Goal: Task Accomplishment & Management: Use online tool/utility

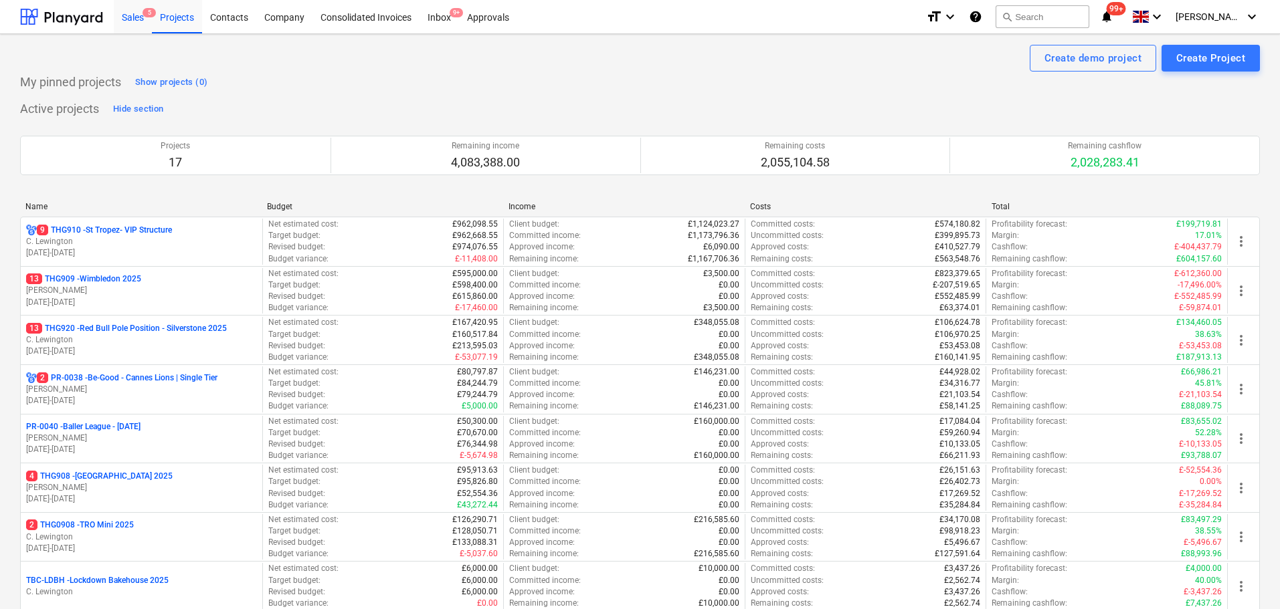
click at [132, 23] on div "Sales 5" at bounding box center [133, 16] width 38 height 34
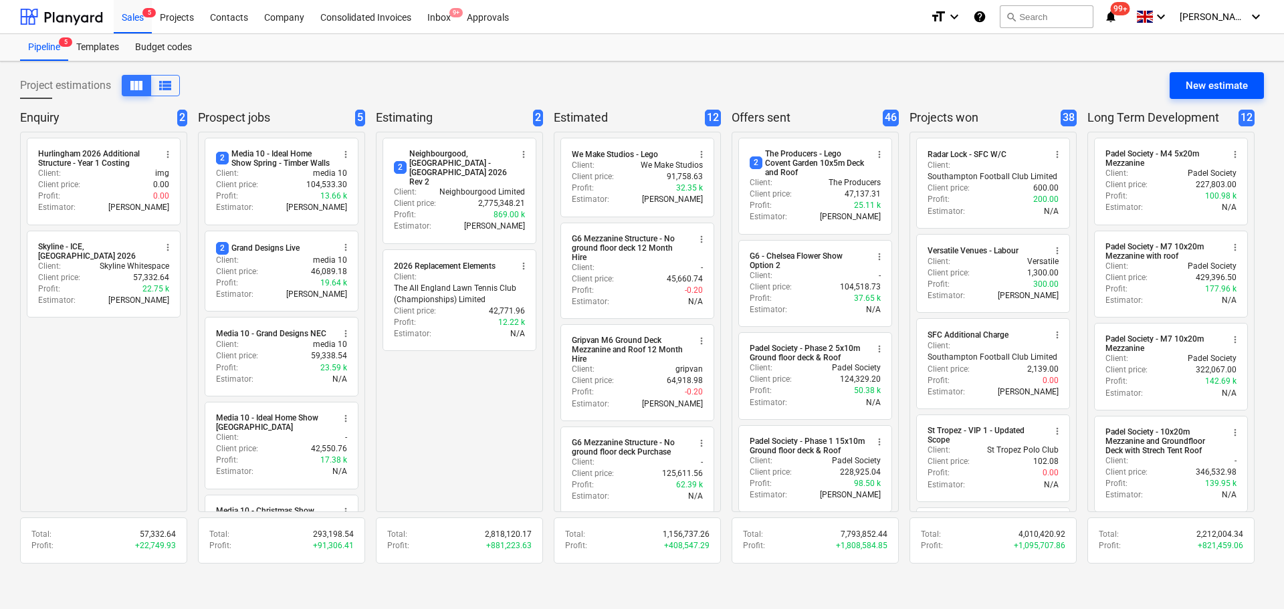
click at [1175, 81] on button "New estimate" at bounding box center [1217, 85] width 94 height 27
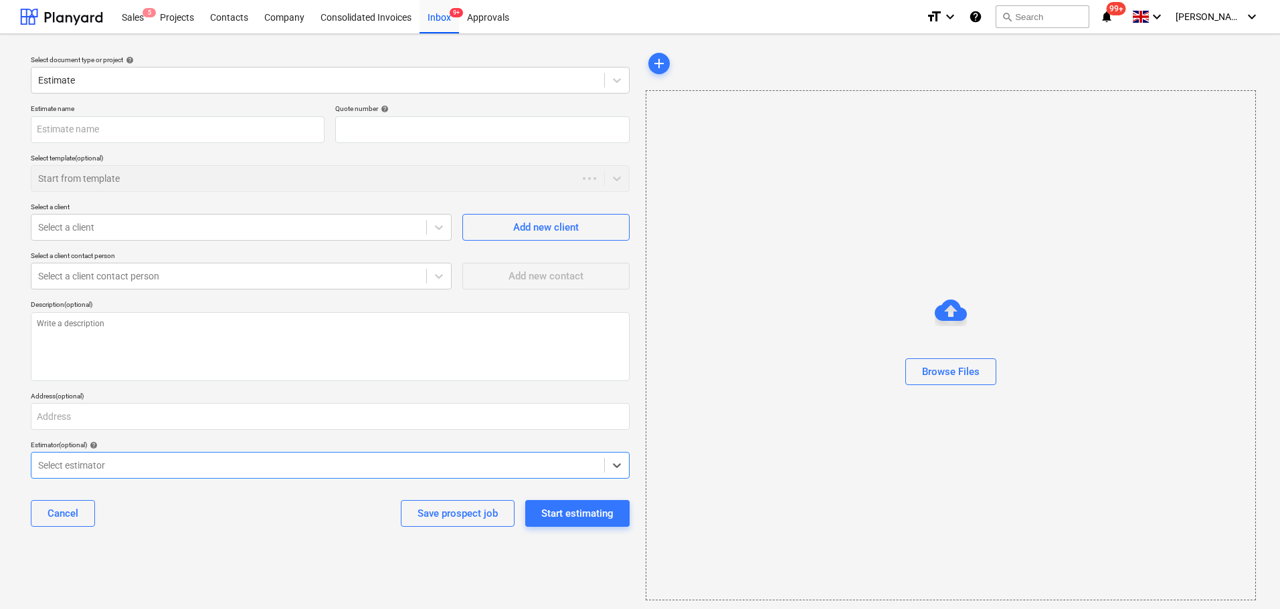
type textarea "x"
type input "QU-0222"
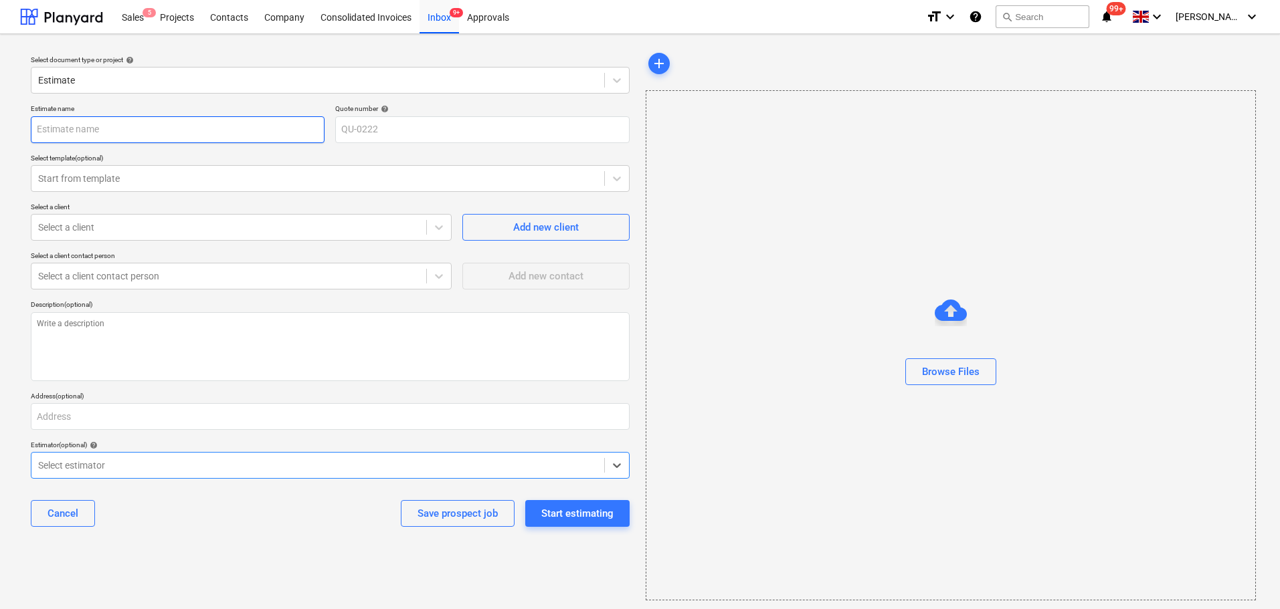
click at [69, 135] on input "text" at bounding box center [178, 129] width 294 height 27
type textarea "x"
type input "G"
type textarea "x"
type input "G1"
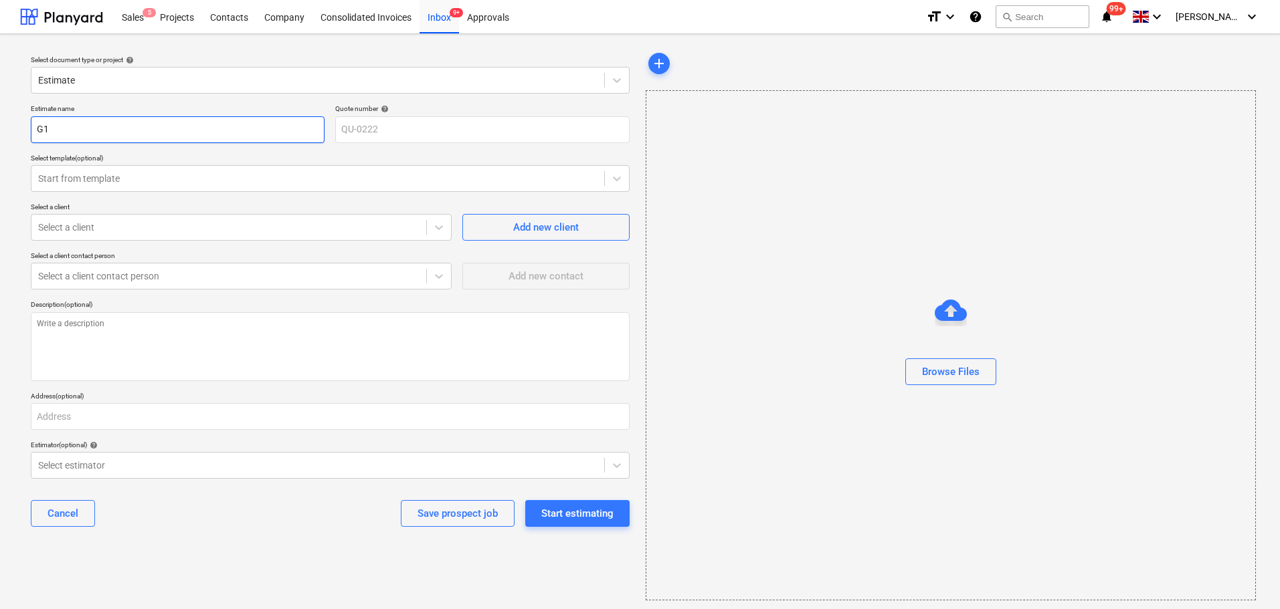
type textarea "x"
type input "cG1"
type textarea "x"
type input "G1"
type textarea "x"
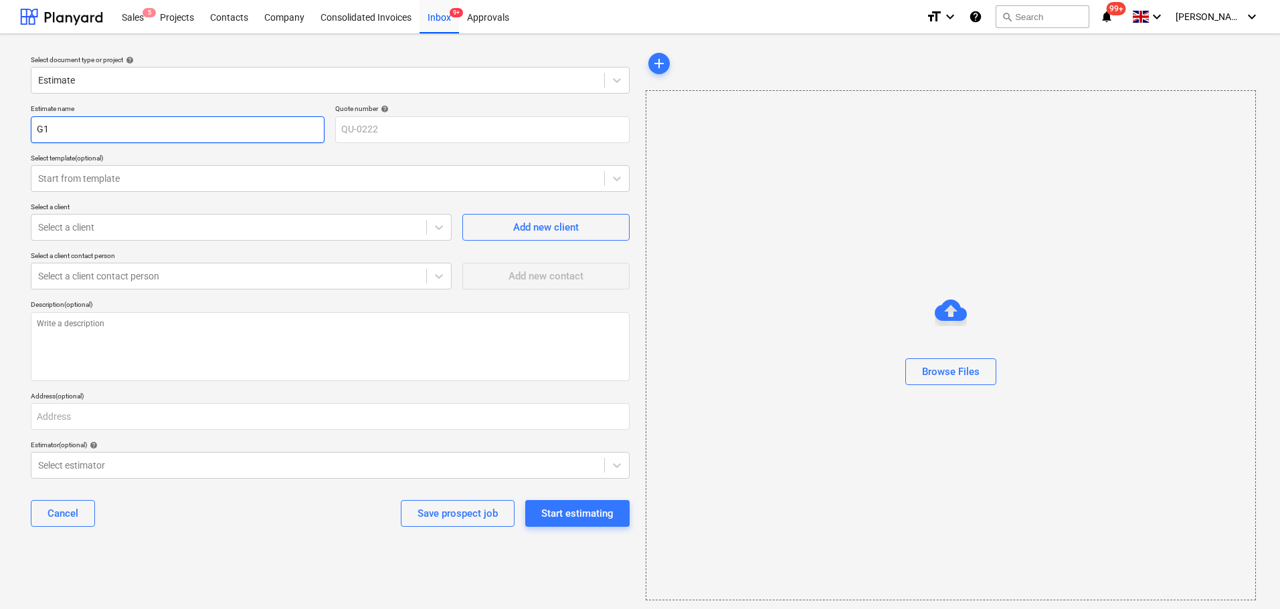
type input "CG1"
type textarea "x"
type input "CoG1"
type textarea "x"
type input "CovG1"
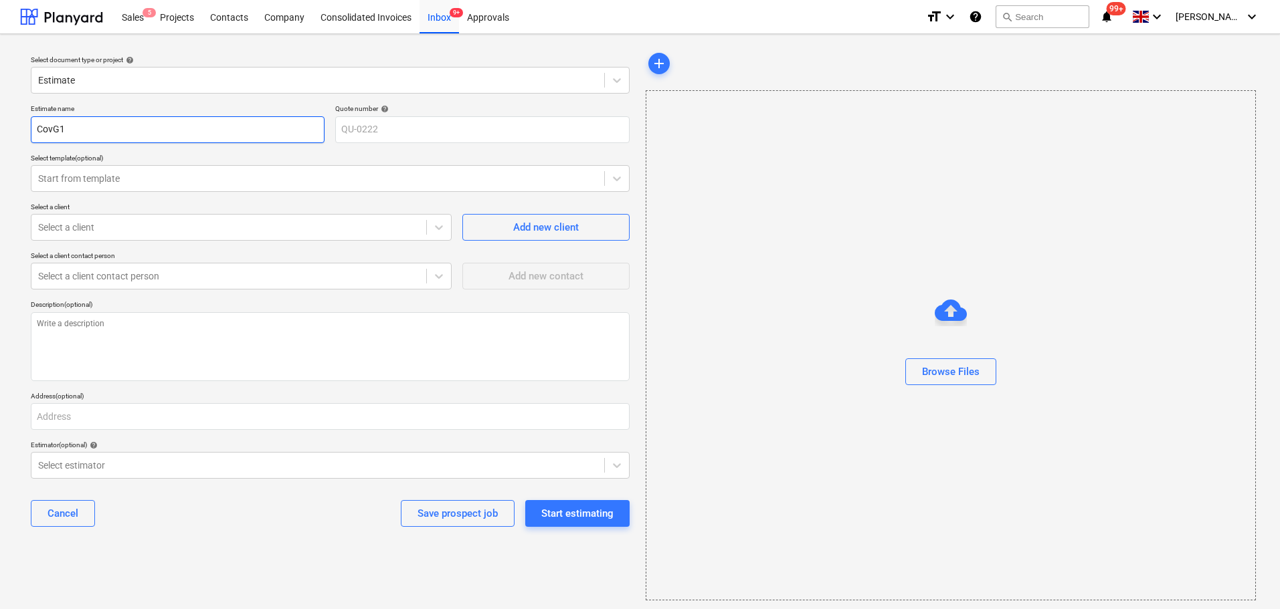
type textarea "x"
type input "CoveG1"
type textarea "x"
type input "CovenG1"
type textarea "x"
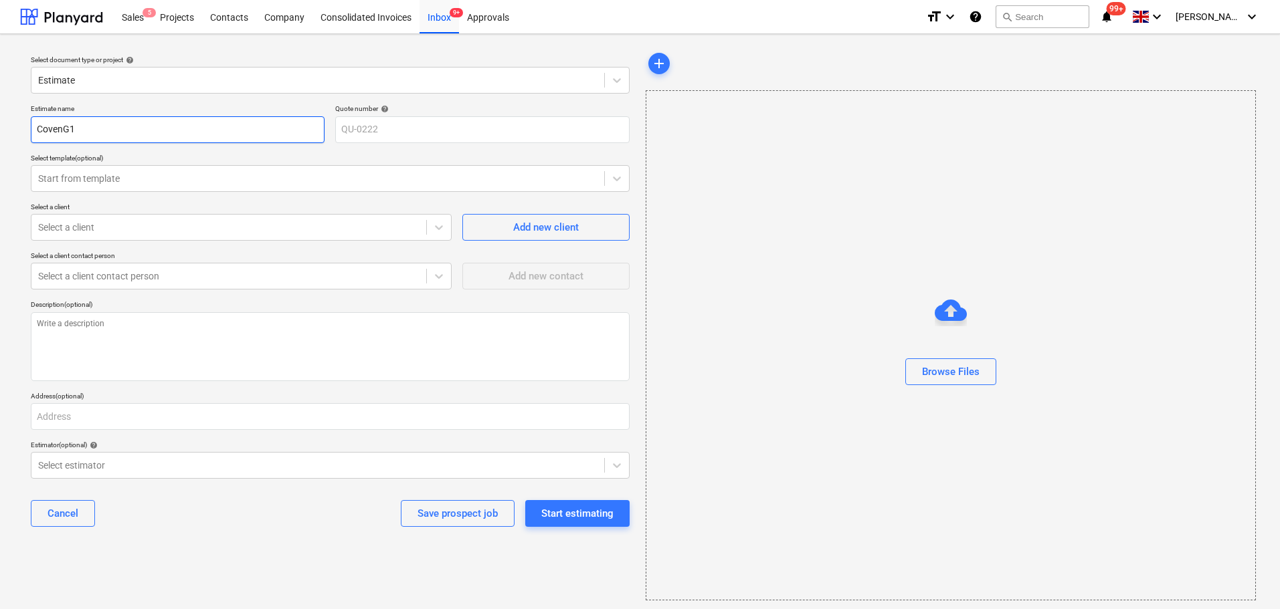
type input "CoventG1"
type textarea "x"
type input "Covent G1"
type textarea "x"
type input "Covent GG1"
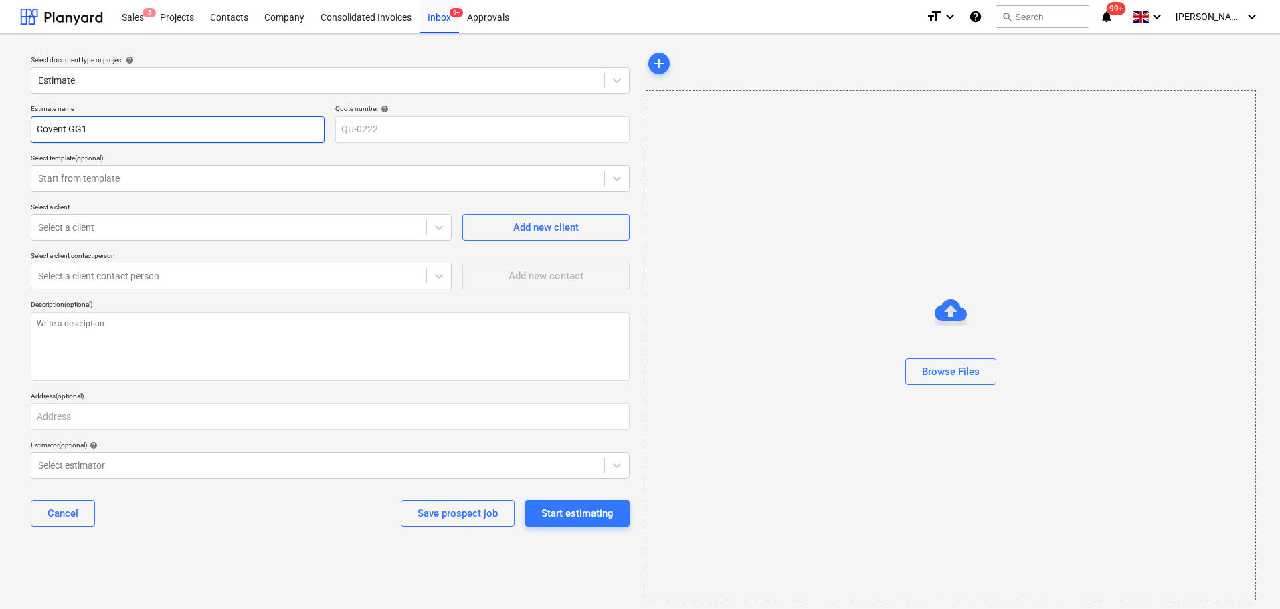
type textarea "x"
type input "Covent GaG1"
type textarea "x"
type input "Covent GarG1"
type textarea "x"
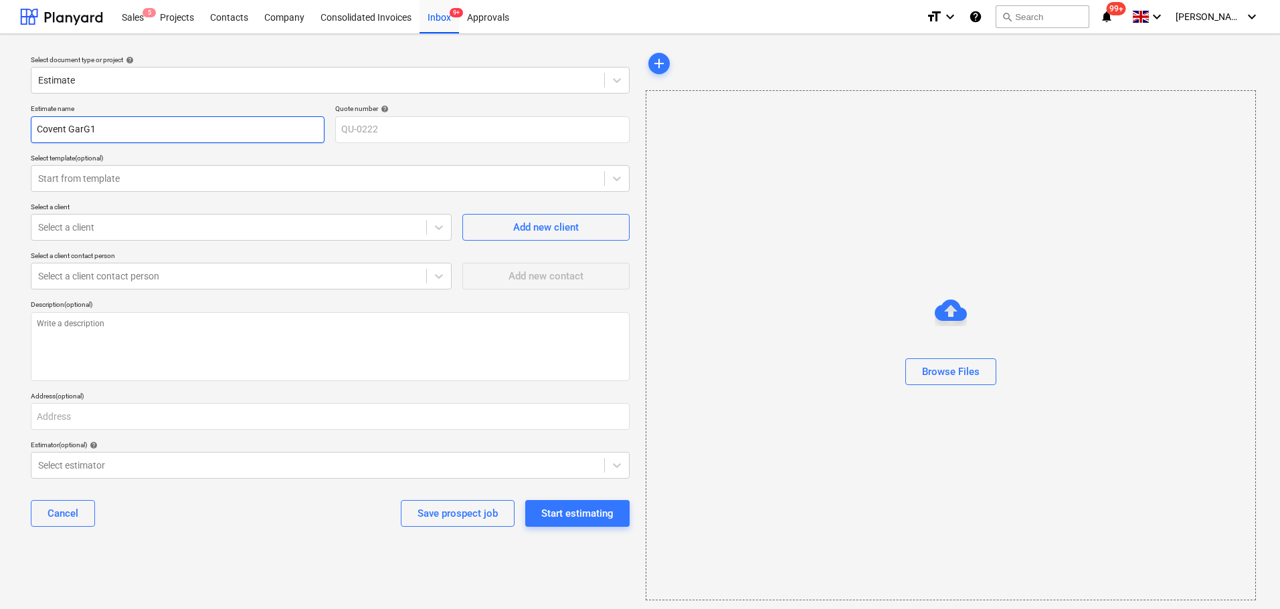
type input "Covent GardG1"
type textarea "x"
type input "Covent GardeG1"
type textarea "x"
type input "Covent GardenG1"
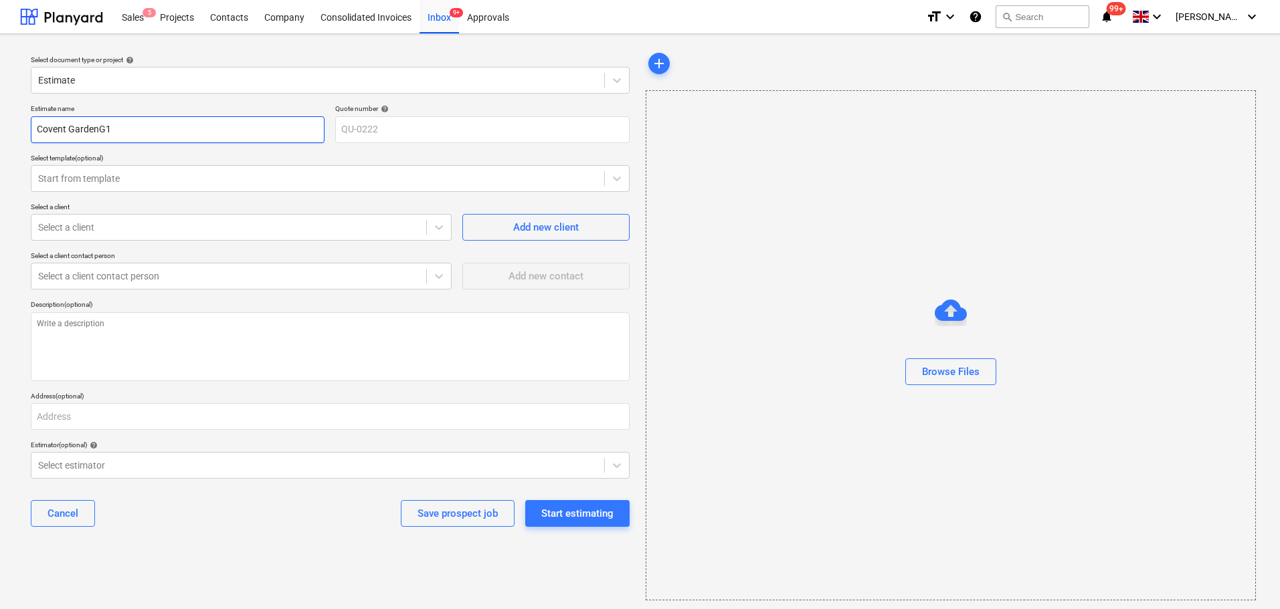
type textarea "x"
type input "Covent Garden G1"
type textarea "x"
type input "[GEOGRAPHIC_DATA] -G1"
type textarea "x"
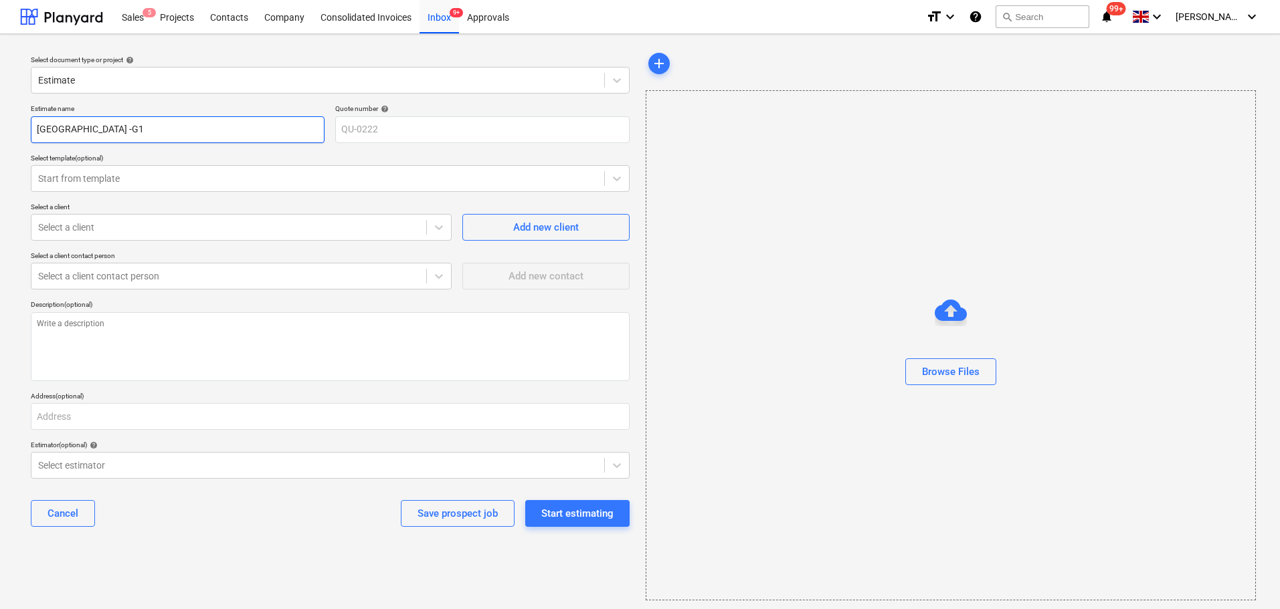
type input "[GEOGRAPHIC_DATA] - G1"
type textarea "x"
type input "[GEOGRAPHIC_DATA] - G1"
type textarea "x"
type input "[GEOGRAPHIC_DATA] - G1 5"
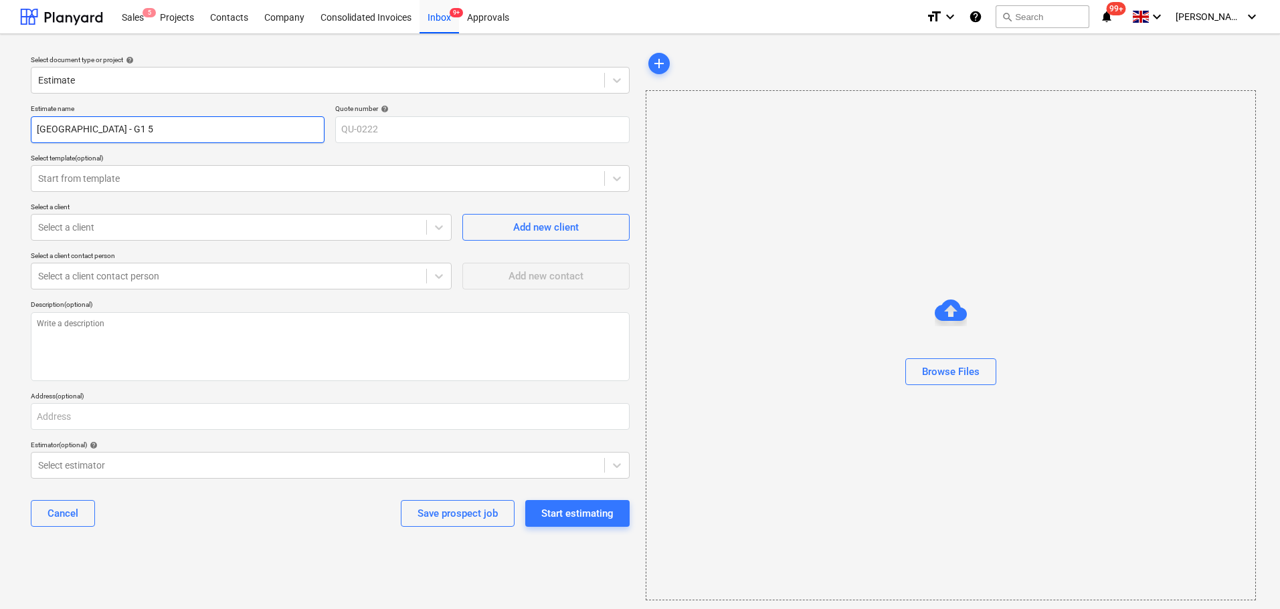
type textarea "x"
type input "[GEOGRAPHIC_DATA] - G1 5x"
type textarea "x"
type input "[GEOGRAPHIC_DATA] - G1 5x5"
type textarea "x"
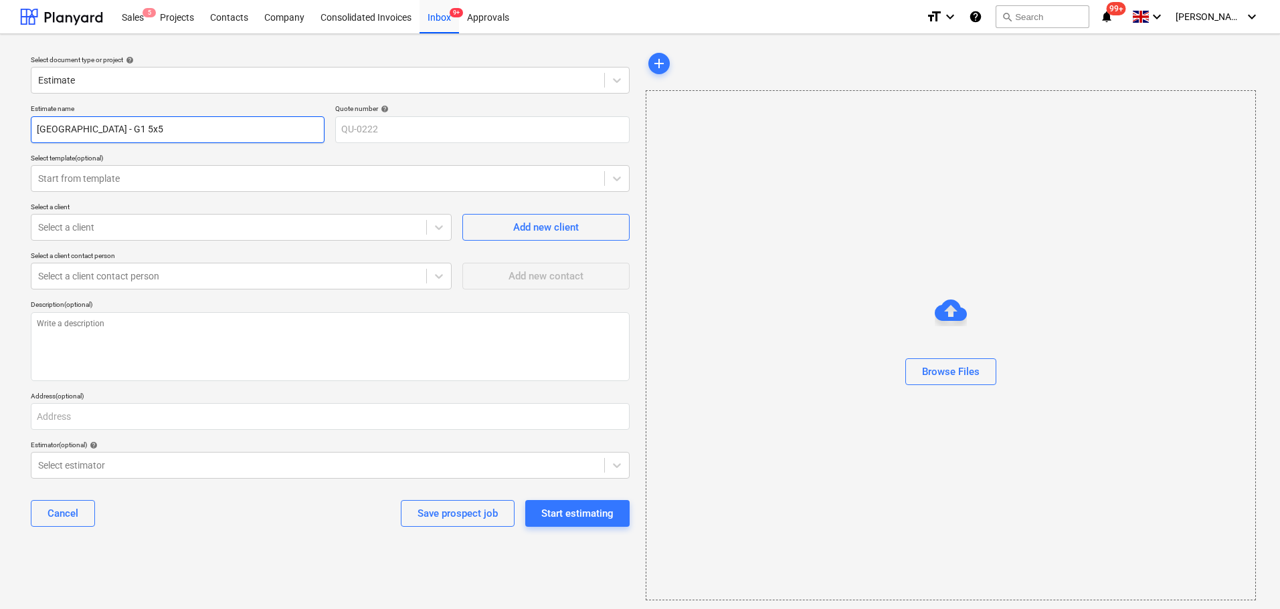
type input "[GEOGRAPHIC_DATA] - G1 5x5"
type textarea "x"
type input "[GEOGRAPHIC_DATA] - G1 5x5 R"
type textarea "x"
type input "[GEOGRAPHIC_DATA] - G1 5x5 Ro"
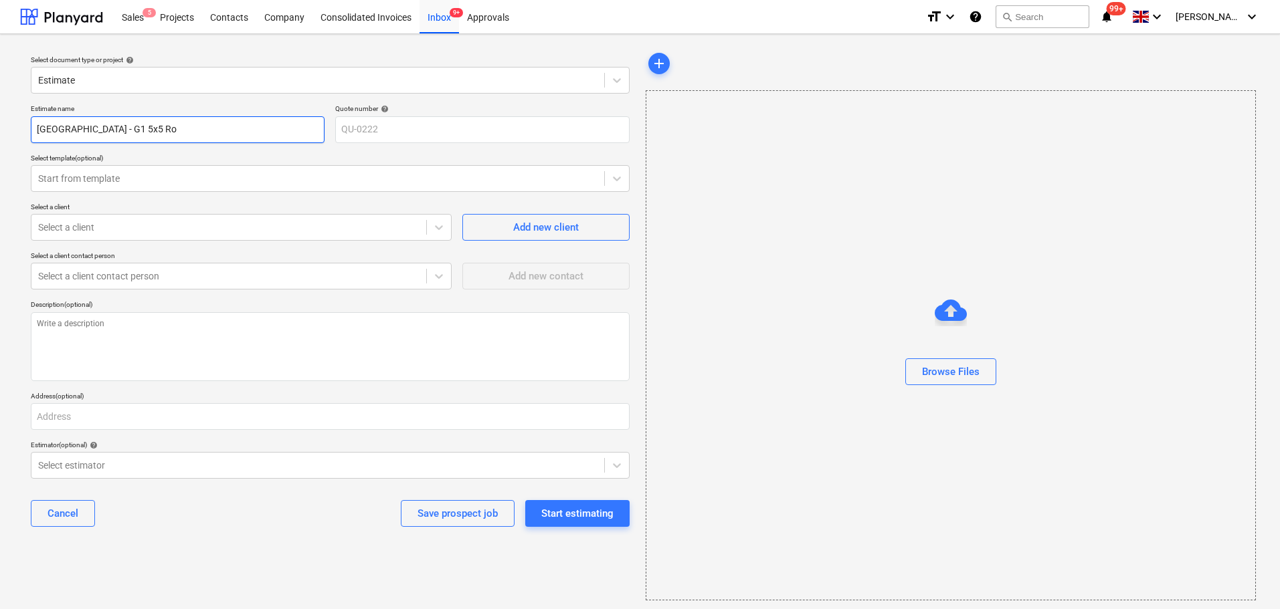
type textarea "x"
type input "Covent Garden - G1 5x5 Roo"
type textarea "x"
type input "[GEOGRAPHIC_DATA] - G1 5x5 Roof"
type textarea "x"
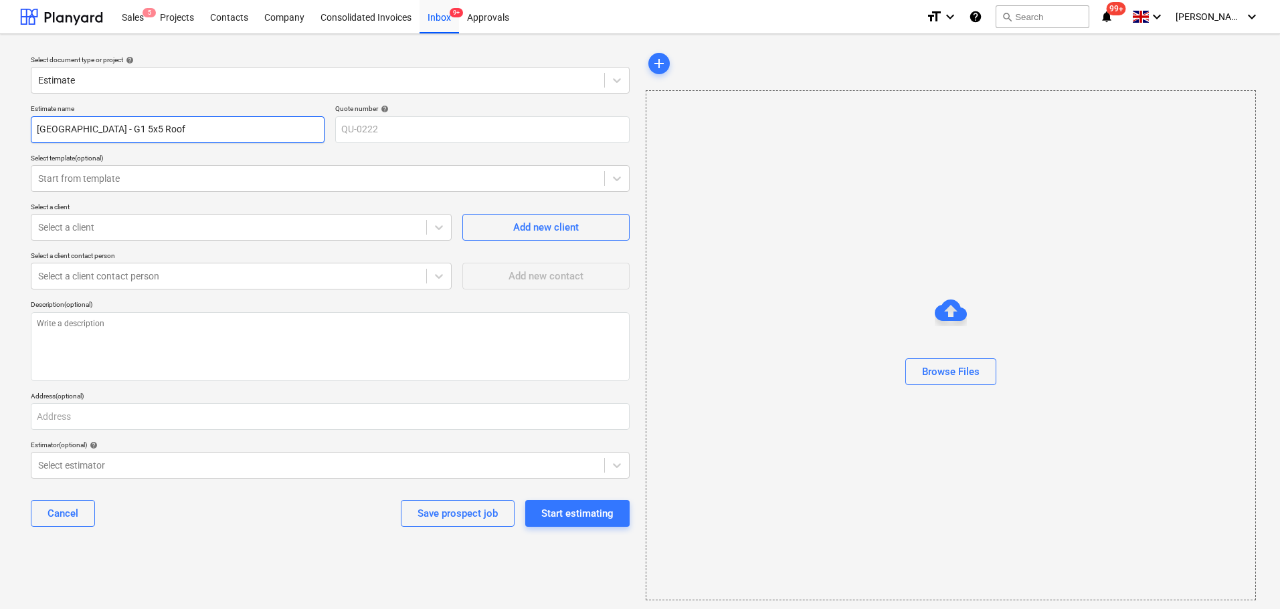
type input "[GEOGRAPHIC_DATA] - G1 5x5 Roof"
type textarea "x"
type input "[GEOGRAPHIC_DATA] - G1 5x5 Roof a"
type textarea "x"
type input "[GEOGRAPHIC_DATA] - G1 5x5 Roof an"
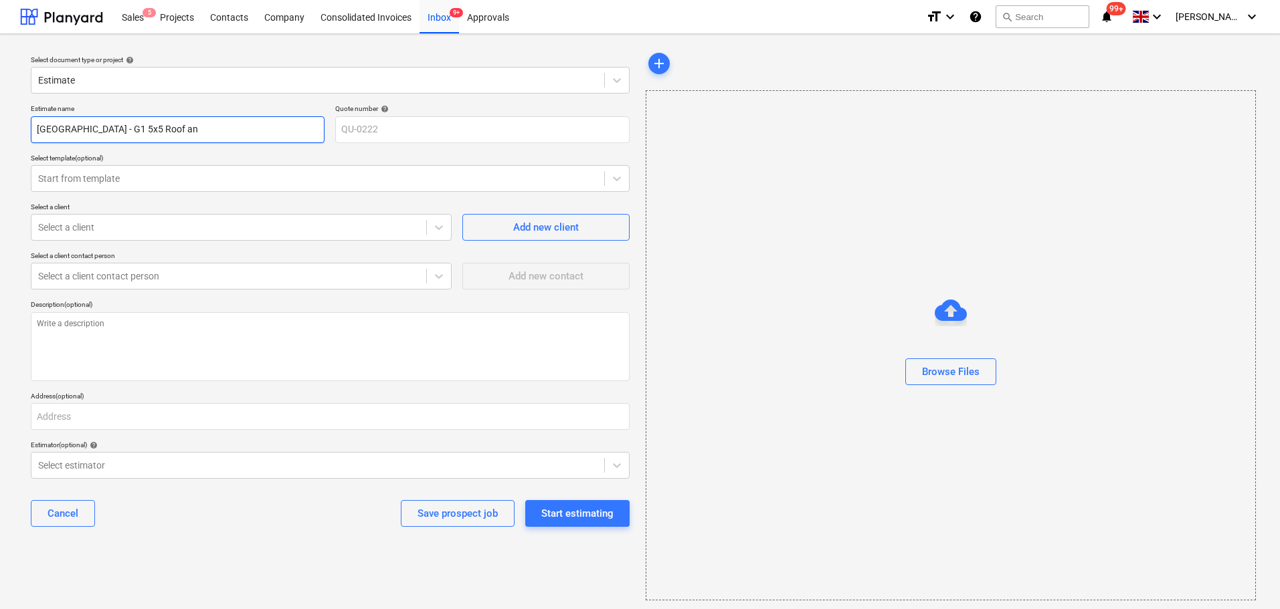
type textarea "x"
type input "[GEOGRAPHIC_DATA] - G1 5x5 Roof and"
type textarea "x"
type input "[GEOGRAPHIC_DATA] - G1 5x5 Roof and"
type textarea "x"
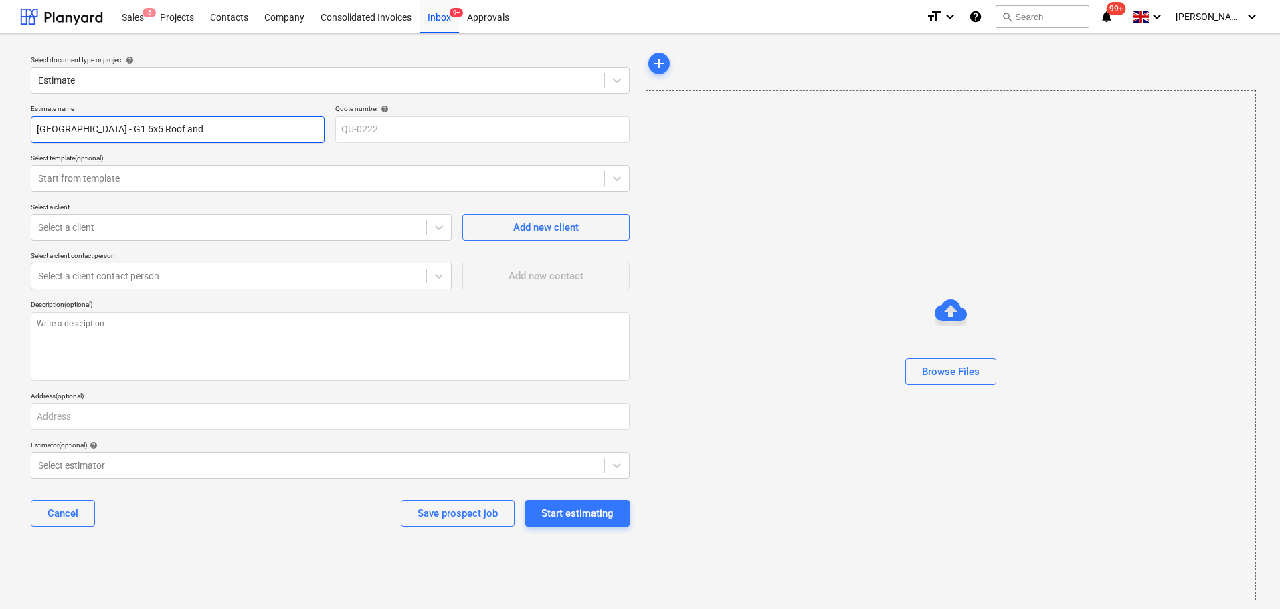
type input "[GEOGRAPHIC_DATA] - G1 5x5 Roof and D"
type textarea "x"
type input "[GEOGRAPHIC_DATA] - G1 5x5 Roof and De"
type textarea "x"
type input "[GEOGRAPHIC_DATA] - G1 5x5 Roof and Dec"
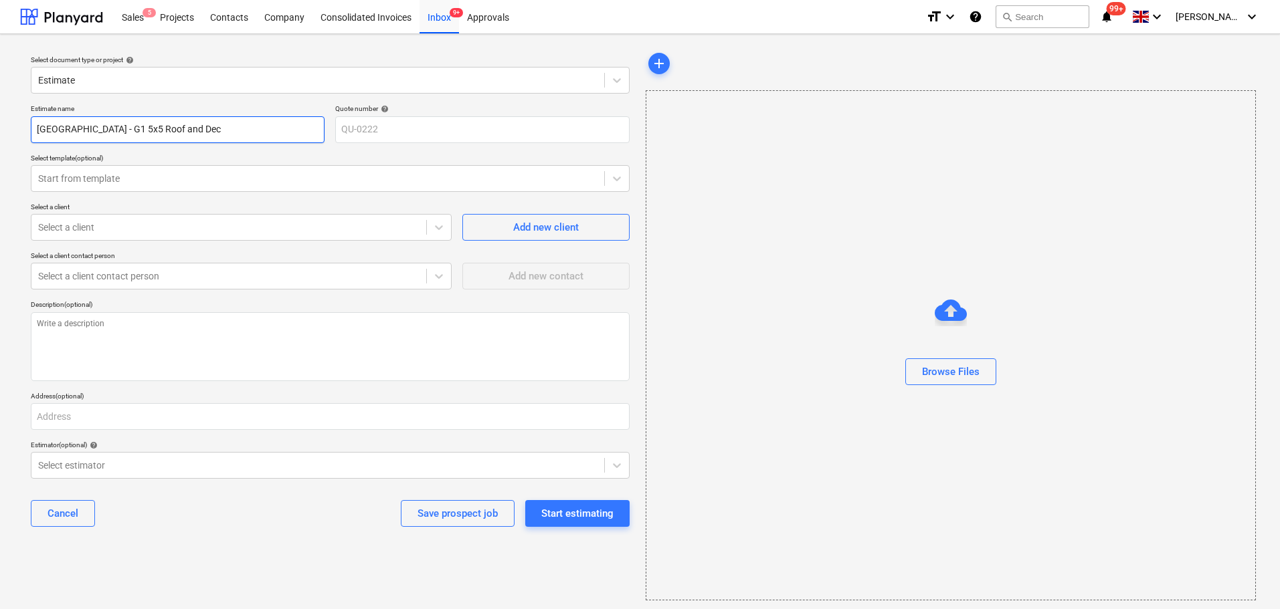
type textarea "x"
type input "Covent Garden - G1 5x5 Roof and Deck"
click at [175, 163] on p "Select template (optional)" at bounding box center [330, 159] width 599 height 11
click at [169, 179] on div at bounding box center [317, 178] width 559 height 13
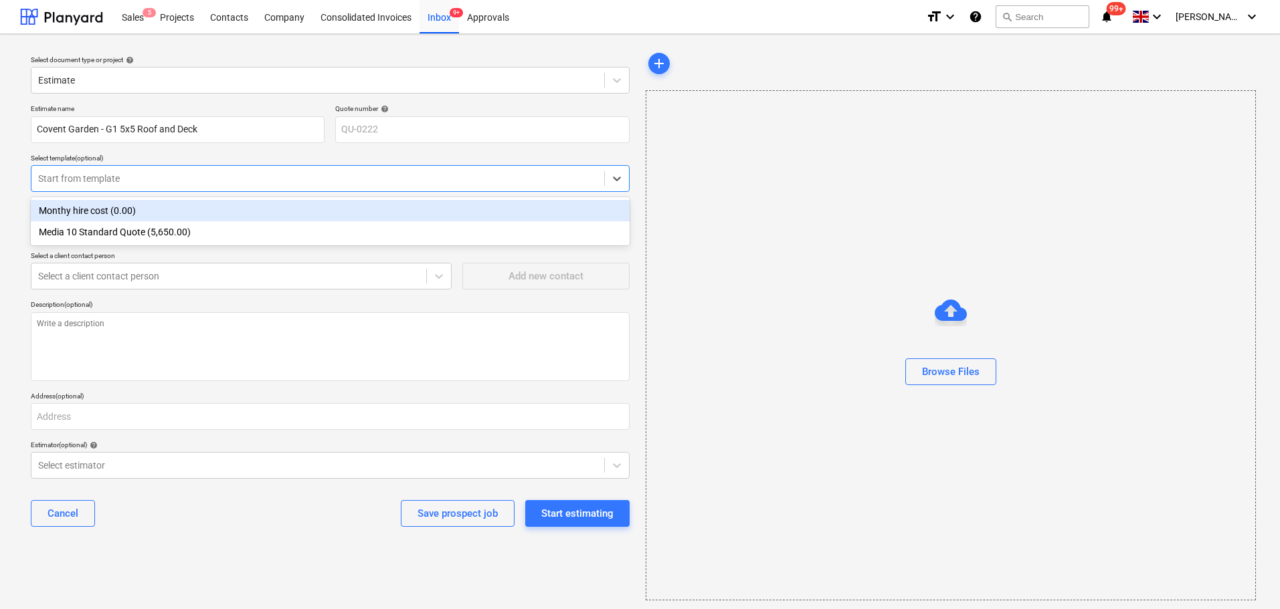
click at [171, 177] on div at bounding box center [317, 178] width 559 height 13
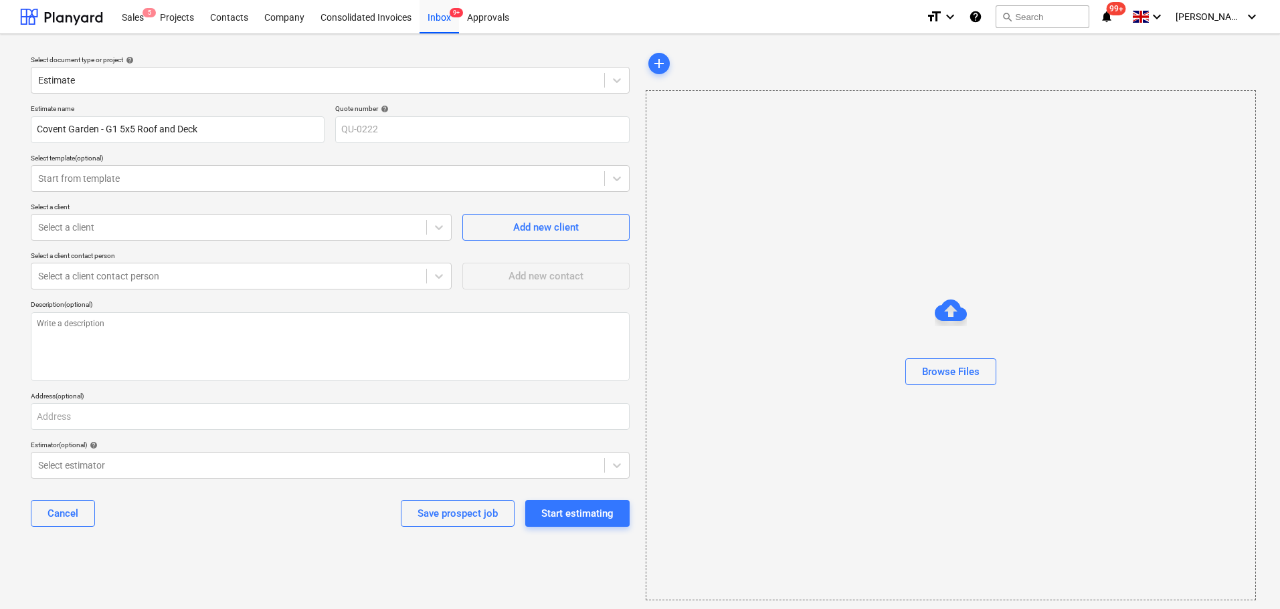
click at [162, 213] on p "Select a client" at bounding box center [241, 208] width 421 height 11
click at [158, 161] on div "Select template (optional)" at bounding box center [330, 158] width 599 height 9
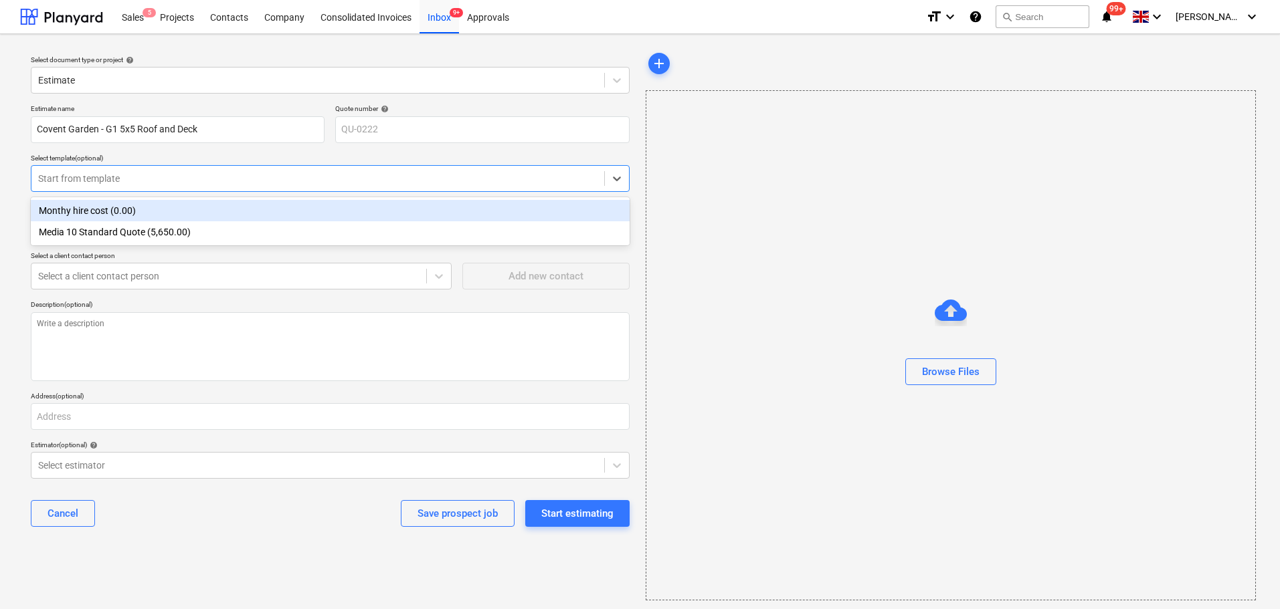
click at [161, 175] on div "Start from template" at bounding box center [330, 178] width 599 height 27
drag, startPoint x: 161, startPoint y: 175, endPoint x: 159, endPoint y: 185, distance: 10.2
click at [161, 174] on div at bounding box center [317, 178] width 559 height 13
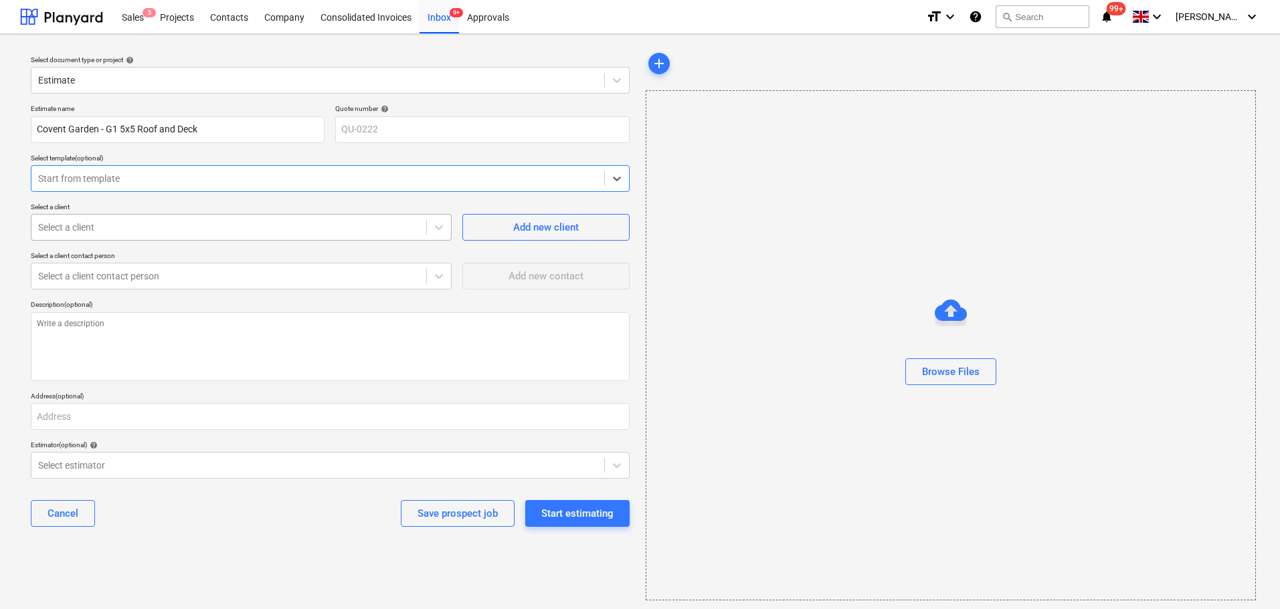
click at [153, 230] on div at bounding box center [228, 227] width 381 height 13
type textarea "x"
click at [136, 225] on div at bounding box center [228, 227] width 381 height 13
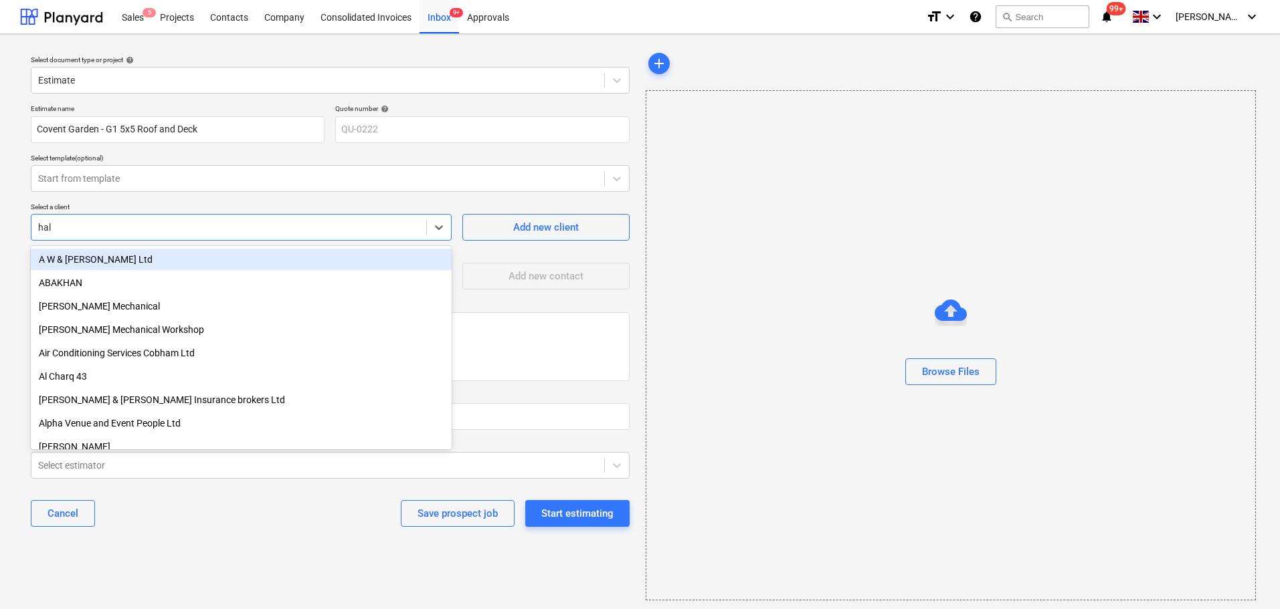
type input "halo"
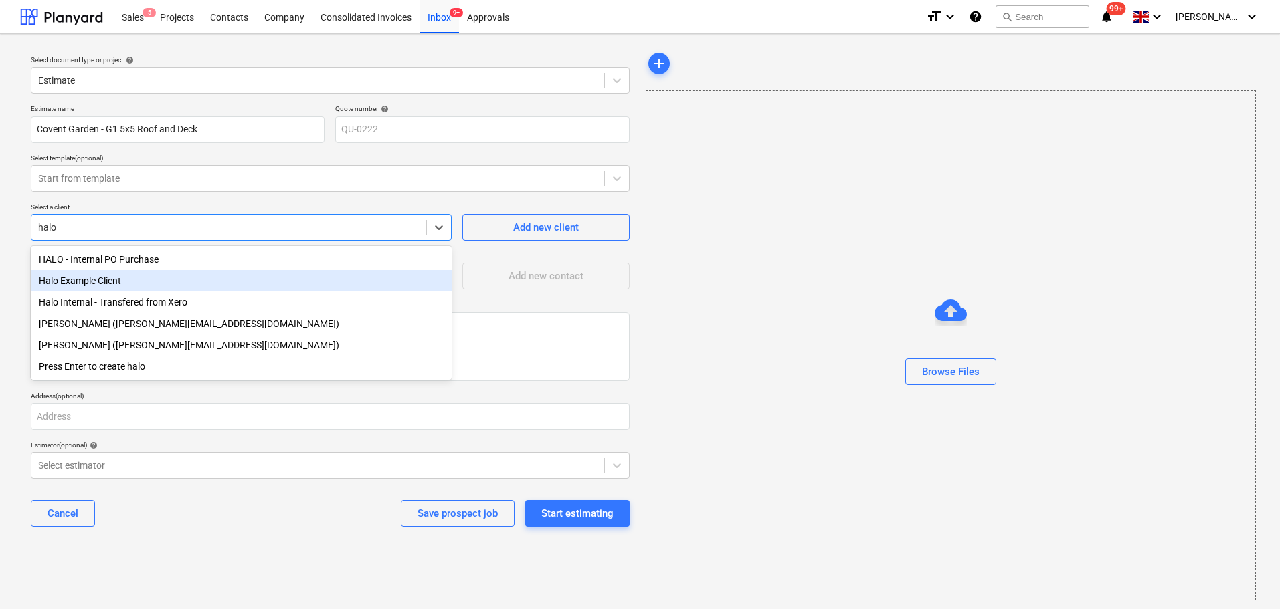
click at [173, 286] on div "Halo Example Client" at bounding box center [241, 280] width 421 height 21
type textarea "x"
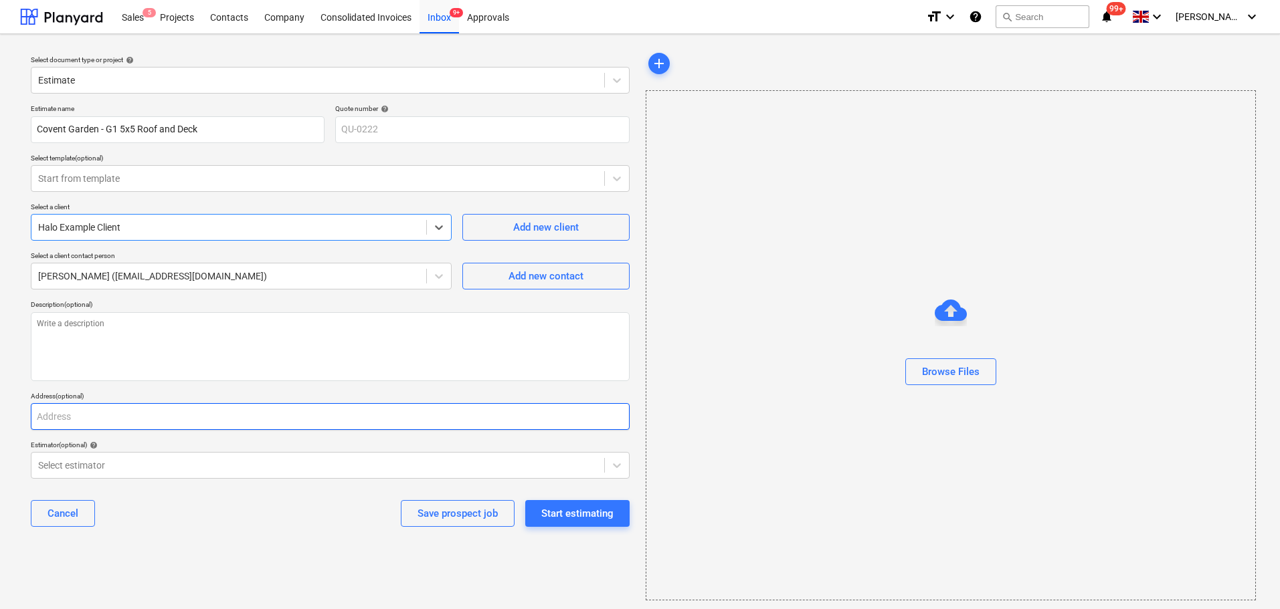
click at [104, 418] on input "text" at bounding box center [330, 416] width 599 height 27
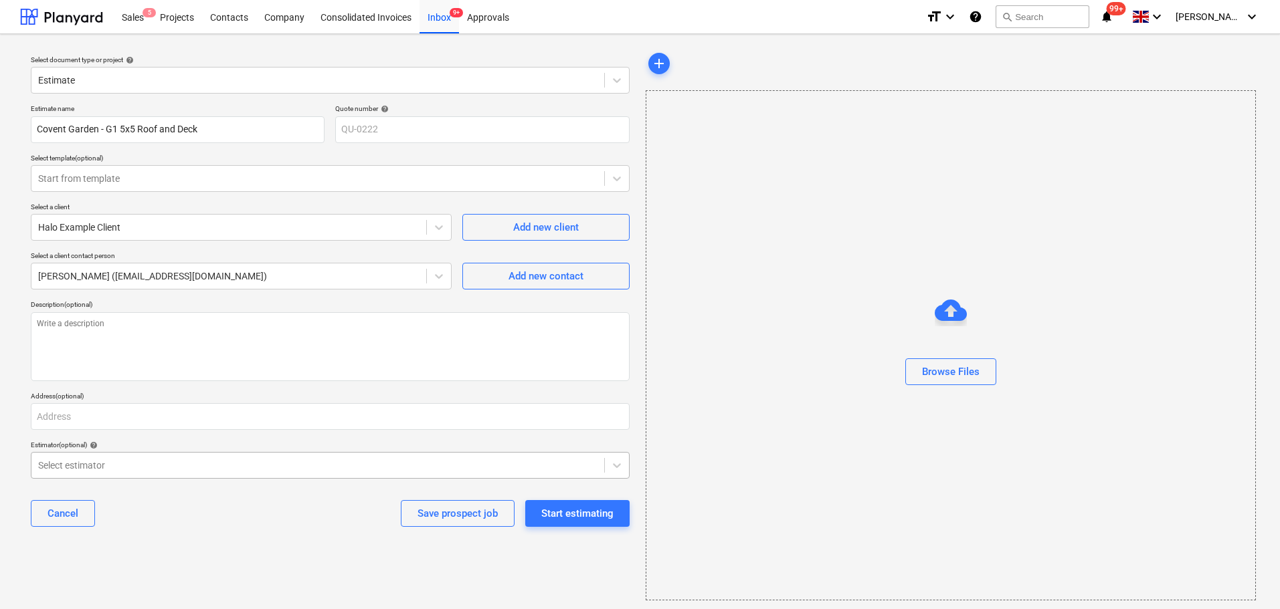
click at [133, 471] on div "Select estimator" at bounding box center [330, 465] width 599 height 27
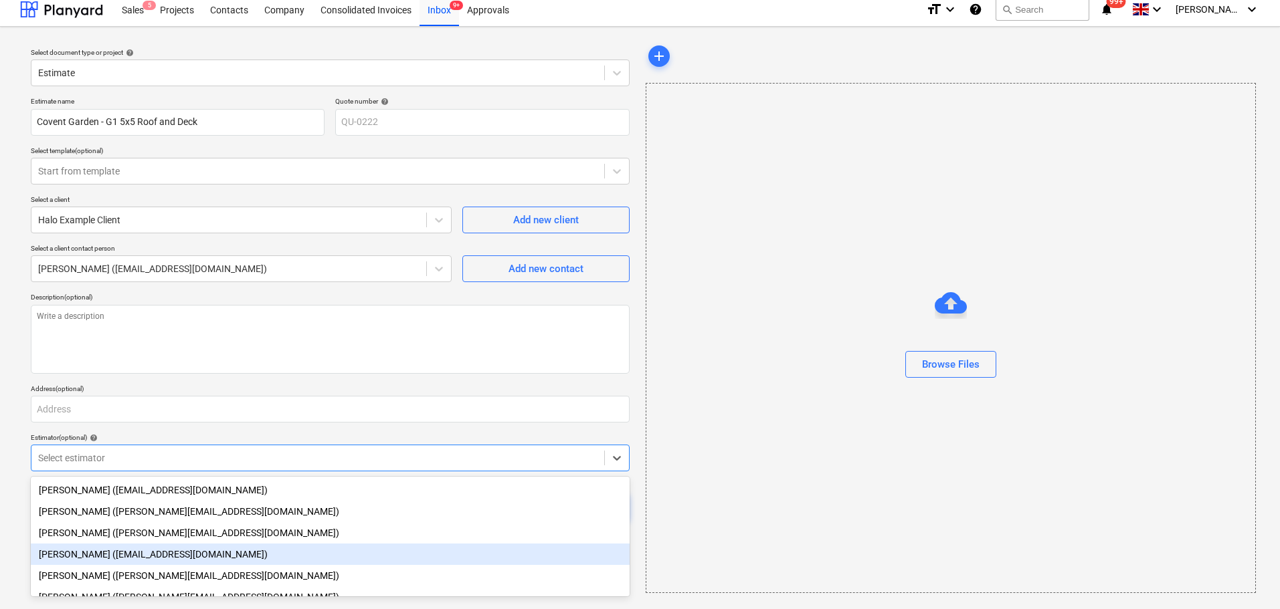
click at [132, 562] on div "[PERSON_NAME] ([EMAIL_ADDRESS][DOMAIN_NAME])" at bounding box center [330, 554] width 599 height 21
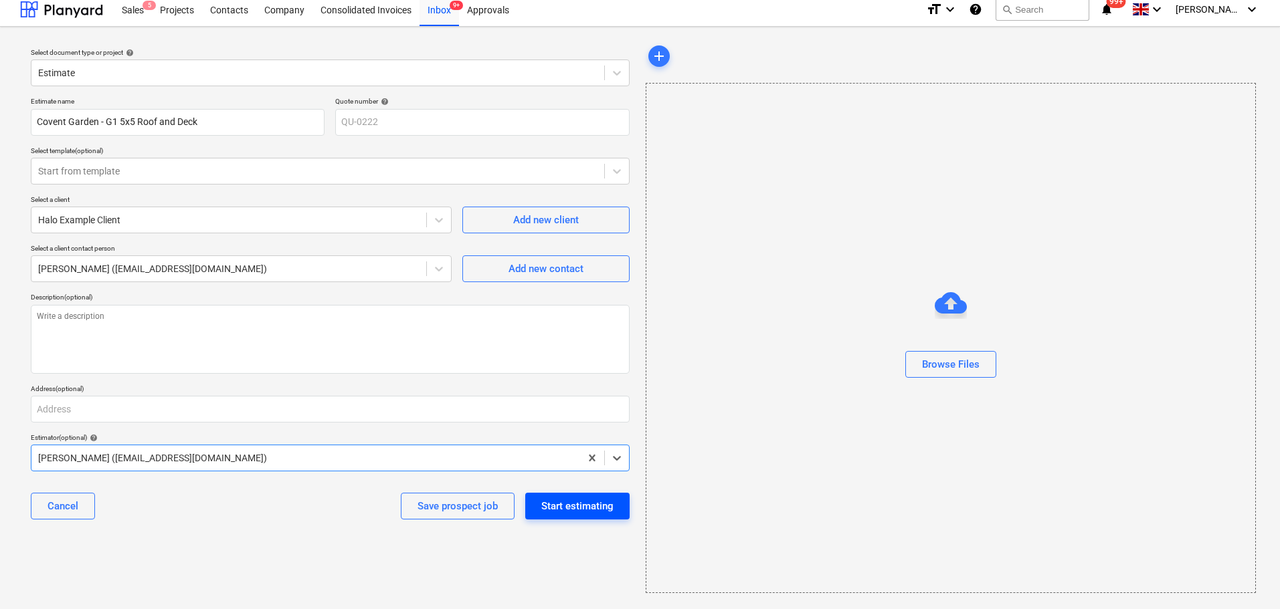
click at [579, 509] on div "Start estimating" at bounding box center [577, 506] width 72 height 17
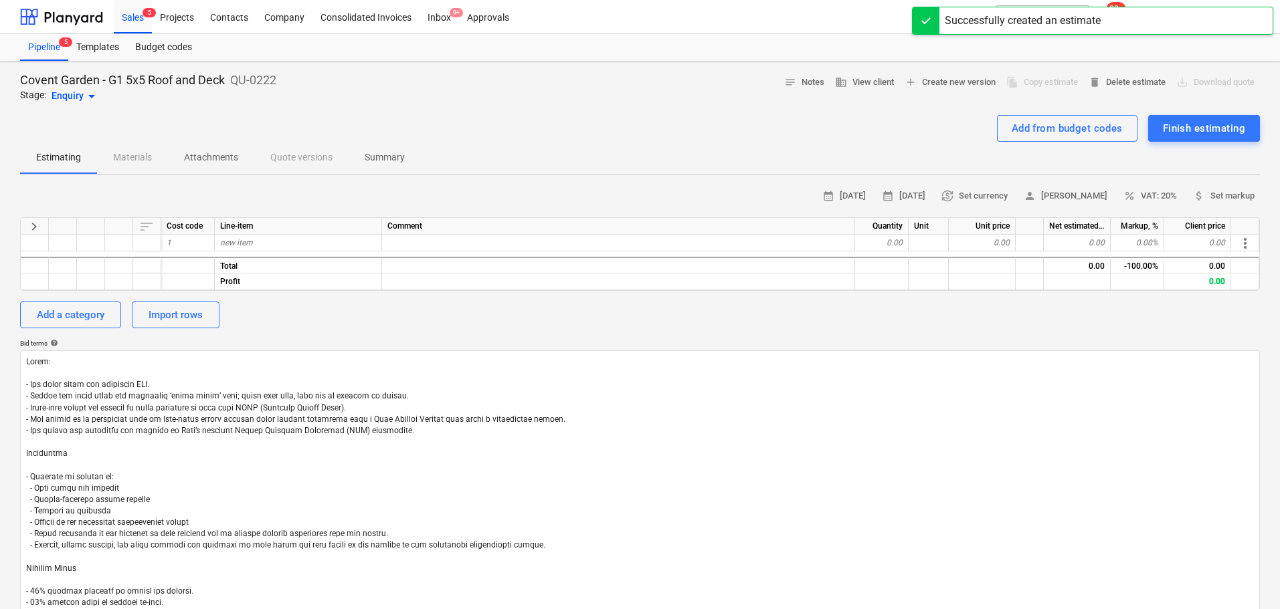
click at [253, 254] on div "keyboard_arrow_right sort Cost code Line-item Comment Quantity Unit Unit price …" at bounding box center [639, 254] width 1239 height 74
click at [266, 240] on div "new item" at bounding box center [298, 243] width 167 height 17
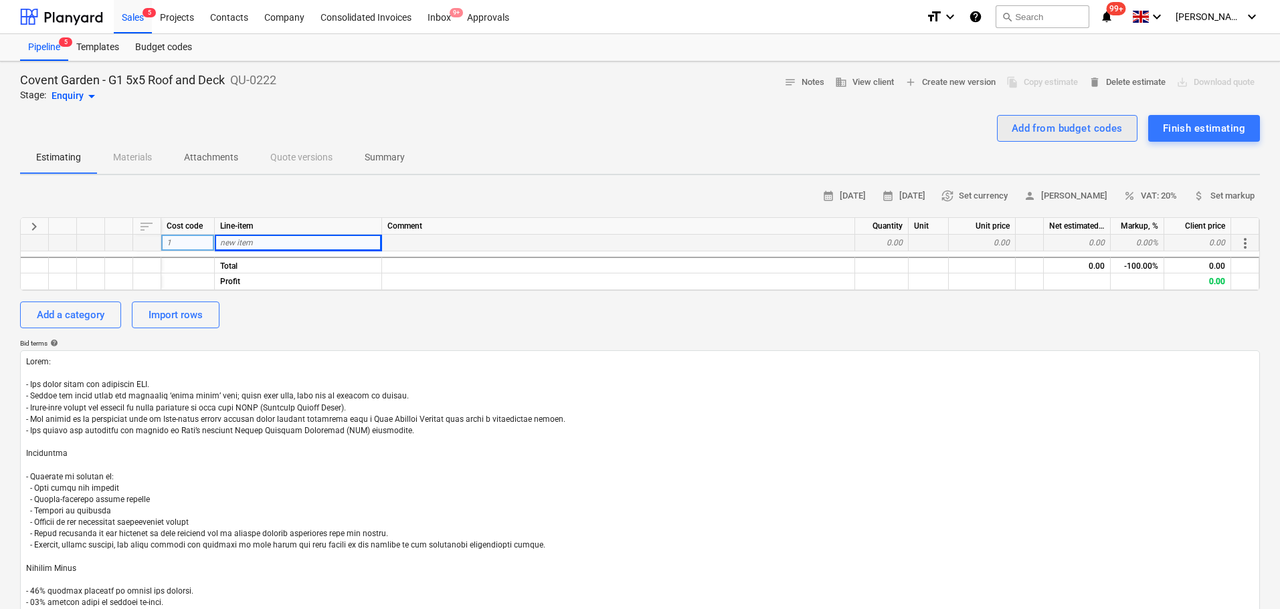
click at [1056, 129] on div "Add from budget codes" at bounding box center [1066, 128] width 111 height 17
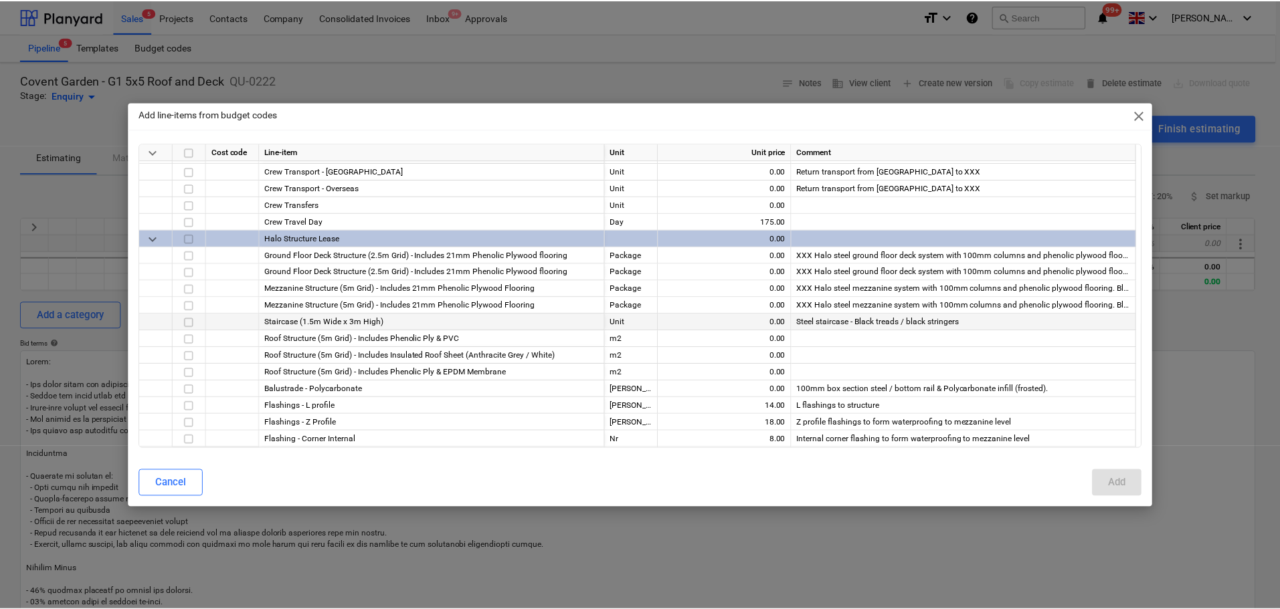
scroll to position [334, 0]
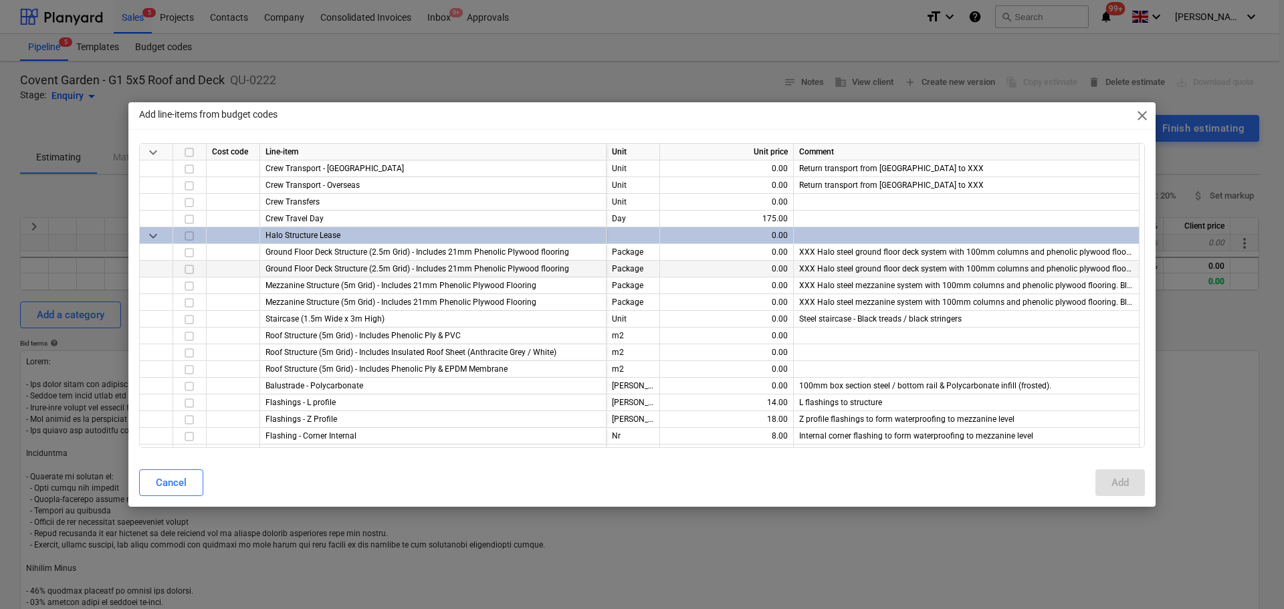
click at [186, 266] on input "checkbox" at bounding box center [189, 270] width 16 height 16
click at [1125, 484] on div "Add" at bounding box center [1120, 482] width 17 height 17
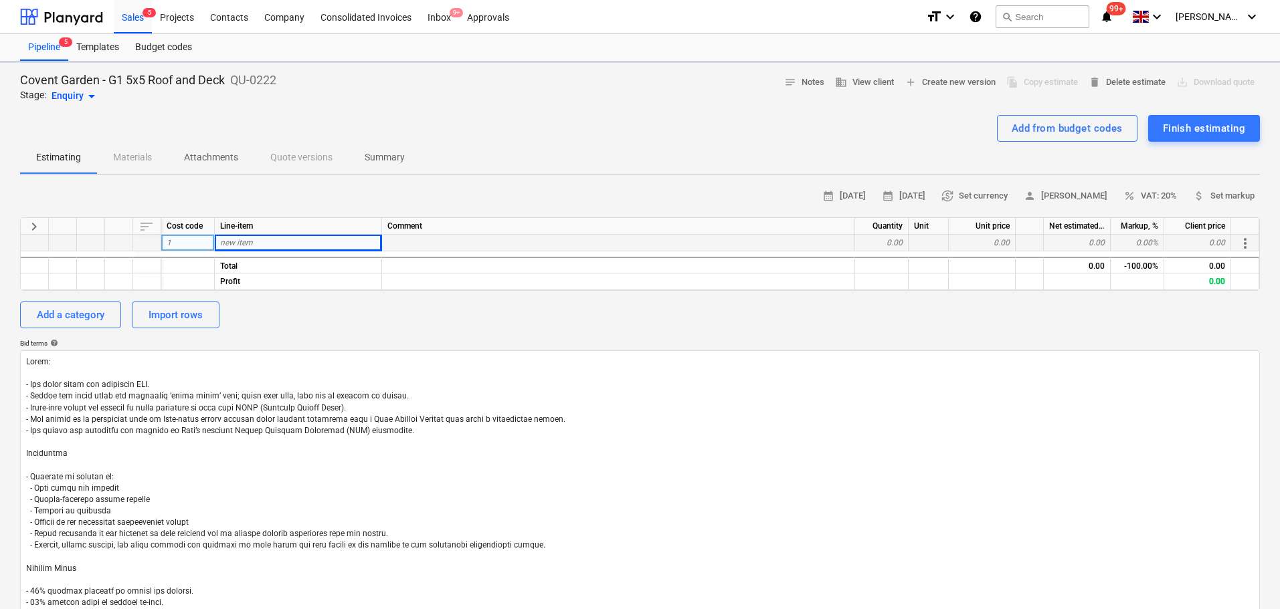
type textarea "x"
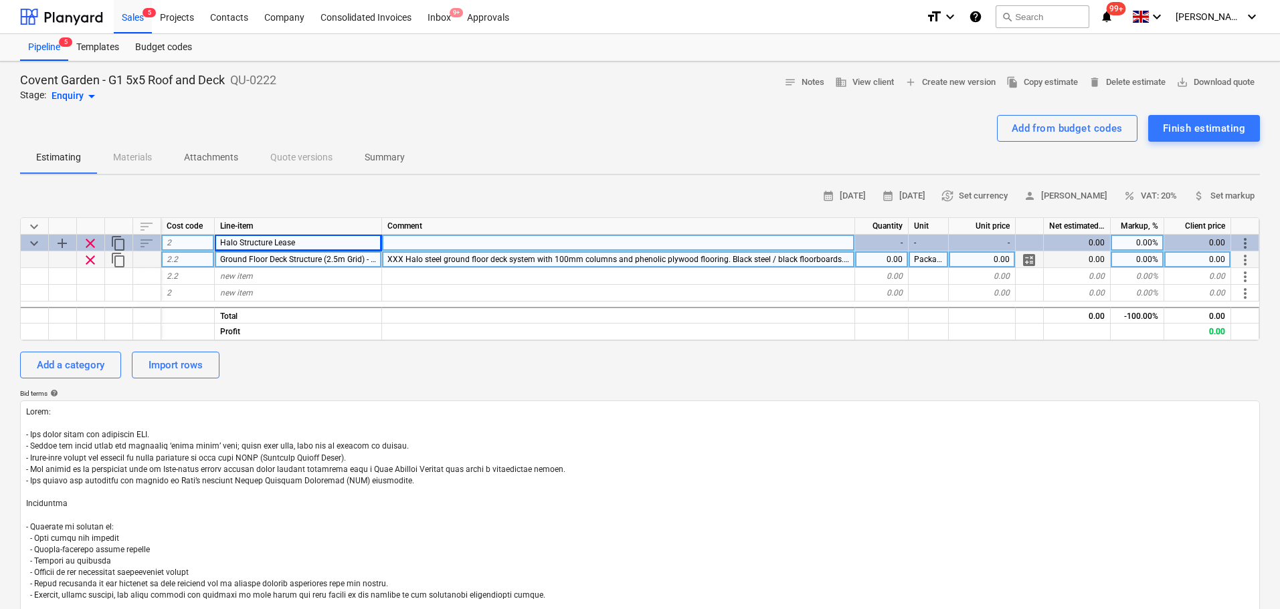
click at [802, 260] on span "XXX Halo steel ground floor deck system with 100mm columns and phenolic plywood…" at bounding box center [777, 259] width 781 height 9
click at [805, 259] on input "XXX Halo steel ground floor deck system with 100mm columns and phenolic plywood…" at bounding box center [618, 260] width 472 height 16
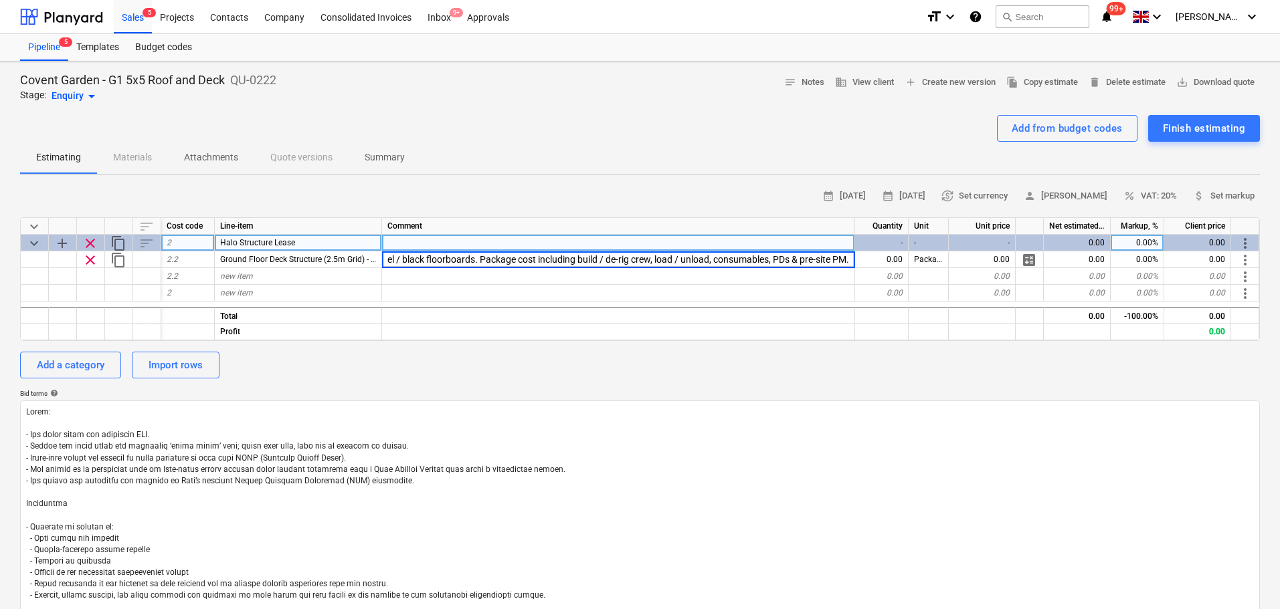
click at [666, 113] on div at bounding box center [639, 109] width 1239 height 11
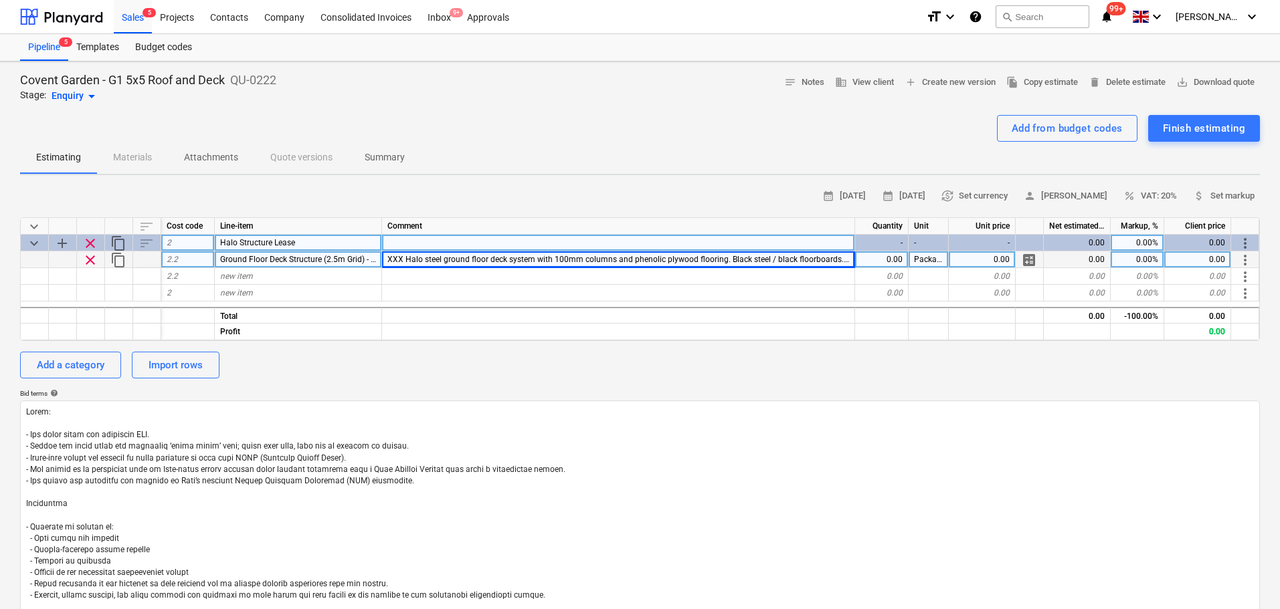
click at [400, 262] on span "XXX Halo steel ground floor deck system with 100mm columns and phenolic plywood…" at bounding box center [777, 259] width 781 height 9
type input "5x5m Halo steel ground floor deck system with 100mm columns and phenolic plywoo…"
type textarea "x"
click at [599, 258] on span "5x5m Halo steel ground floor deck system with 100mm columns and phenolic plywoo…" at bounding box center [780, 259] width 786 height 9
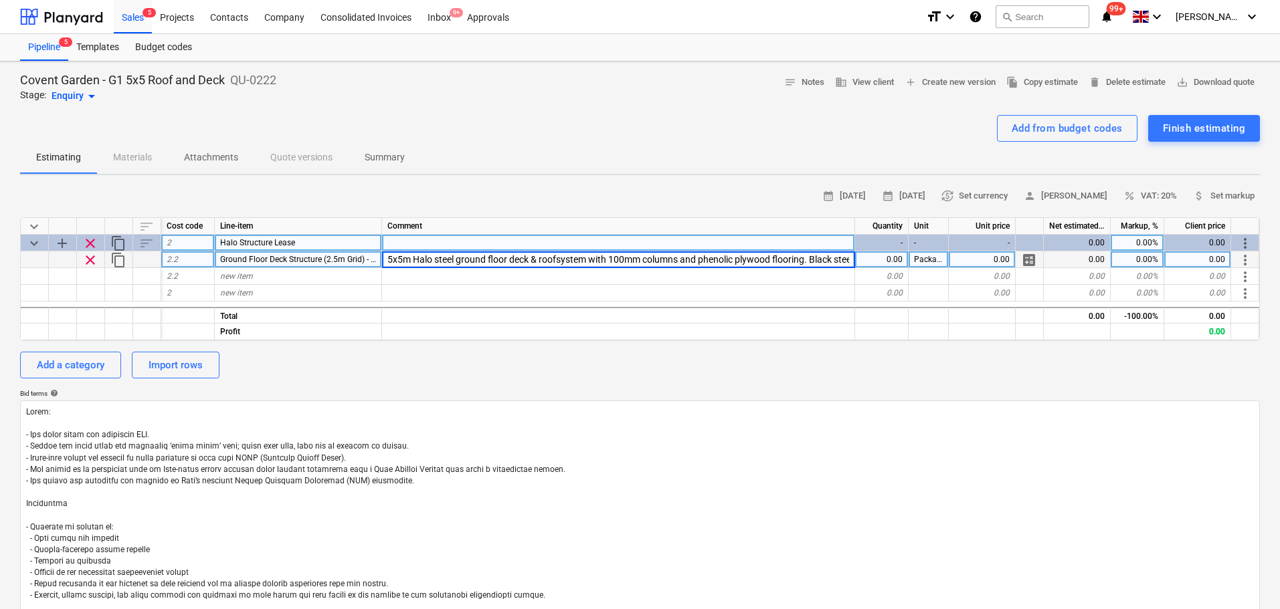
type input "5x5m Halo steel ground floor deck & roof system with 100mm columns and phenolic…"
click at [95, 264] on span "clear" at bounding box center [90, 260] width 16 height 16
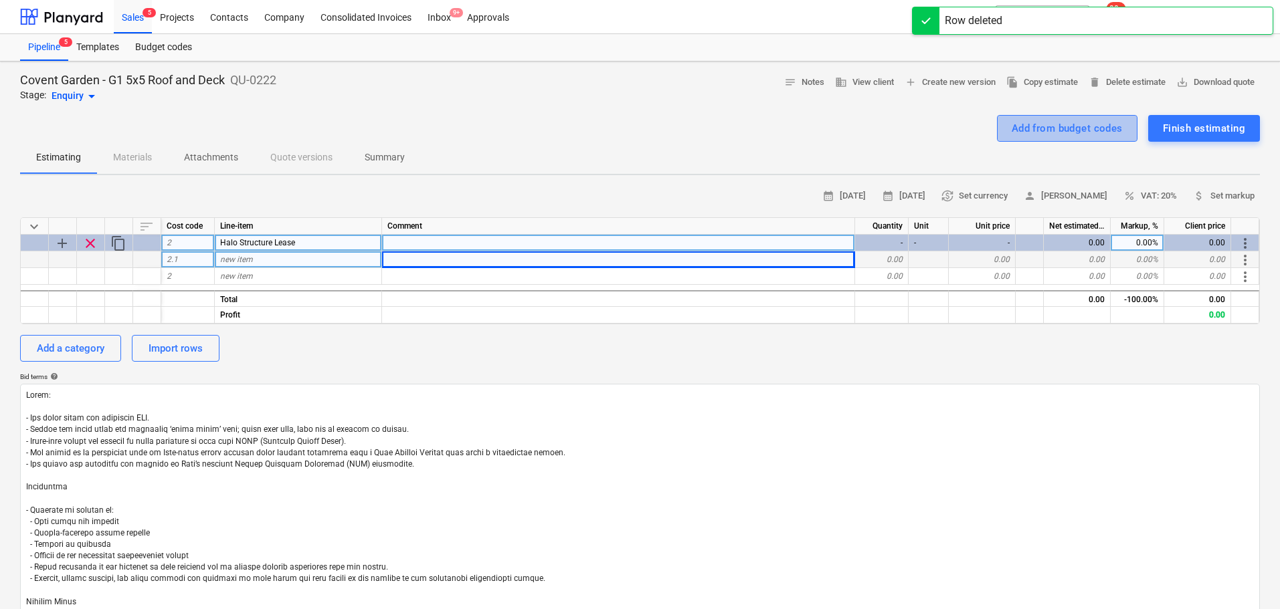
click at [1039, 134] on div "Add from budget codes" at bounding box center [1066, 128] width 111 height 17
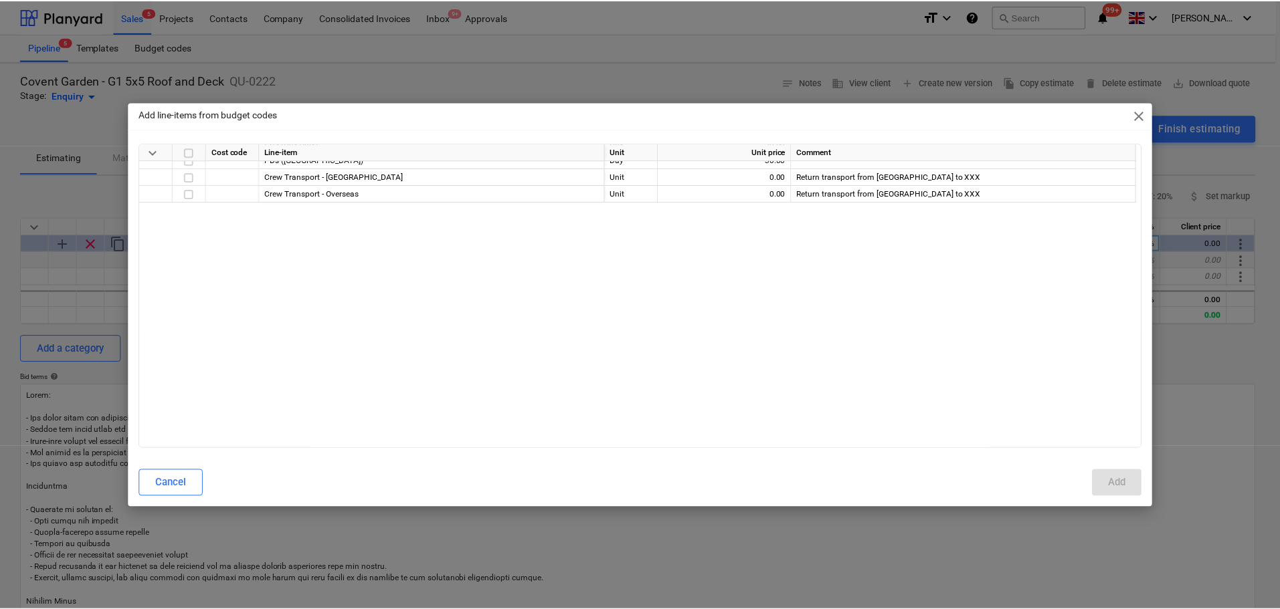
scroll to position [334, 0]
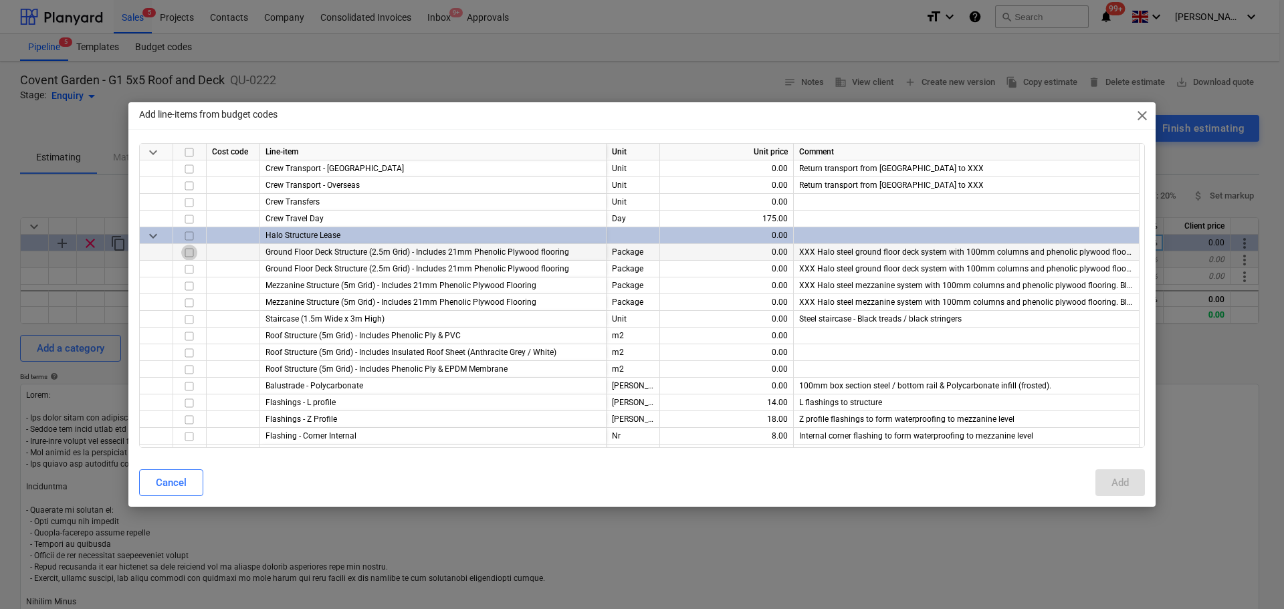
click at [193, 256] on input "checkbox" at bounding box center [189, 253] width 16 height 16
click at [1117, 484] on div "Add" at bounding box center [1120, 482] width 17 height 17
type textarea "x"
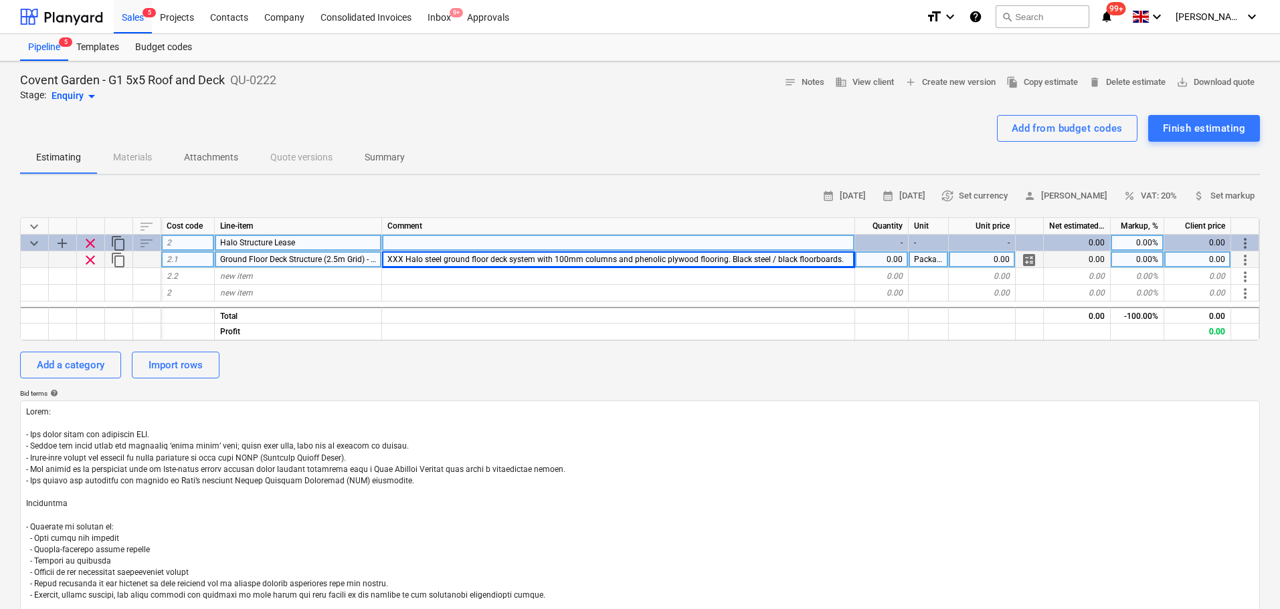
click at [405, 259] on span "XXX Halo steel ground floor deck system with 100mm columns and phenolic plywood…" at bounding box center [615, 259] width 456 height 9
click at [395, 263] on input "XXX Halo steel ground floor deck system with 100mm columns and phenolic plywood…" at bounding box center [618, 260] width 472 height 16
type input "5x5m Halo steel ground floor deck & roof system with 100mm columns and phenolic…"
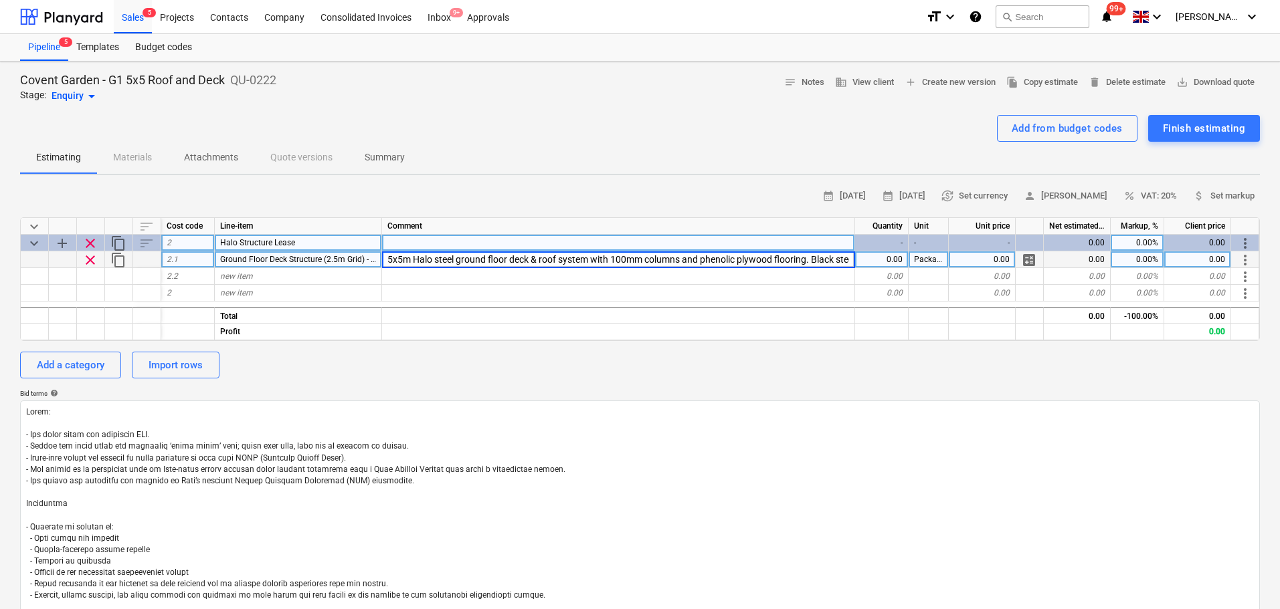
type textarea "x"
click at [888, 257] on div "0.00" at bounding box center [882, 260] width 54 height 17
type input "1"
type textarea "x"
click at [805, 256] on span "5x5m Halo steel ground floor deck & roof system with 100mm columns and phenolic…" at bounding box center [629, 259] width 484 height 9
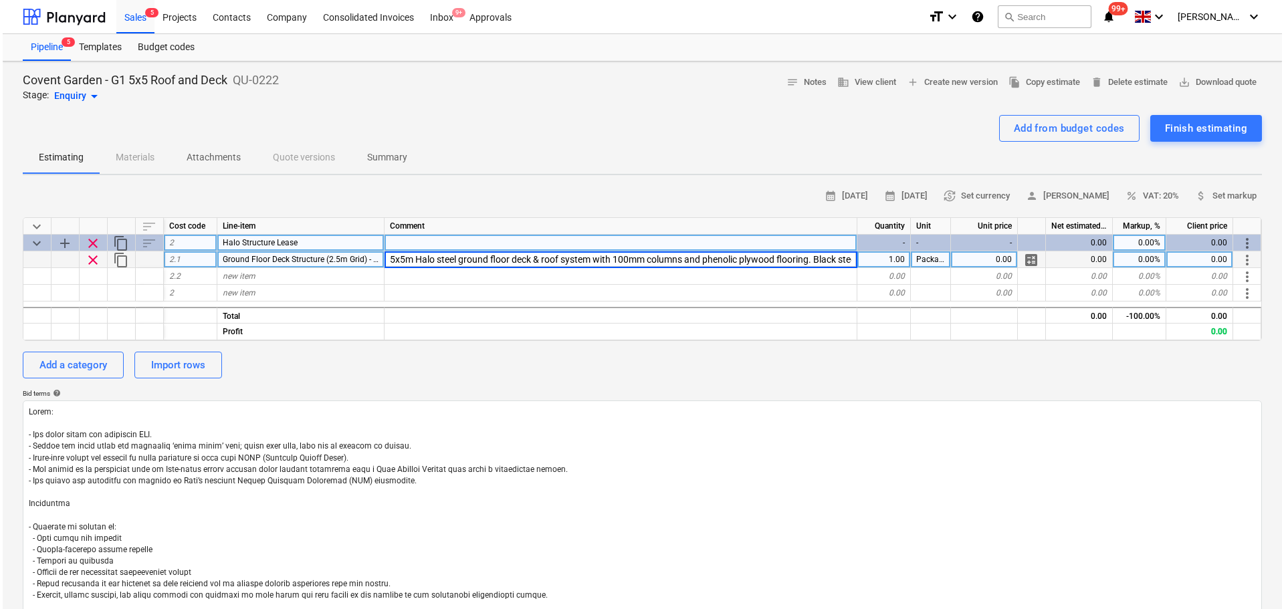
scroll to position [0, 95]
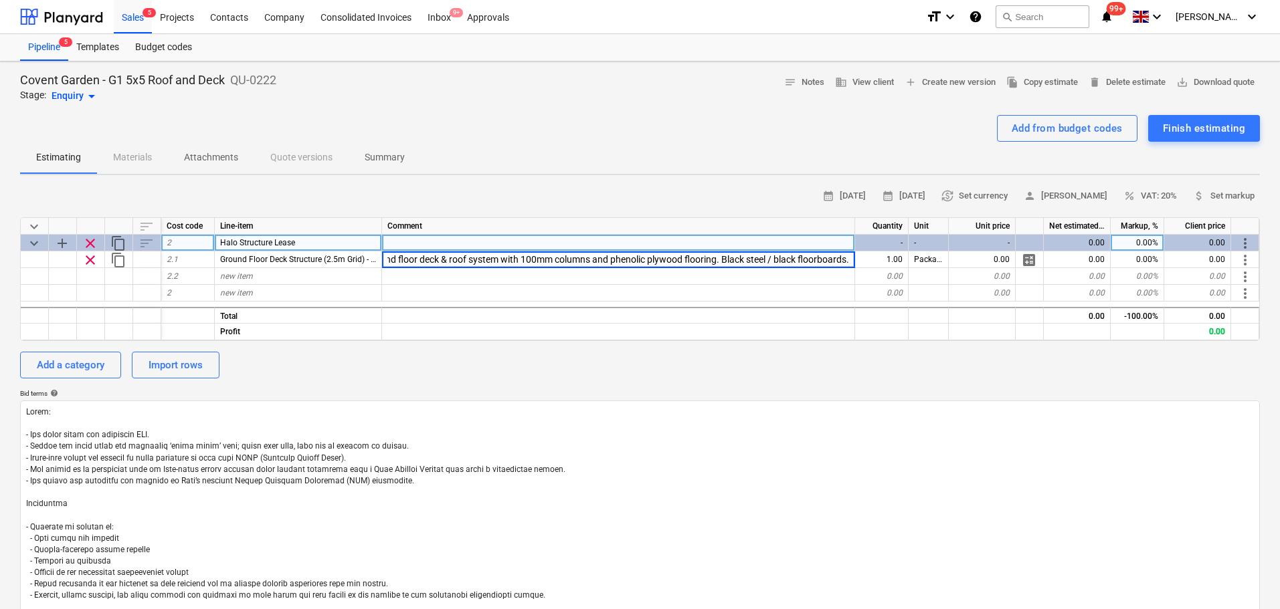
click at [742, 136] on div "Add from budget codes Finish estimating" at bounding box center [639, 128] width 1239 height 27
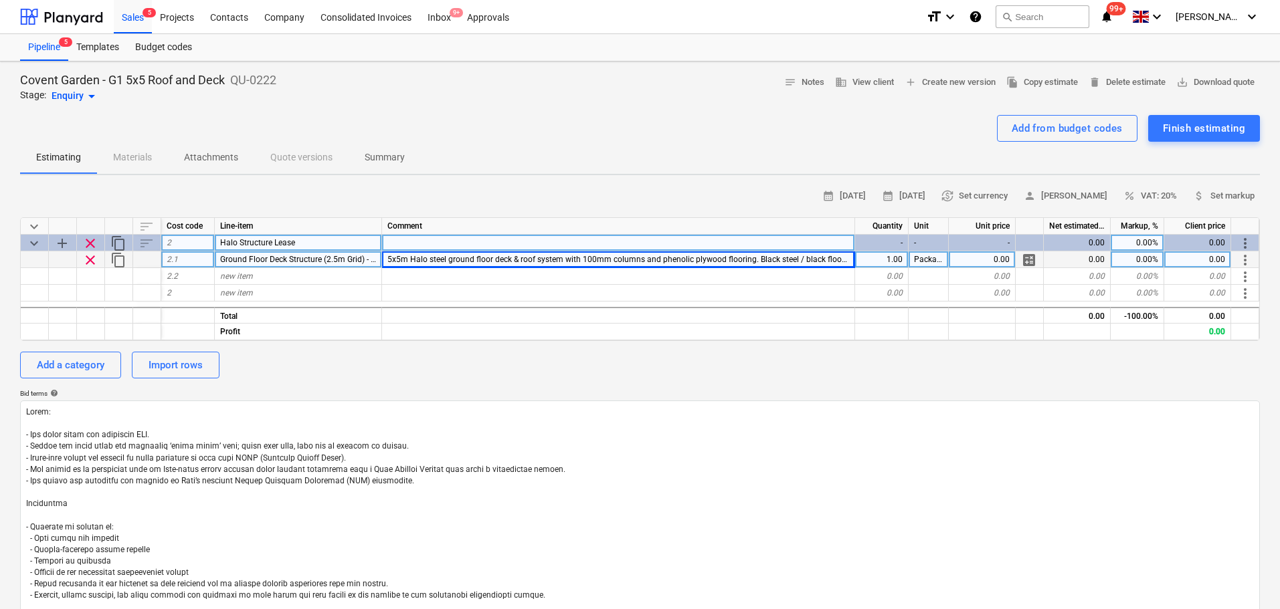
click at [1211, 261] on div "0.00" at bounding box center [1197, 260] width 67 height 17
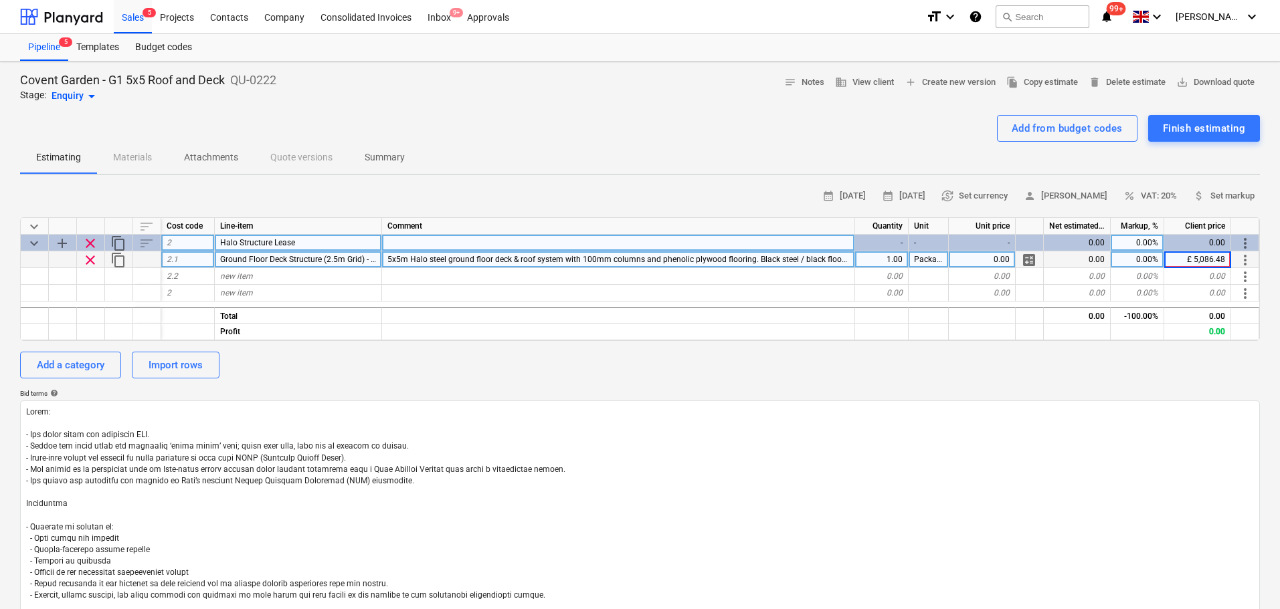
click at [1196, 264] on input "£ 5,086.48" at bounding box center [1197, 260] width 66 height 16
click at [1191, 266] on input "£ 5,086.48" at bounding box center [1197, 260] width 66 height 16
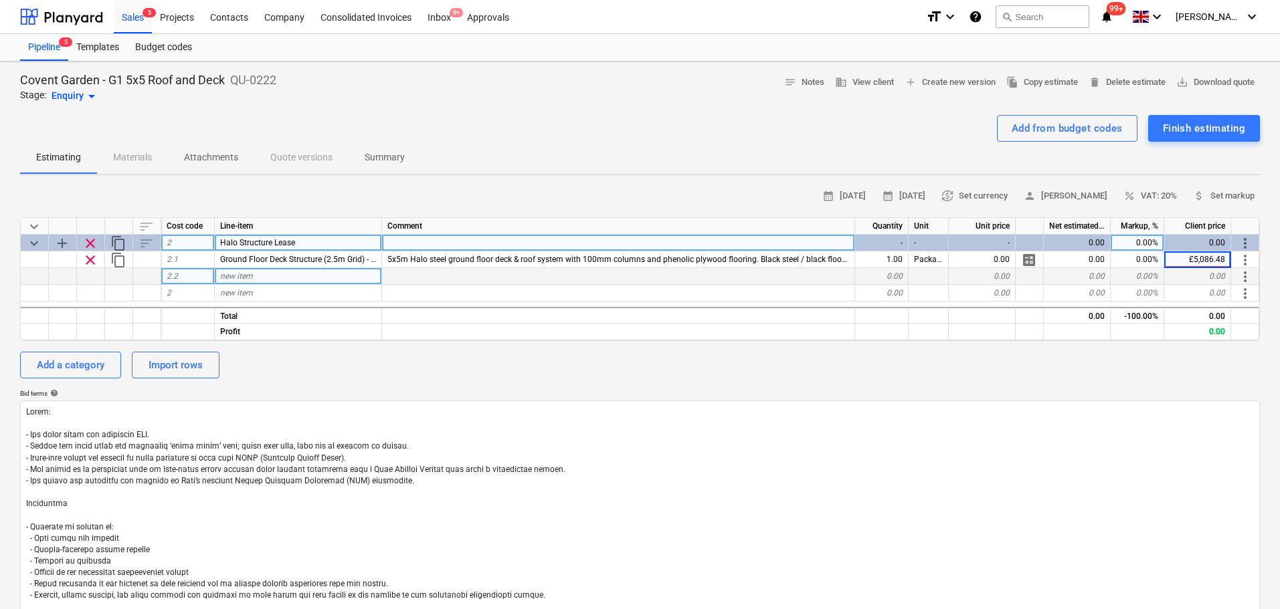
type input "5,086.48"
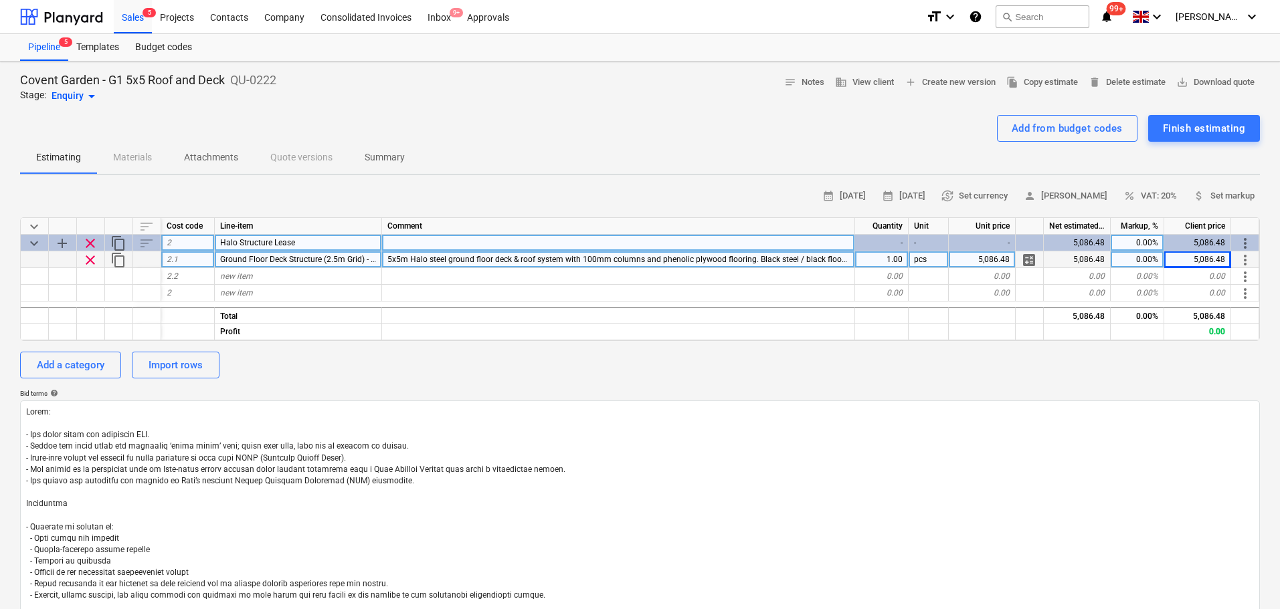
click at [993, 262] on div "5,086.48" at bounding box center [982, 260] width 67 height 17
type textarea "x"
click at [1213, 260] on div "864.70" at bounding box center [1197, 260] width 67 height 17
type input "5086.48"
type textarea "x"
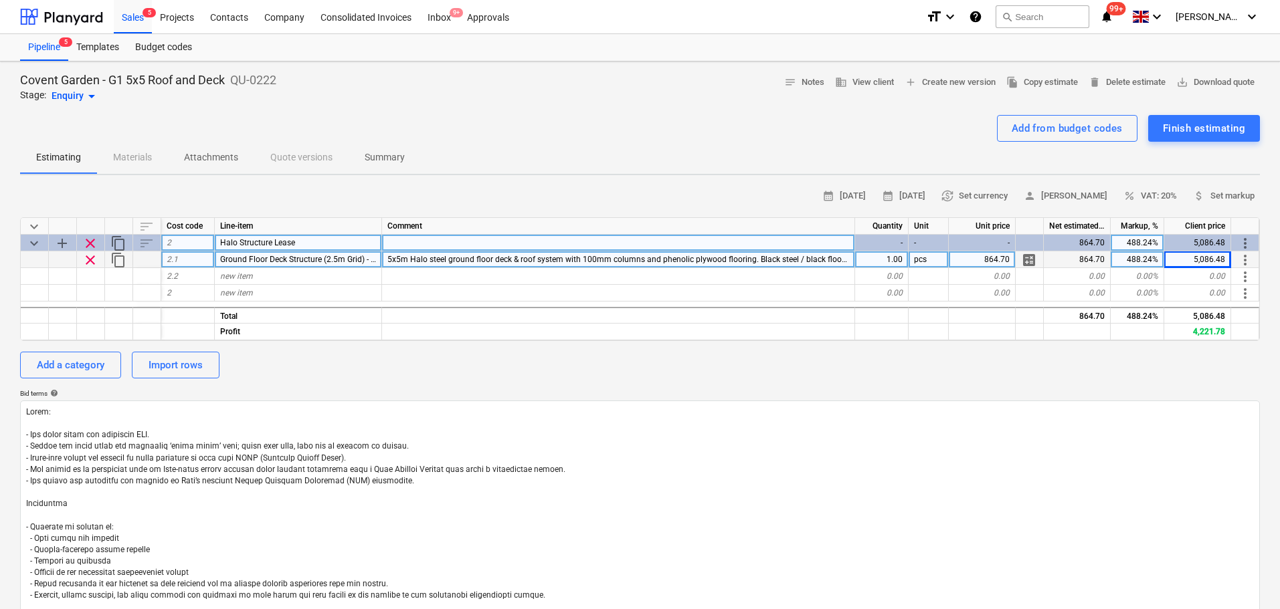
click at [982, 254] on div "864.70" at bounding box center [982, 260] width 67 height 17
type input "254.35"
type textarea "x"
click at [1206, 264] on div "1,496.18" at bounding box center [1197, 260] width 67 height 17
click at [1193, 266] on input "£ 5,086.48" at bounding box center [1197, 260] width 66 height 16
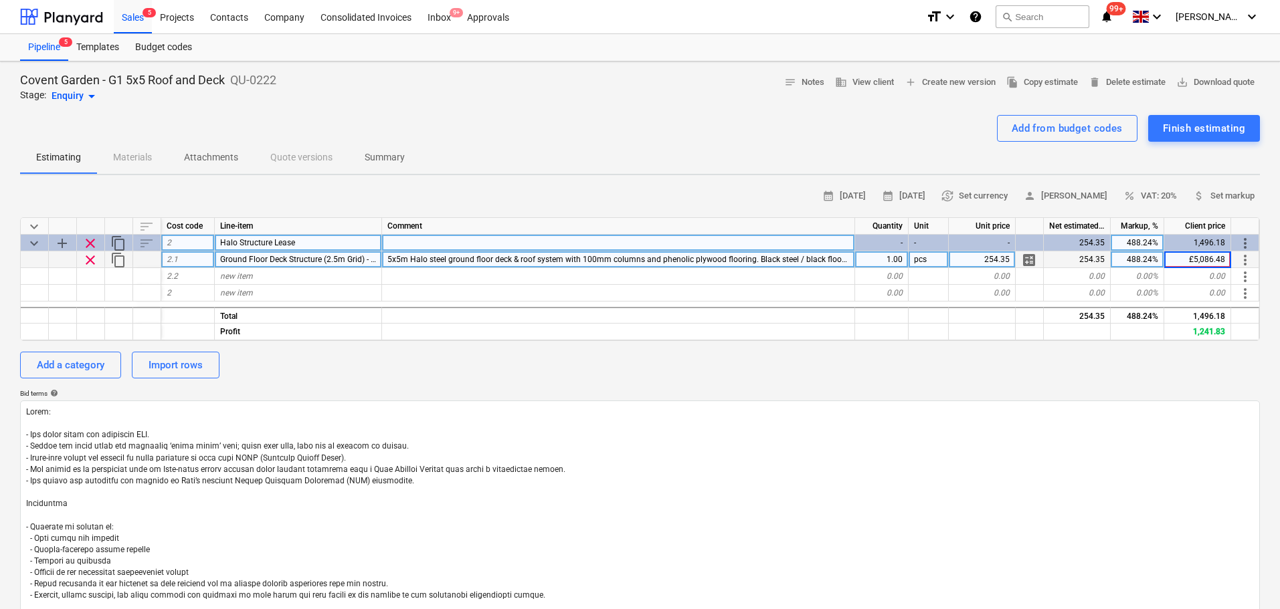
type input "5,086.48"
click at [244, 274] on span "new item" at bounding box center [236, 276] width 33 height 9
click at [1060, 132] on div "Add from budget codes" at bounding box center [1066, 128] width 111 height 17
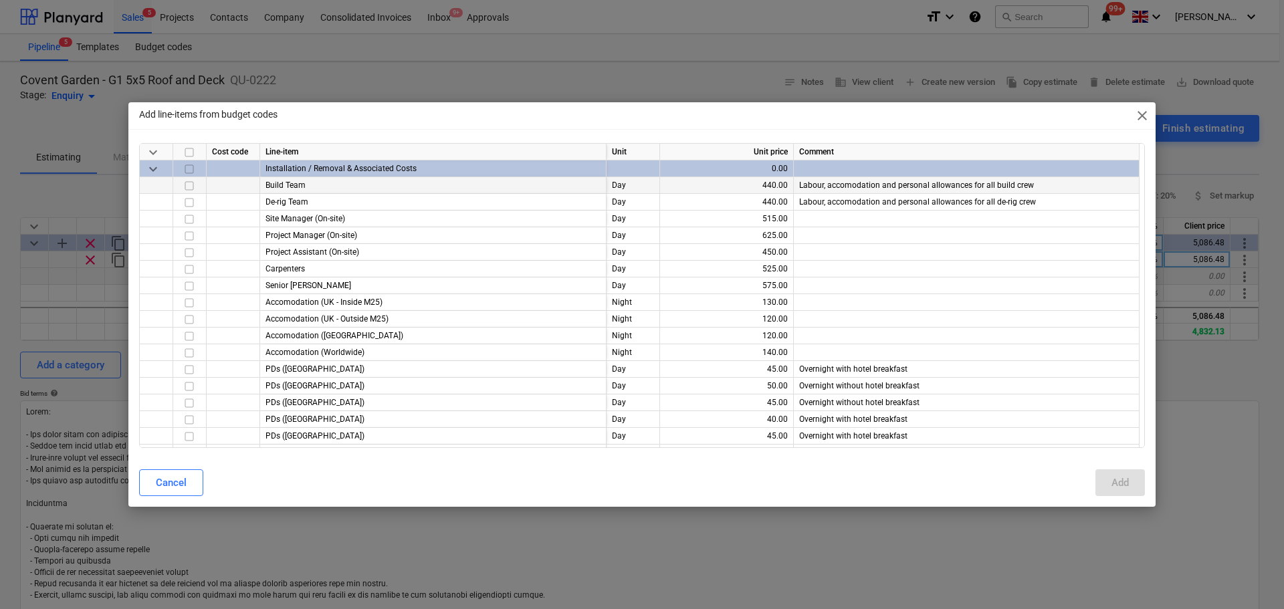
click at [191, 186] on input "checkbox" at bounding box center [189, 186] width 16 height 16
click at [194, 207] on input "checkbox" at bounding box center [189, 203] width 16 height 16
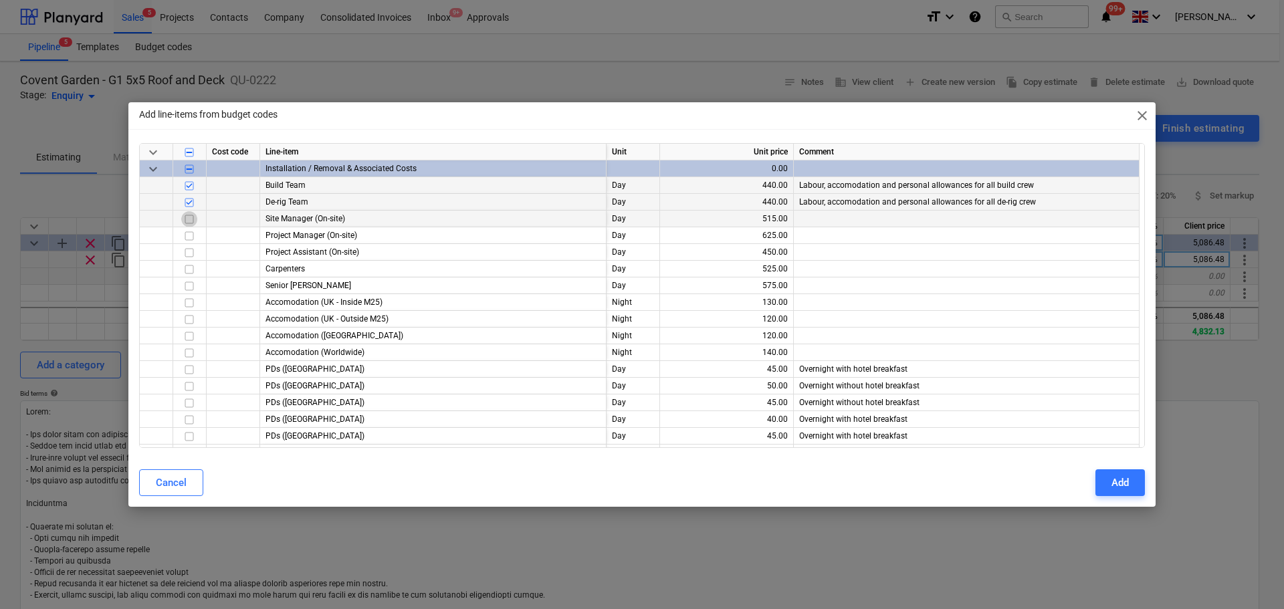
click at [187, 221] on input "checkbox" at bounding box center [189, 219] width 16 height 16
click at [191, 245] on input "checkbox" at bounding box center [189, 253] width 16 height 16
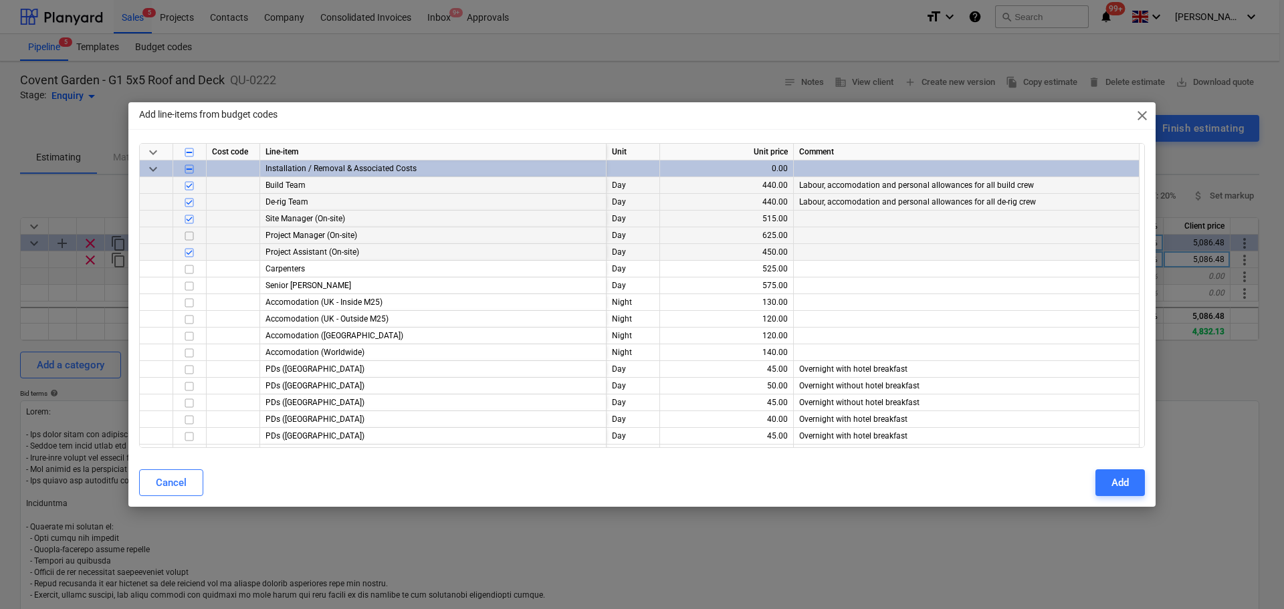
click at [191, 231] on input "checkbox" at bounding box center [189, 236] width 16 height 16
click at [191, 247] on input "checkbox" at bounding box center [189, 253] width 16 height 16
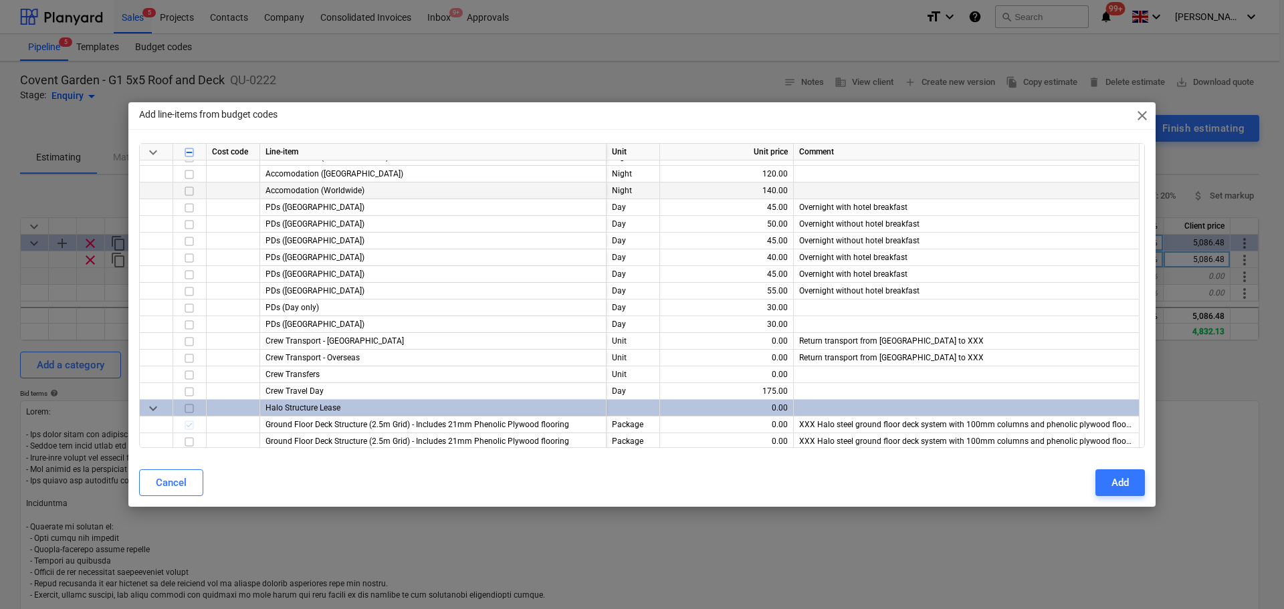
scroll to position [201, 0]
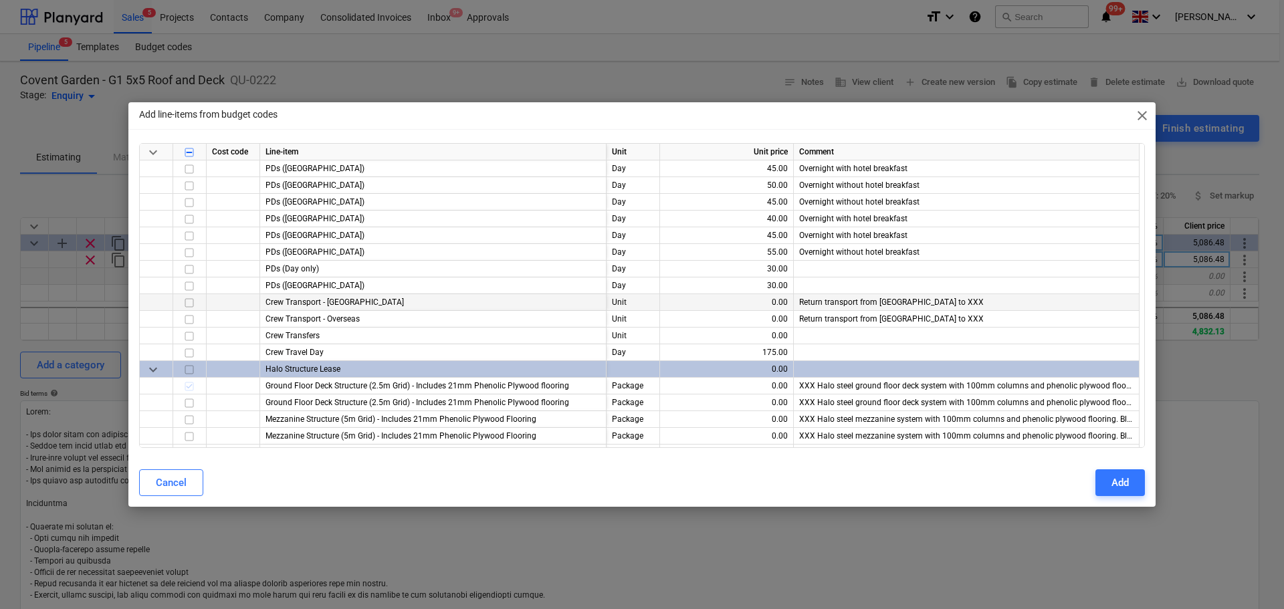
click at [181, 302] on div at bounding box center [189, 302] width 33 height 17
click at [191, 300] on input "checkbox" at bounding box center [189, 303] width 16 height 16
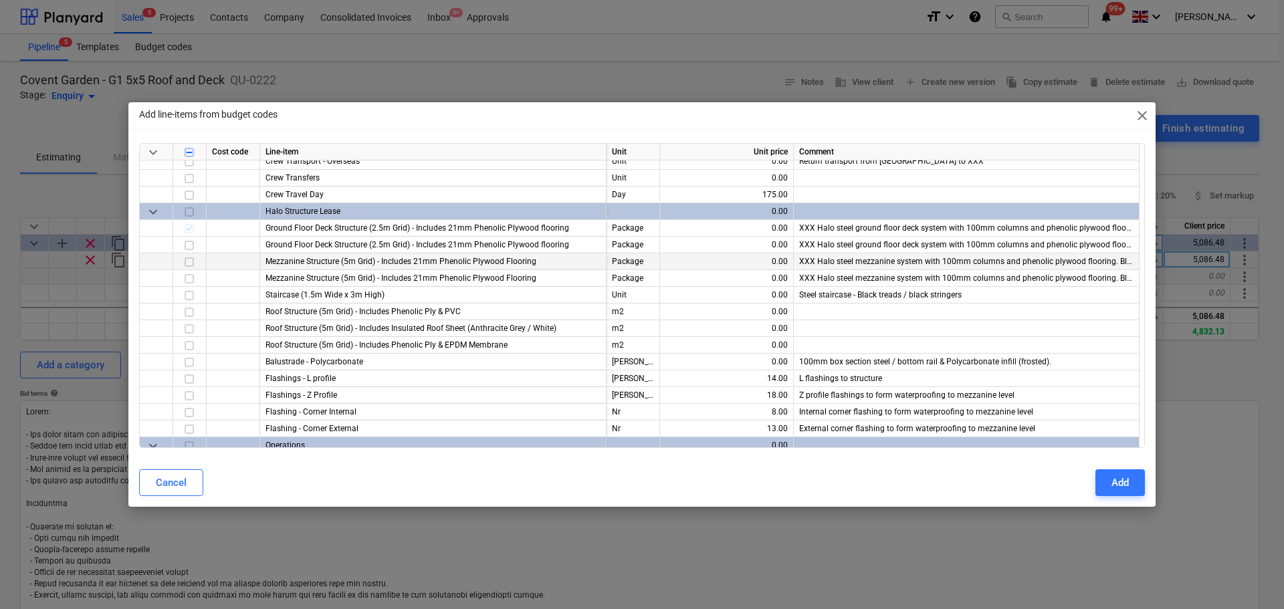
scroll to position [401, 0]
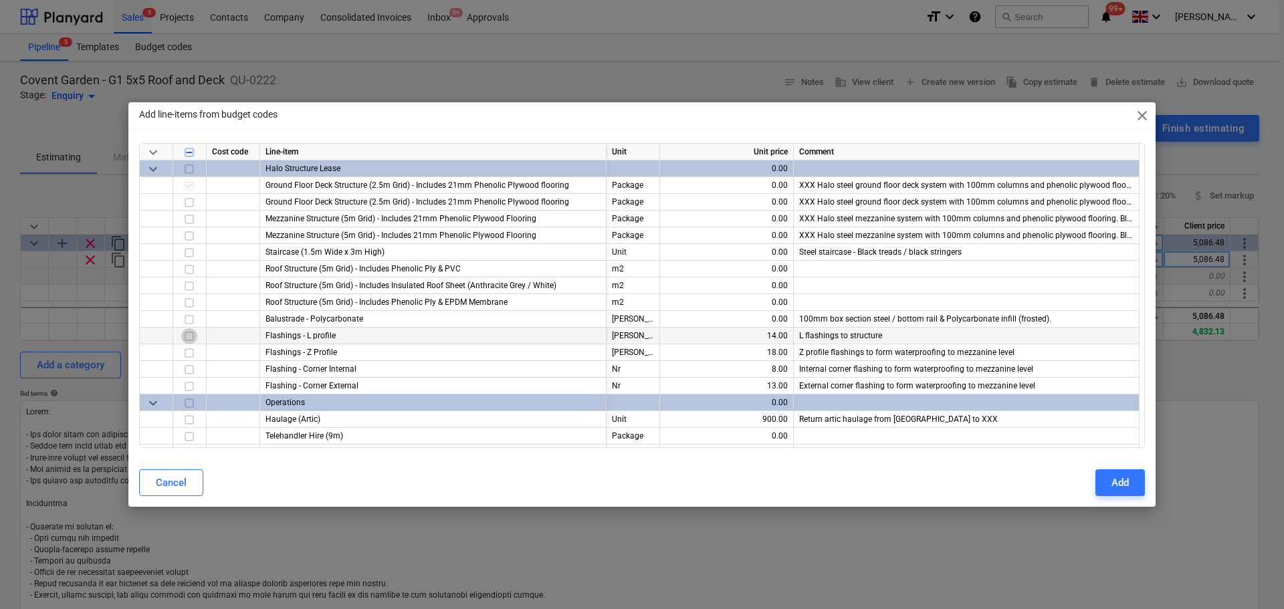
click at [194, 333] on input "checkbox" at bounding box center [189, 336] width 16 height 16
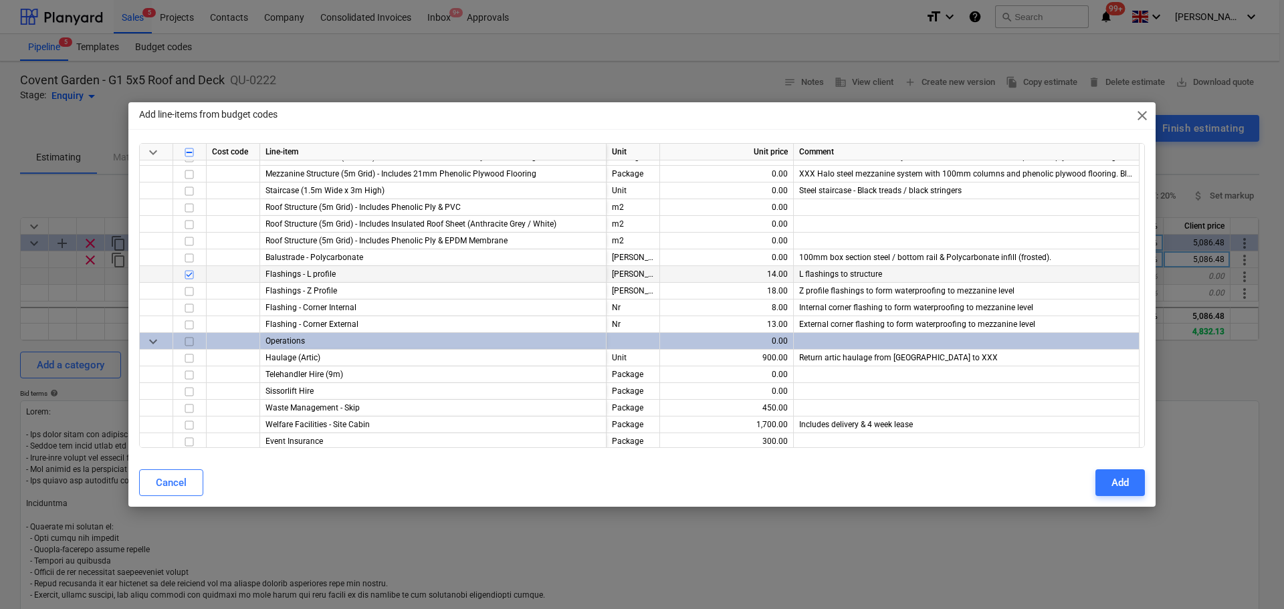
scroll to position [468, 0]
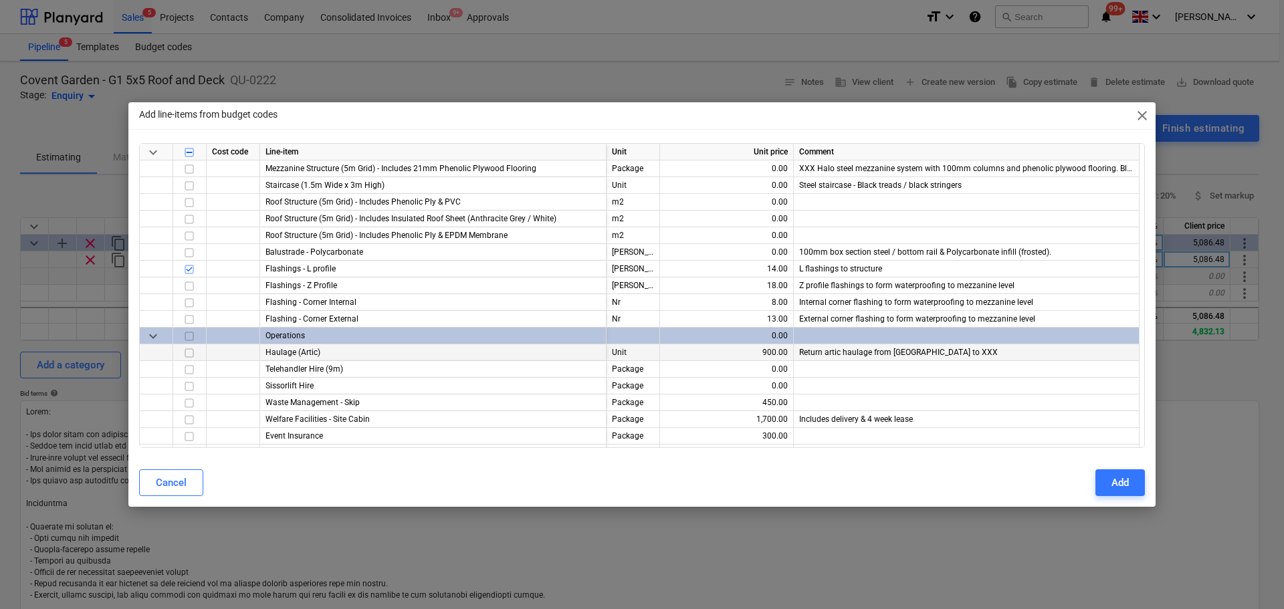
click at [191, 345] on input "checkbox" at bounding box center [189, 353] width 16 height 16
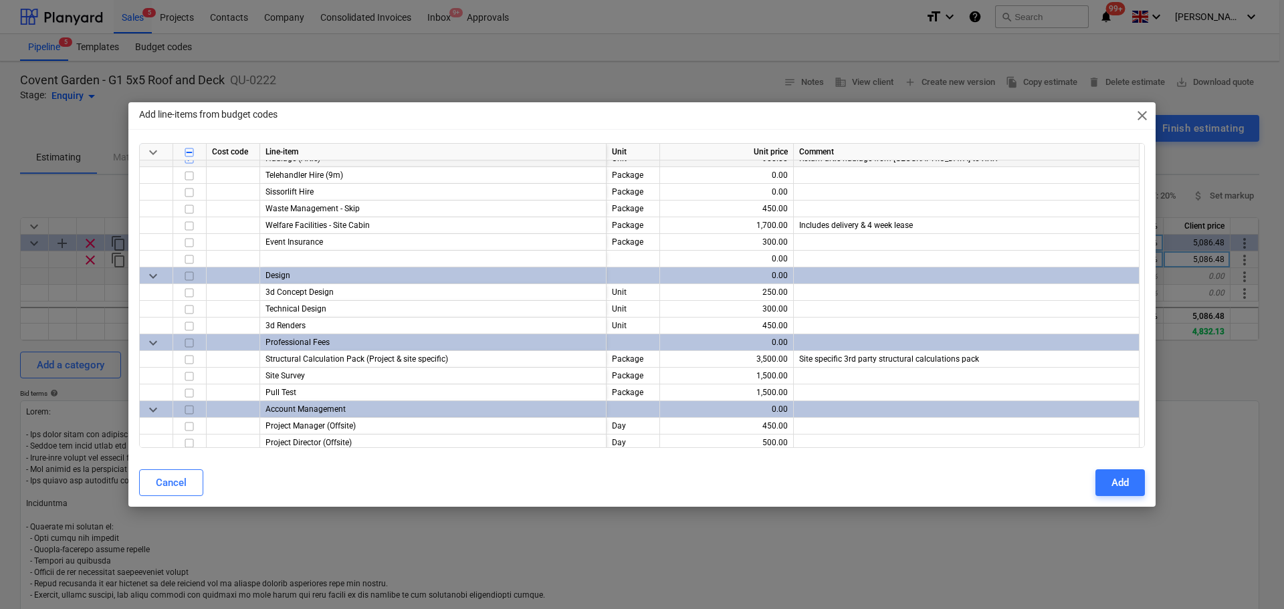
scroll to position [669, 0]
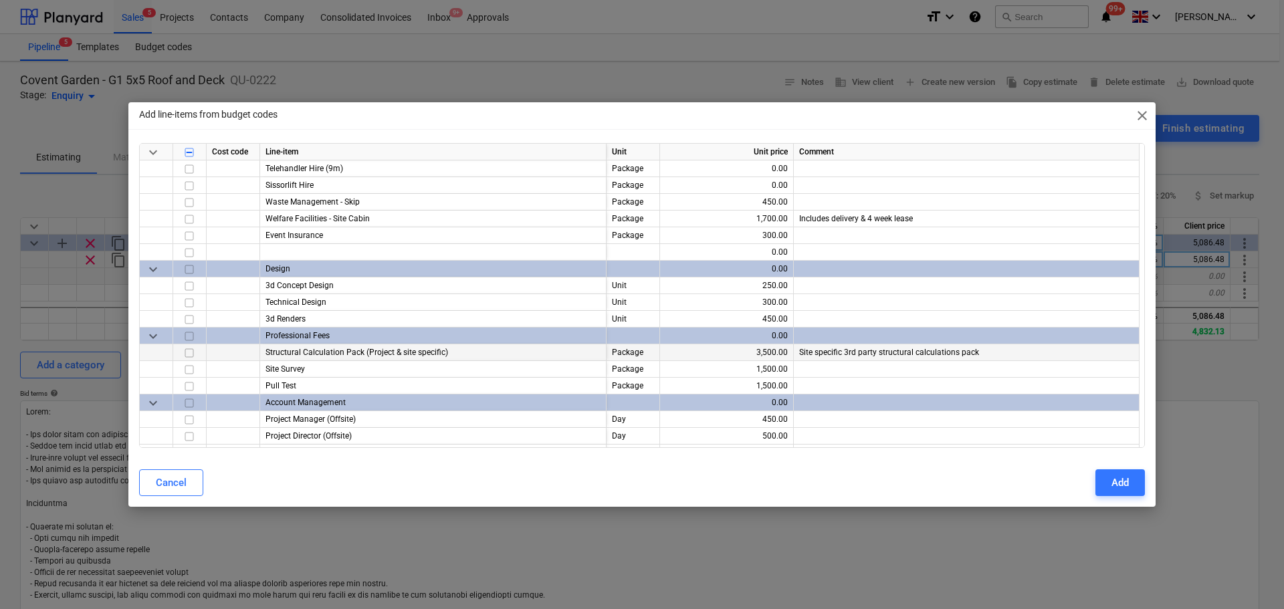
click at [185, 351] on input "checkbox" at bounding box center [189, 353] width 16 height 16
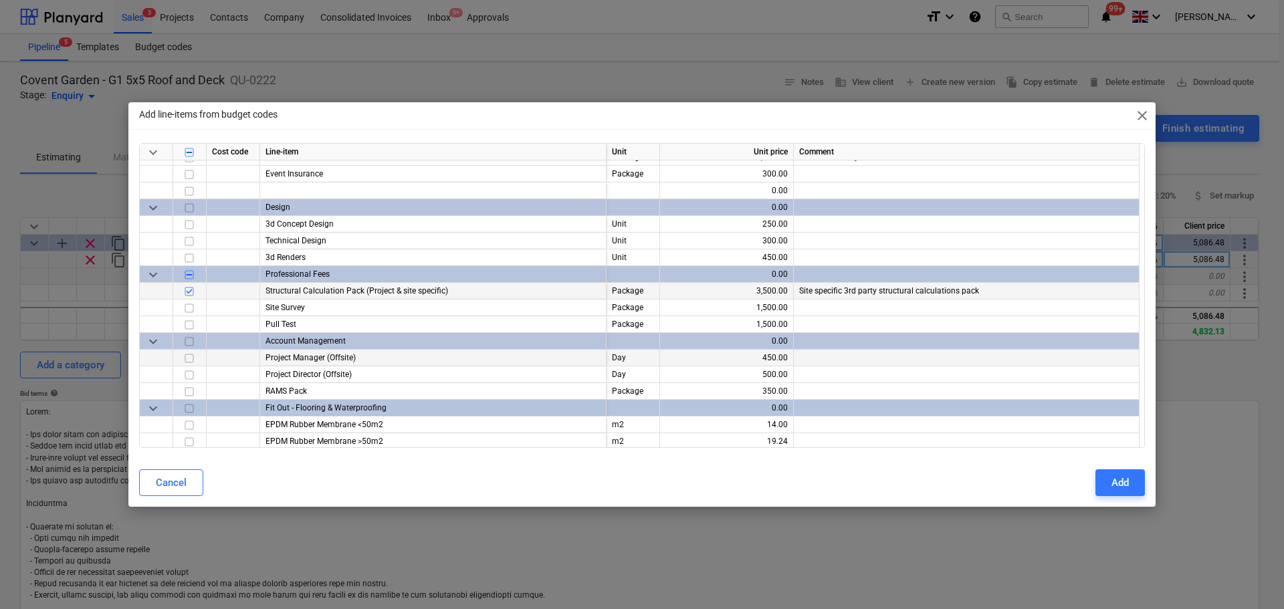
scroll to position [736, 0]
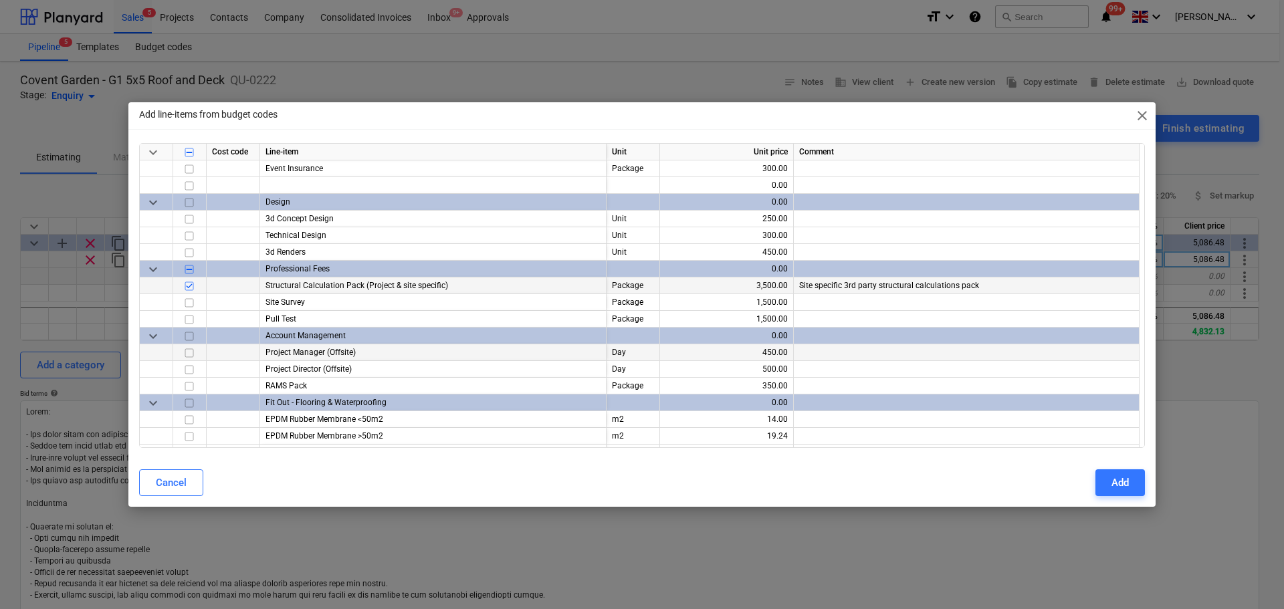
click at [192, 349] on input "checkbox" at bounding box center [189, 353] width 16 height 16
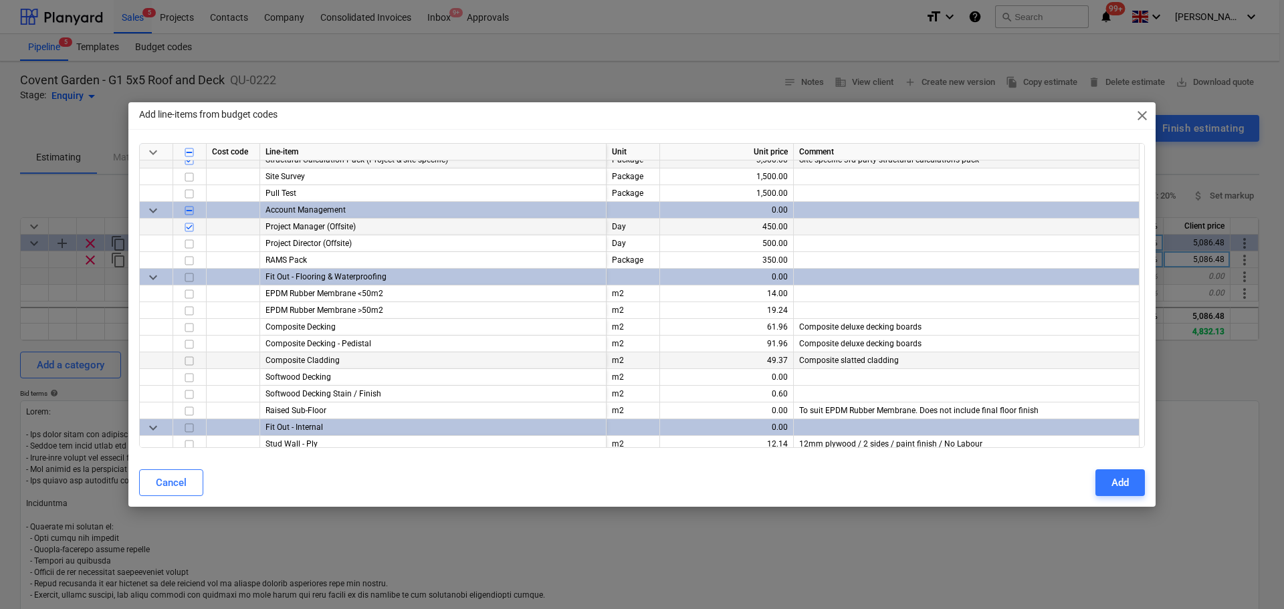
scroll to position [870, 0]
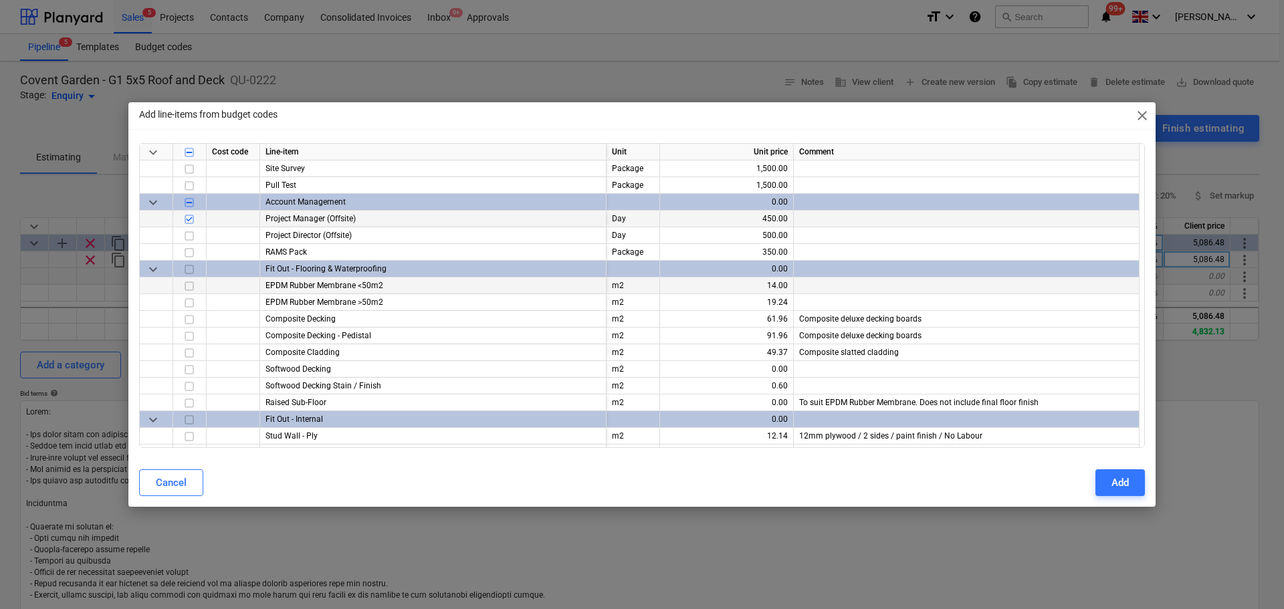
click at [187, 288] on input "checkbox" at bounding box center [189, 286] width 16 height 16
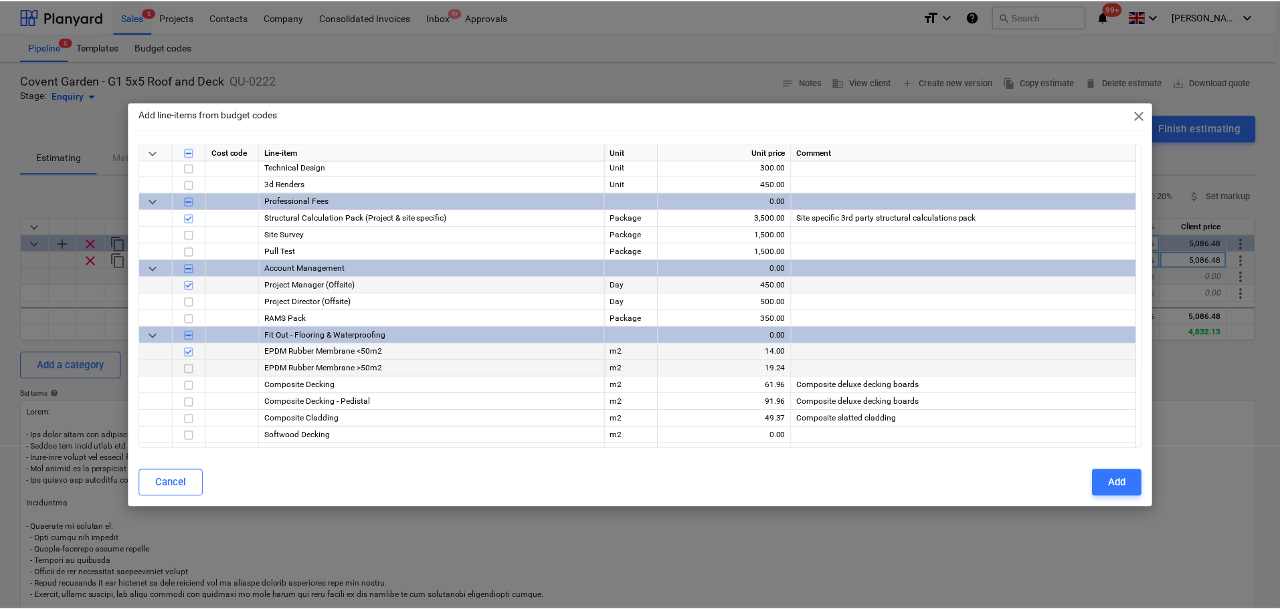
scroll to position [783, 0]
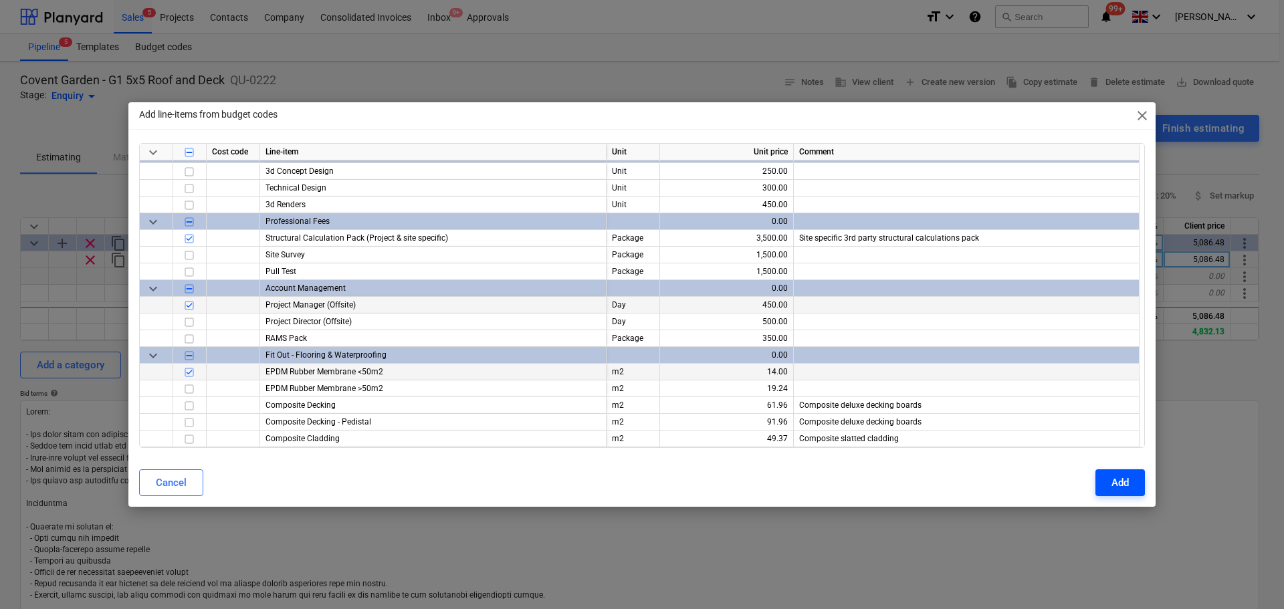
click at [1129, 489] on button "Add" at bounding box center [1120, 483] width 49 height 27
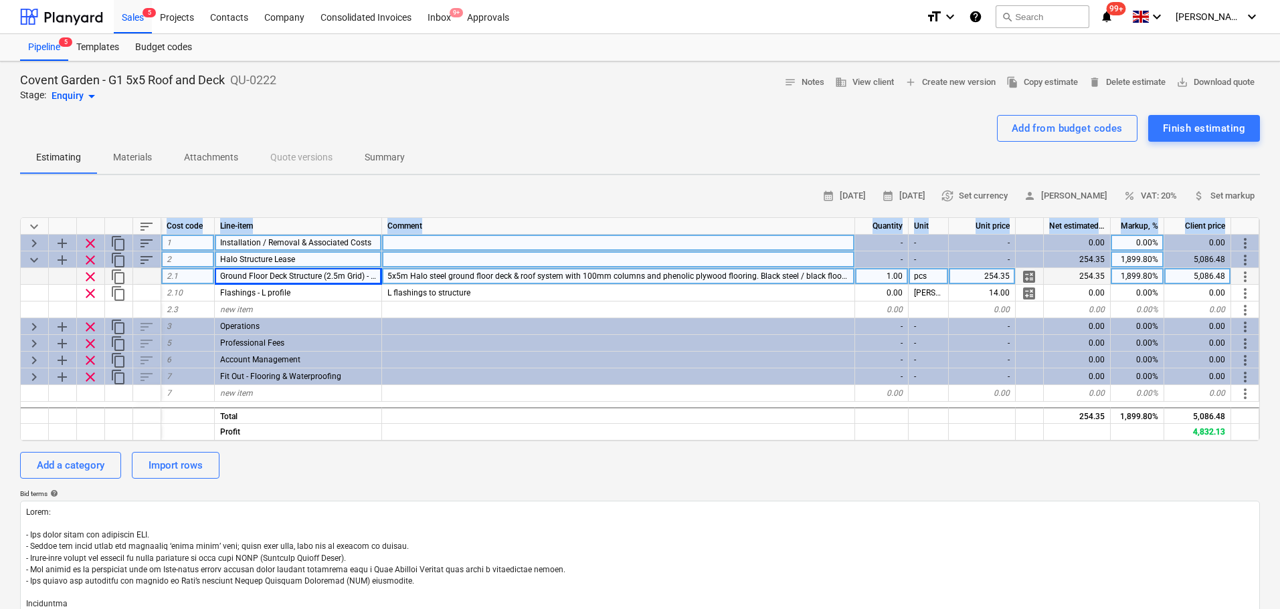
drag, startPoint x: 19, startPoint y: 239, endPoint x: 30, endPoint y: 243, distance: 11.7
click at [30, 243] on div "Covent Garden - G1 5x5 Roof and Deck QU-0222 Stage: Enquiry arrow_drop_down not…" at bounding box center [640, 519] width 1280 height 914
click at [31, 243] on span "keyboard_arrow_right" at bounding box center [34, 243] width 16 height 16
type textarea "x"
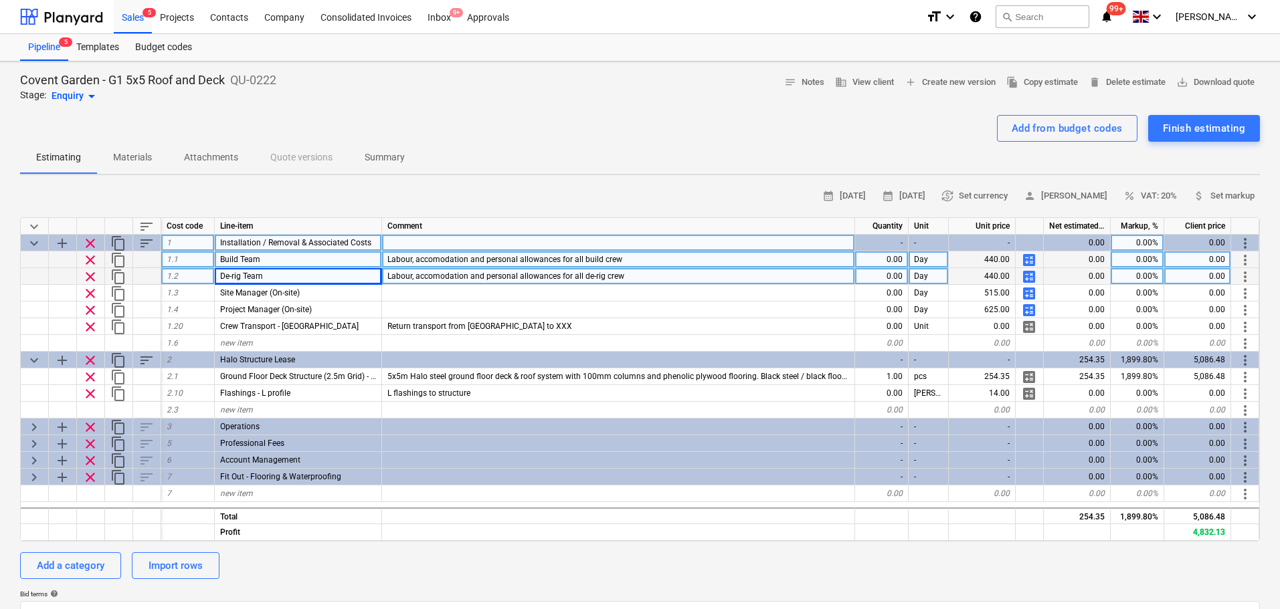
click at [124, 199] on div "calendar_month [DATE] calendar_month [DATE] currency_exchange Set currency pers…" at bounding box center [639, 196] width 1239 height 21
click at [907, 262] on div "0.00" at bounding box center [882, 260] width 54 height 17
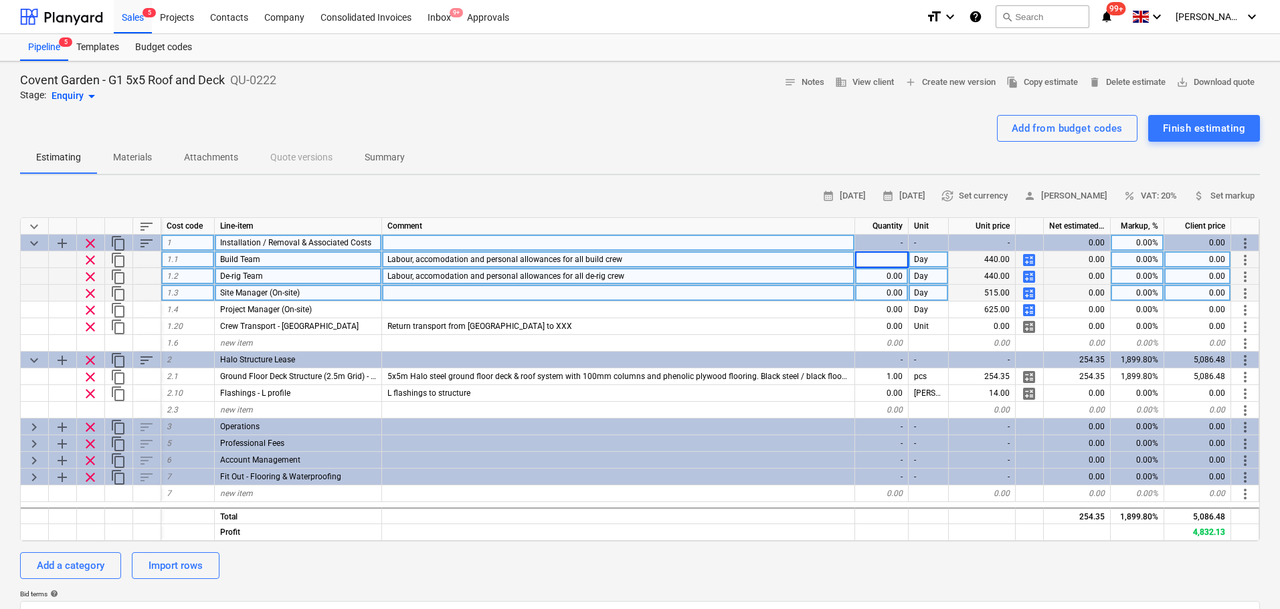
type input "4"
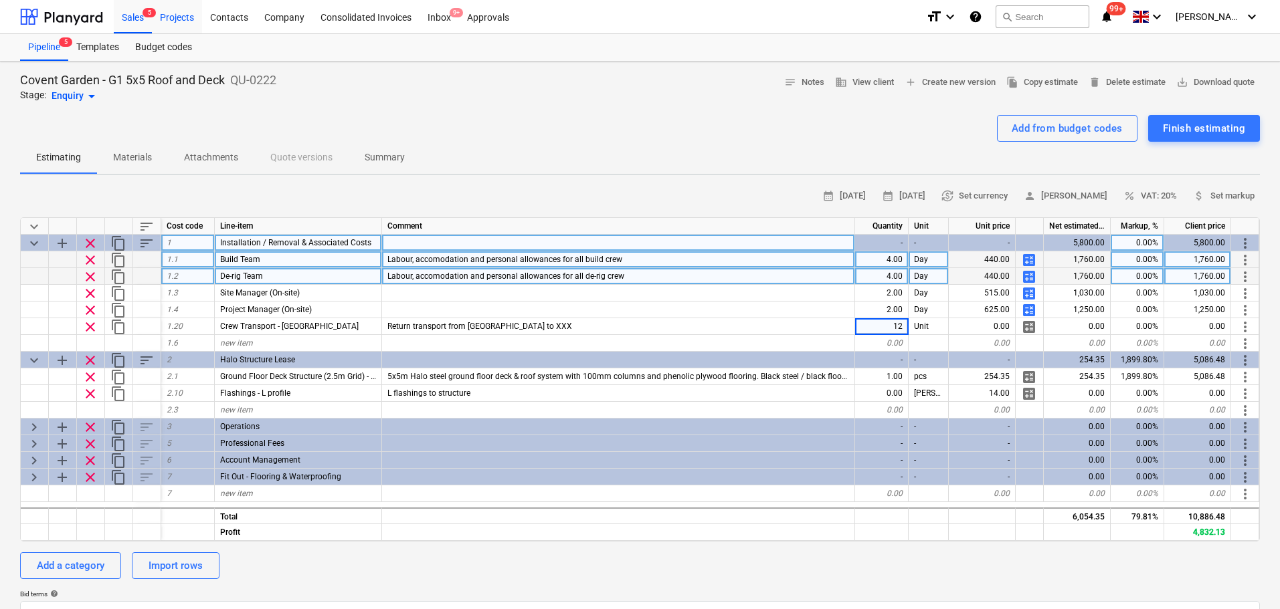
type textarea "x"
type input "65"
type textarea "x"
type input "30"
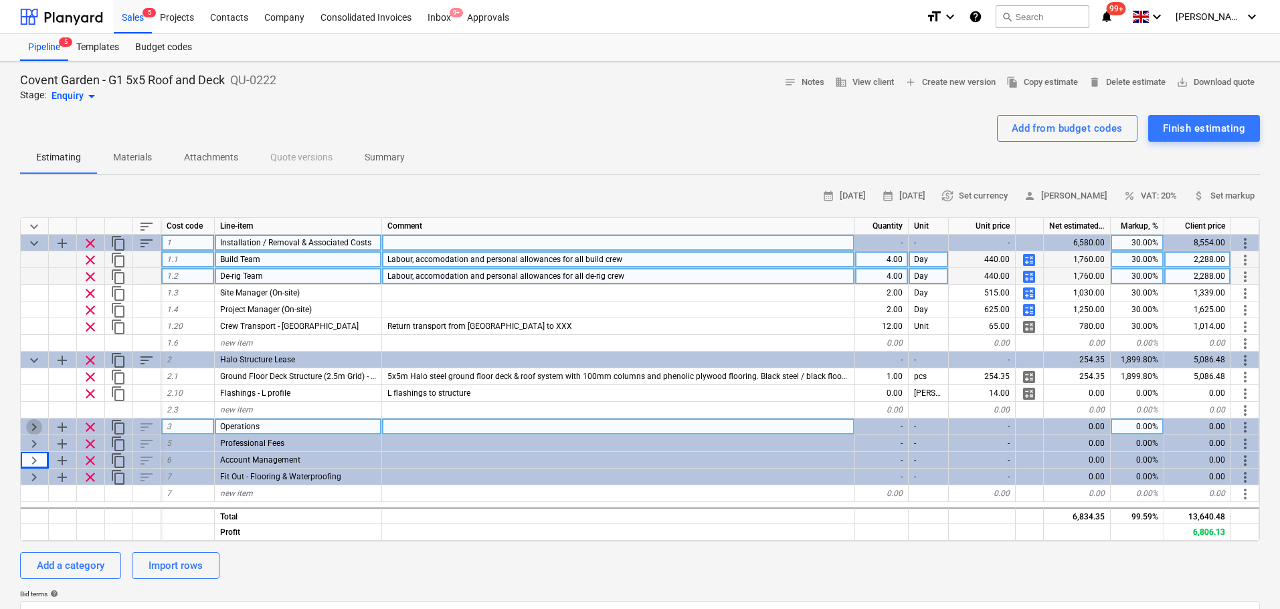
click at [34, 425] on span "keyboard_arrow_right" at bounding box center [34, 427] width 16 height 16
type textarea "x"
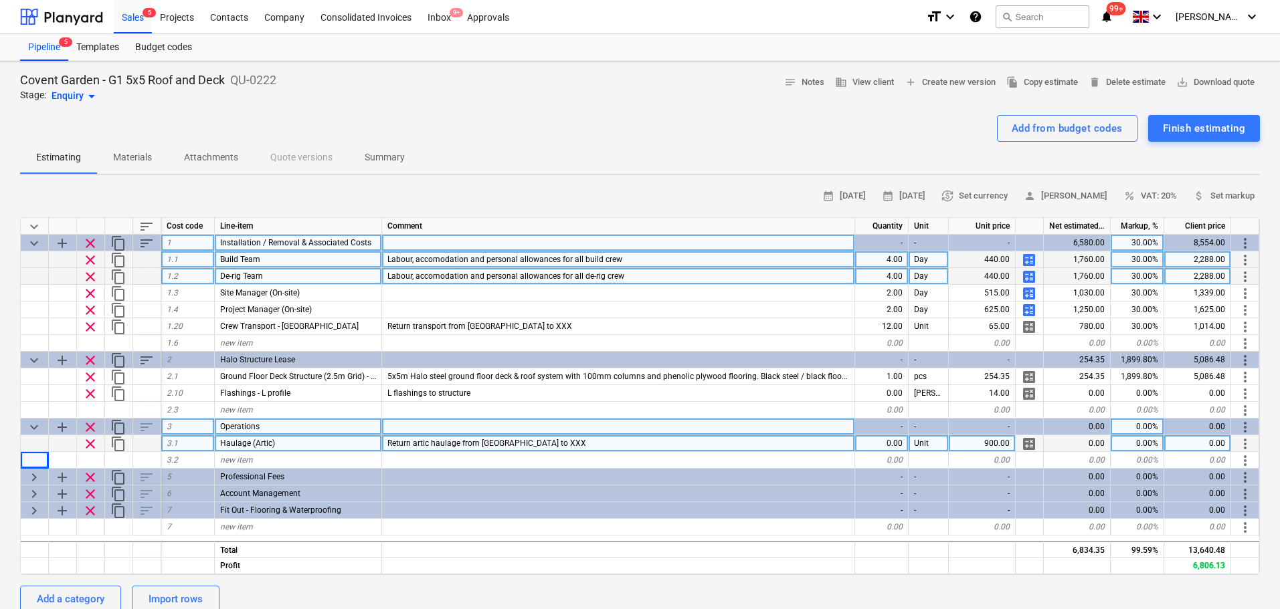
click at [900, 445] on div "0.00" at bounding box center [882, 443] width 54 height 17
type input "2"
type textarea "x"
type input "1050"
type textarea "x"
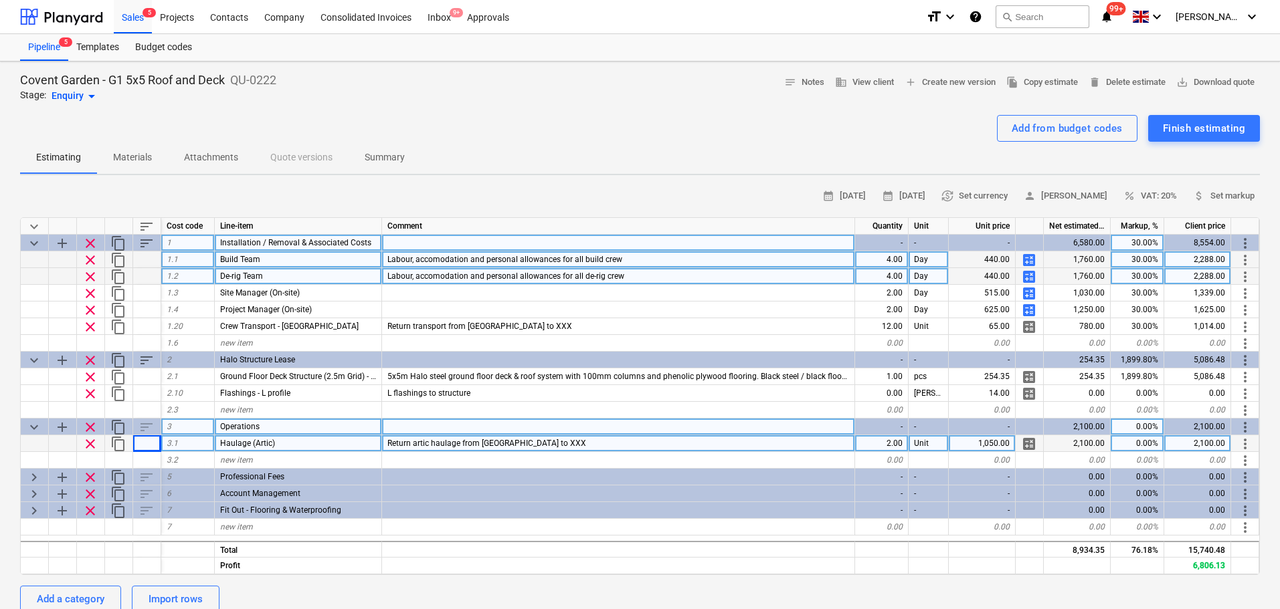
click at [547, 441] on span "Return artic haulage from [GEOGRAPHIC_DATA] to XXX" at bounding box center [486, 443] width 199 height 9
click at [570, 446] on input "Return artic haulage from [GEOGRAPHIC_DATA] to XXX" at bounding box center [618, 443] width 472 height 16
click at [590, 446] on input "Return artic haulage from [GEOGRAPHIC_DATA] to XXX" at bounding box center [618, 443] width 472 height 16
drag, startPoint x: 586, startPoint y: 443, endPoint x: 557, endPoint y: 446, distance: 29.6
click at [557, 446] on input "Return artic haulage from [GEOGRAPHIC_DATA] to XXX" at bounding box center [618, 443] width 472 height 16
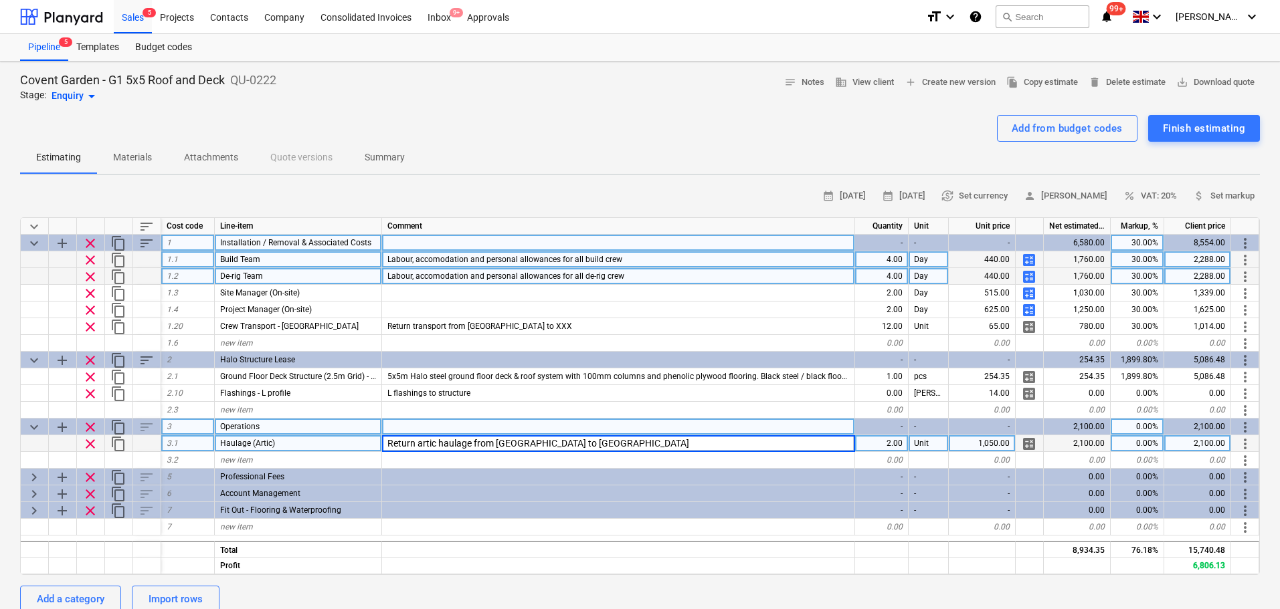
type input "Return artic haulage from [GEOGRAPHIC_DATA] to [GEOGRAPHIC_DATA]"
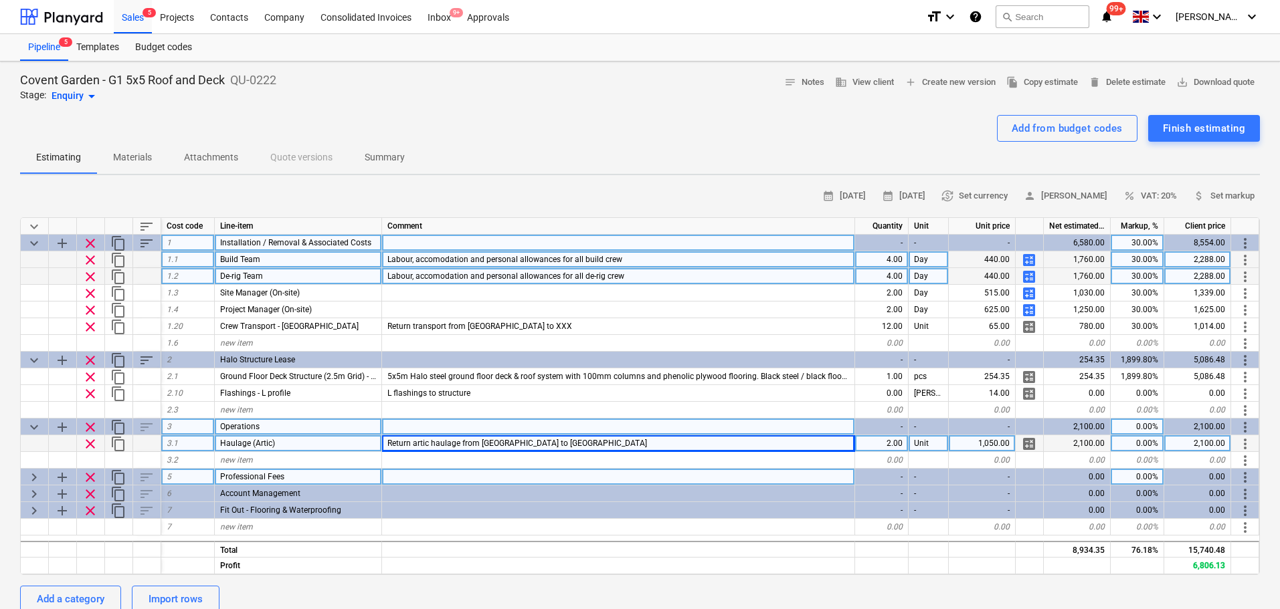
click at [28, 476] on span "keyboard_arrow_right" at bounding box center [34, 478] width 16 height 16
type textarea "x"
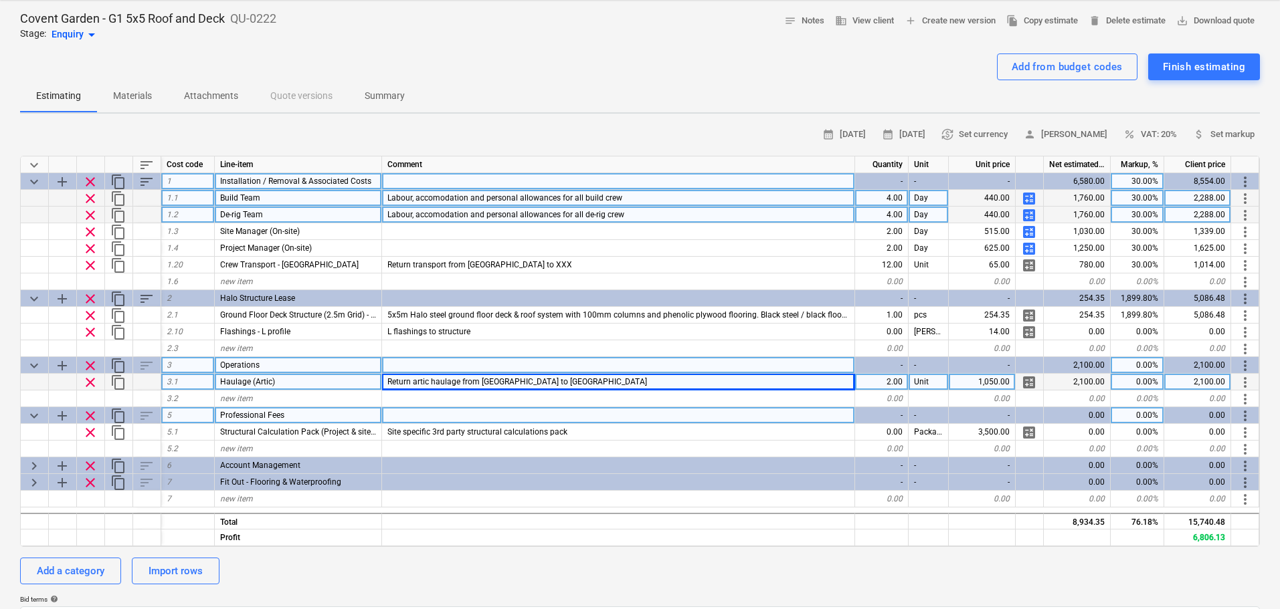
scroll to position [67, 0]
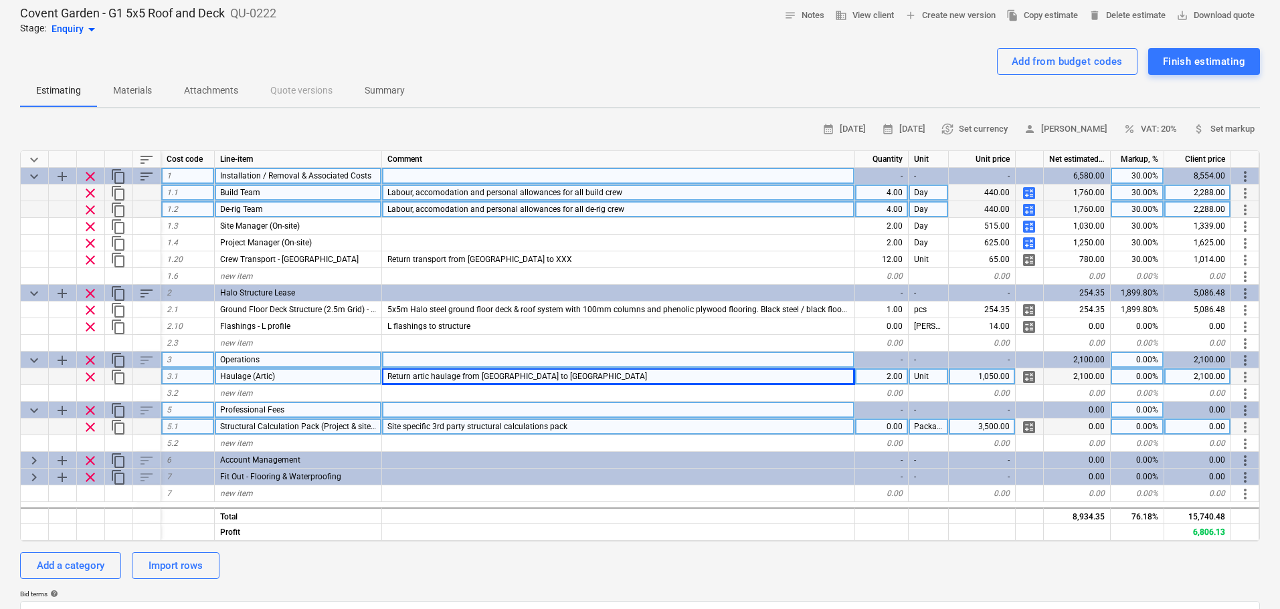
click at [890, 425] on div "0.00" at bounding box center [882, 427] width 54 height 17
type input "1"
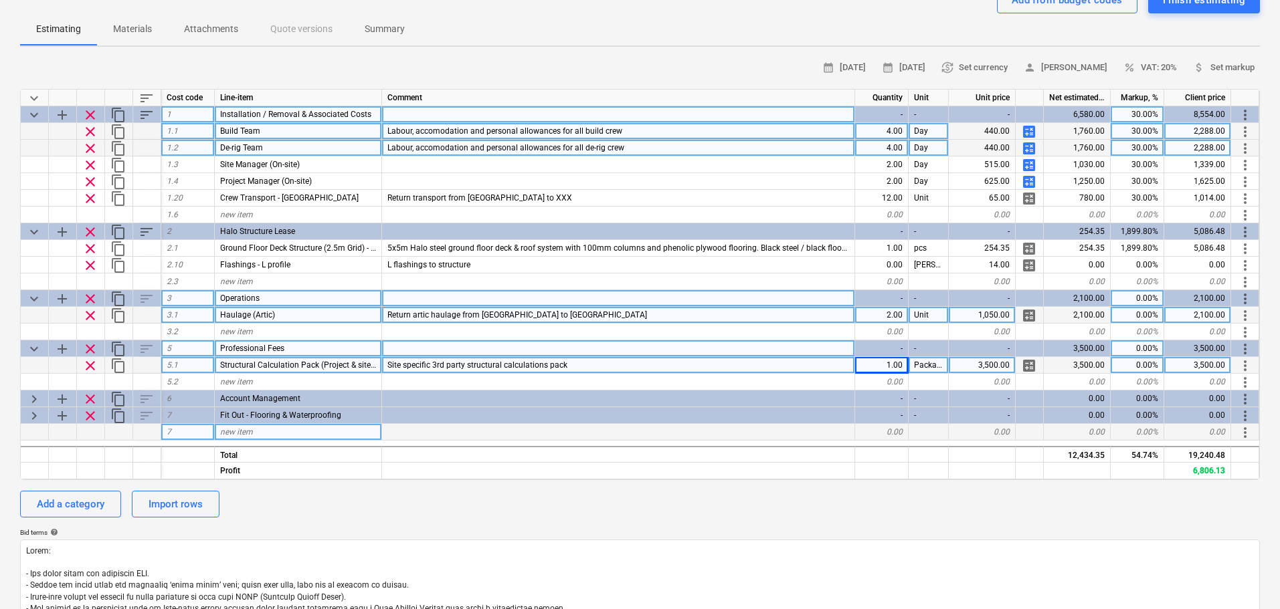
scroll to position [134, 0]
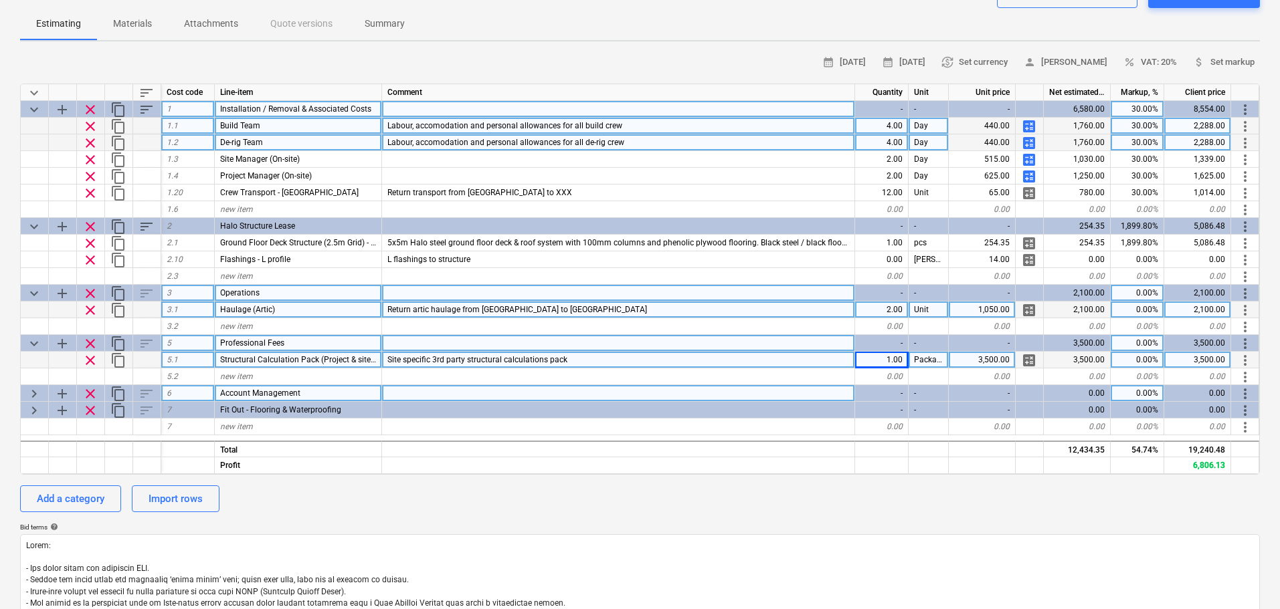
click at [33, 393] on span "keyboard_arrow_right" at bounding box center [34, 394] width 16 height 16
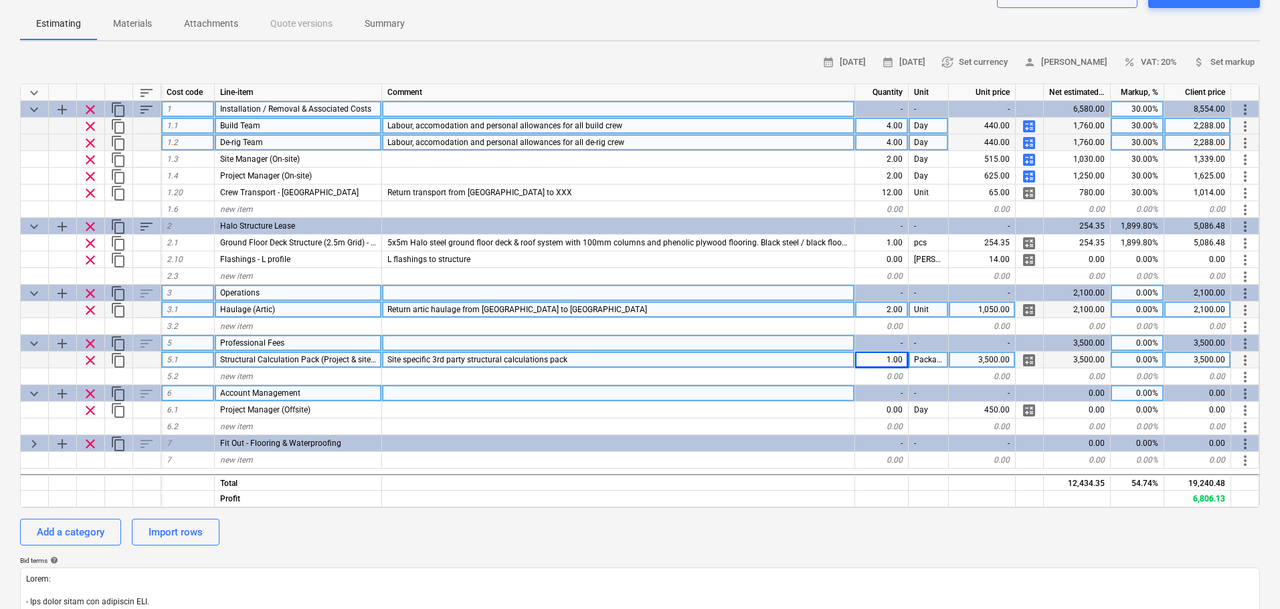
click at [892, 397] on div "-" at bounding box center [882, 393] width 54 height 17
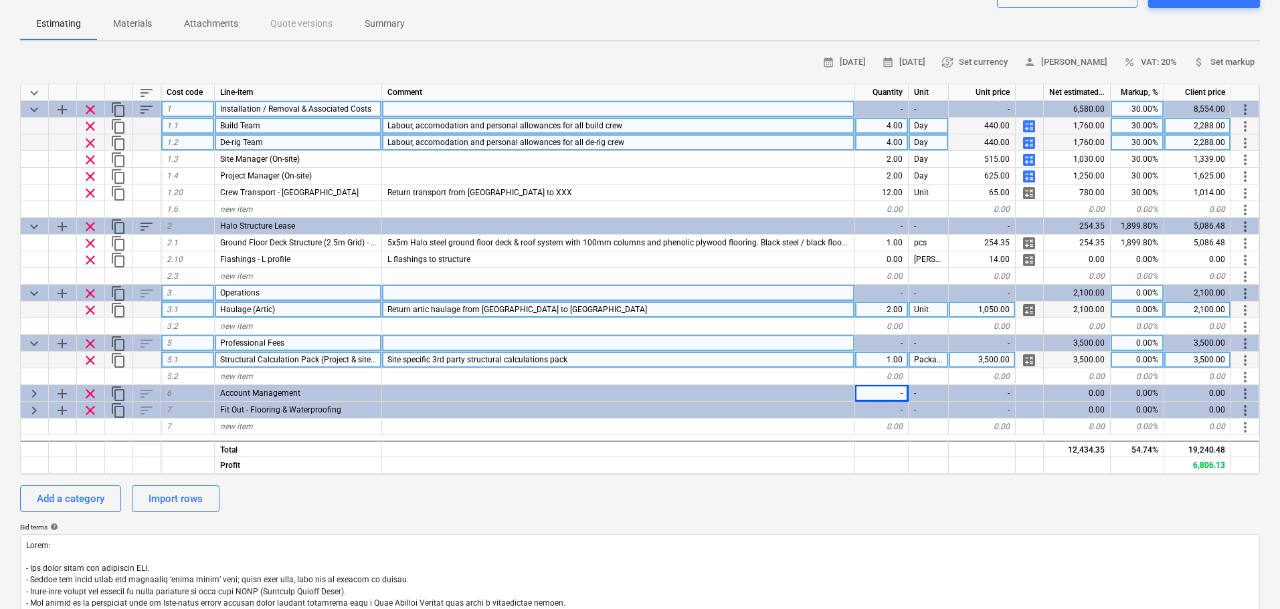
click at [38, 396] on span "keyboard_arrow_right" at bounding box center [34, 394] width 16 height 16
type textarea "x"
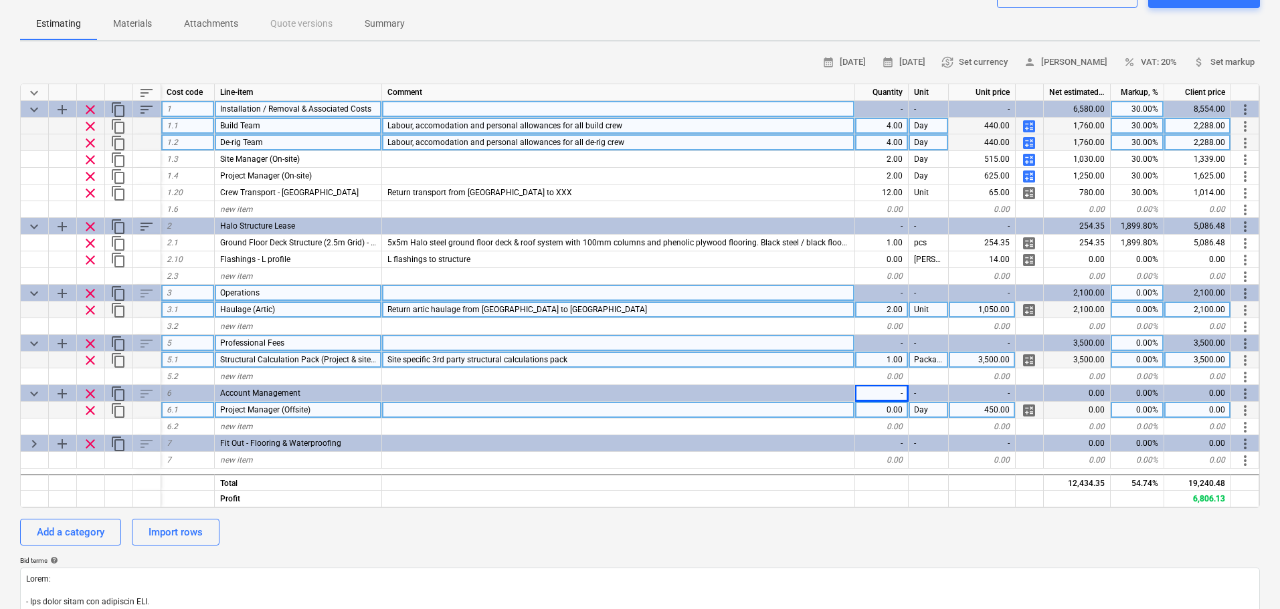
click at [902, 408] on div "0.00" at bounding box center [882, 410] width 54 height 17
type input "5"
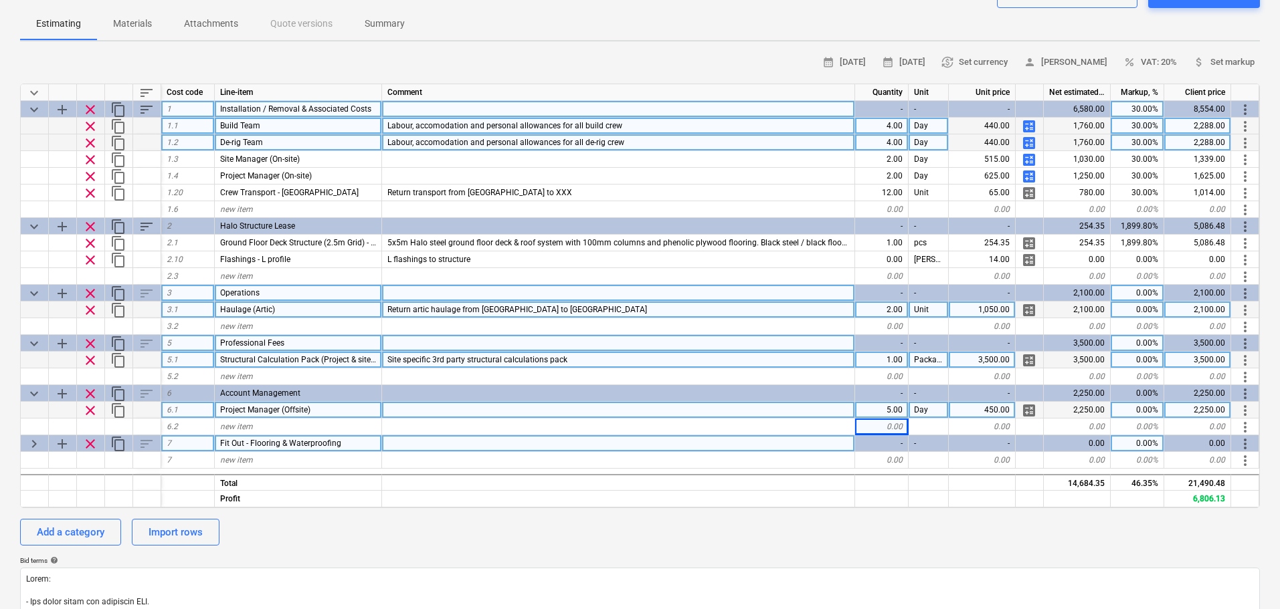
drag, startPoint x: 37, startPoint y: 433, endPoint x: 35, endPoint y: 442, distance: 9.6
click at [37, 433] on div at bounding box center [35, 427] width 28 height 17
click at [34, 443] on span "keyboard_arrow_right" at bounding box center [34, 444] width 16 height 16
type textarea "x"
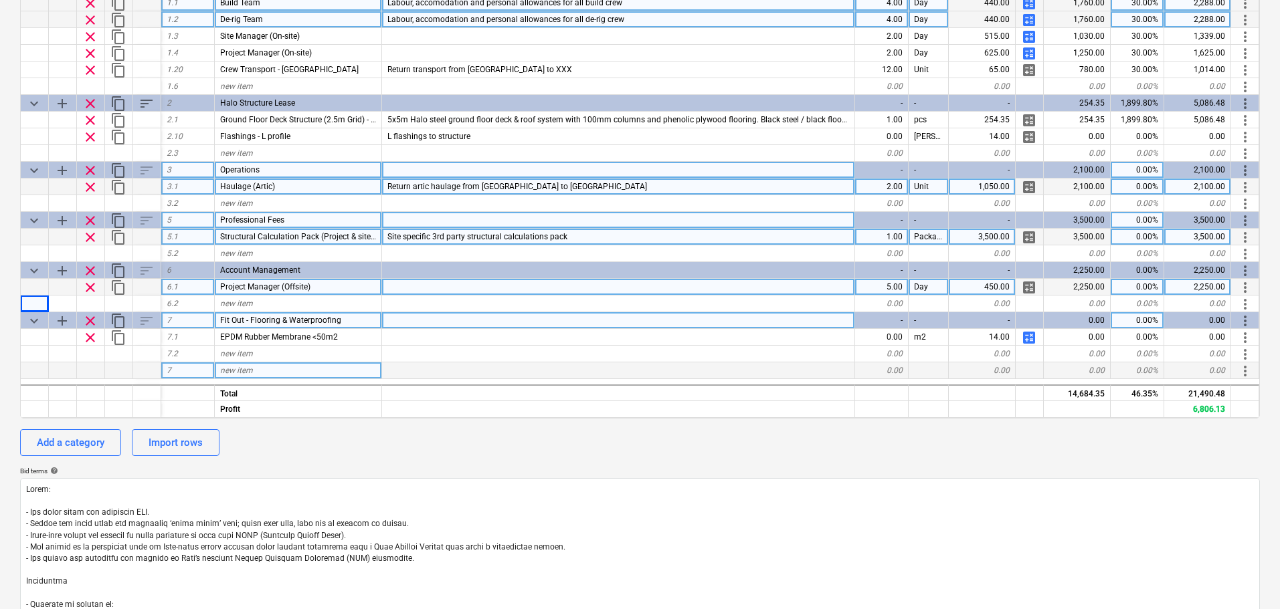
scroll to position [268, 0]
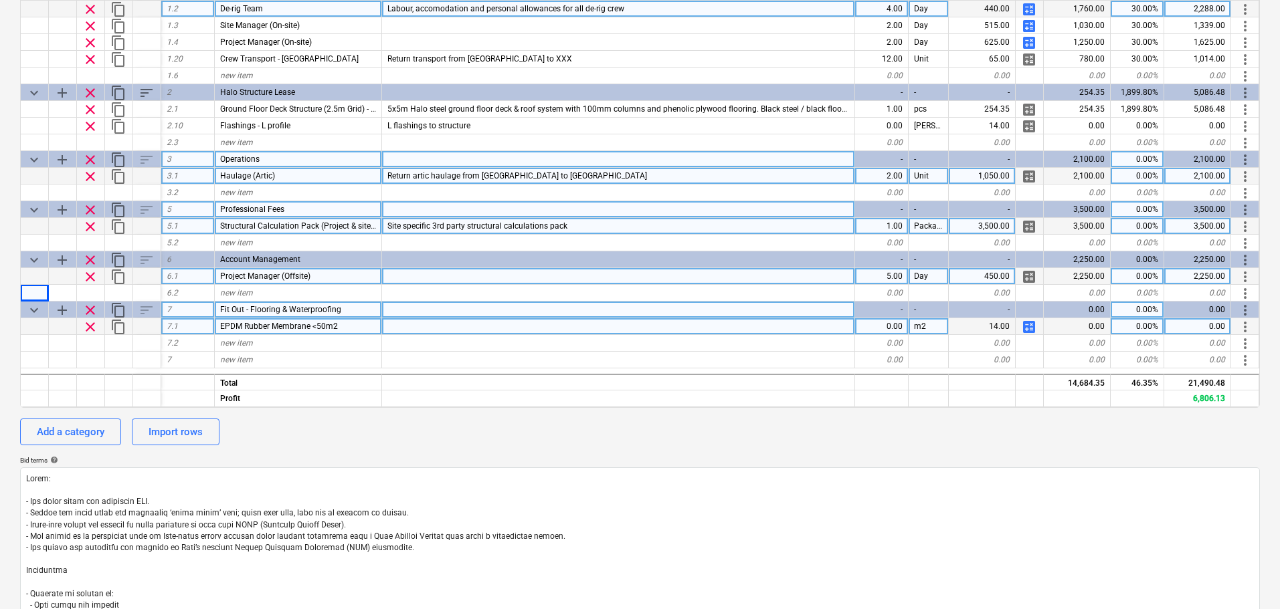
click at [847, 327] on div at bounding box center [618, 326] width 473 height 17
click at [876, 324] on div "0.00" at bounding box center [882, 326] width 54 height 17
type input "25"
type textarea "x"
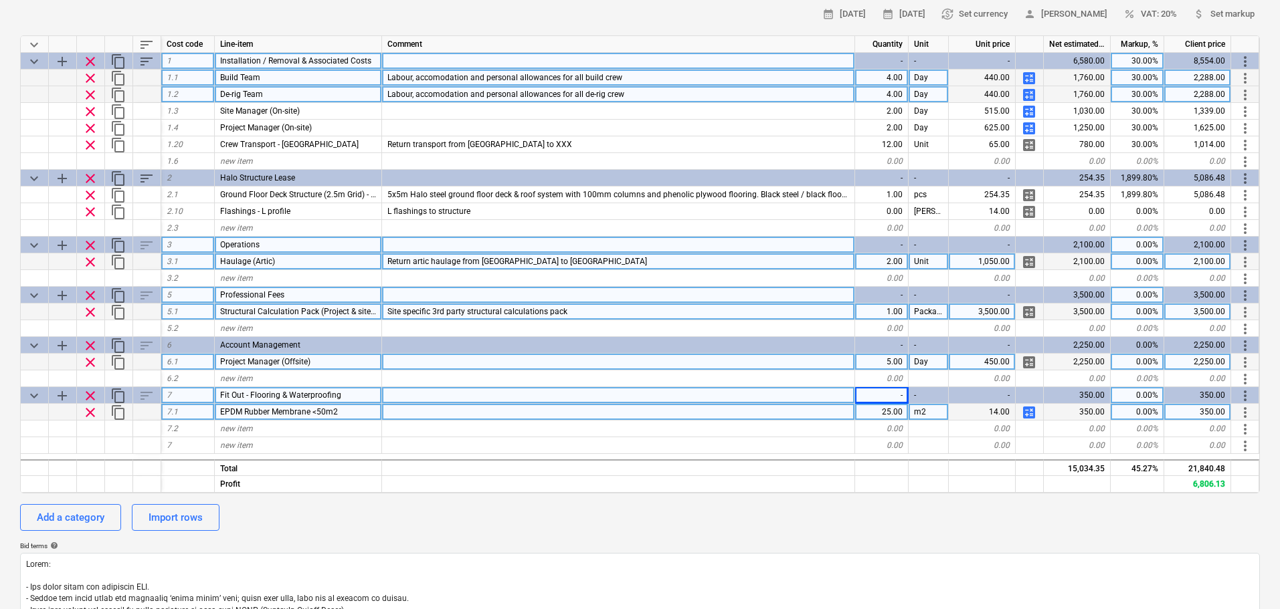
scroll to position [0, 0]
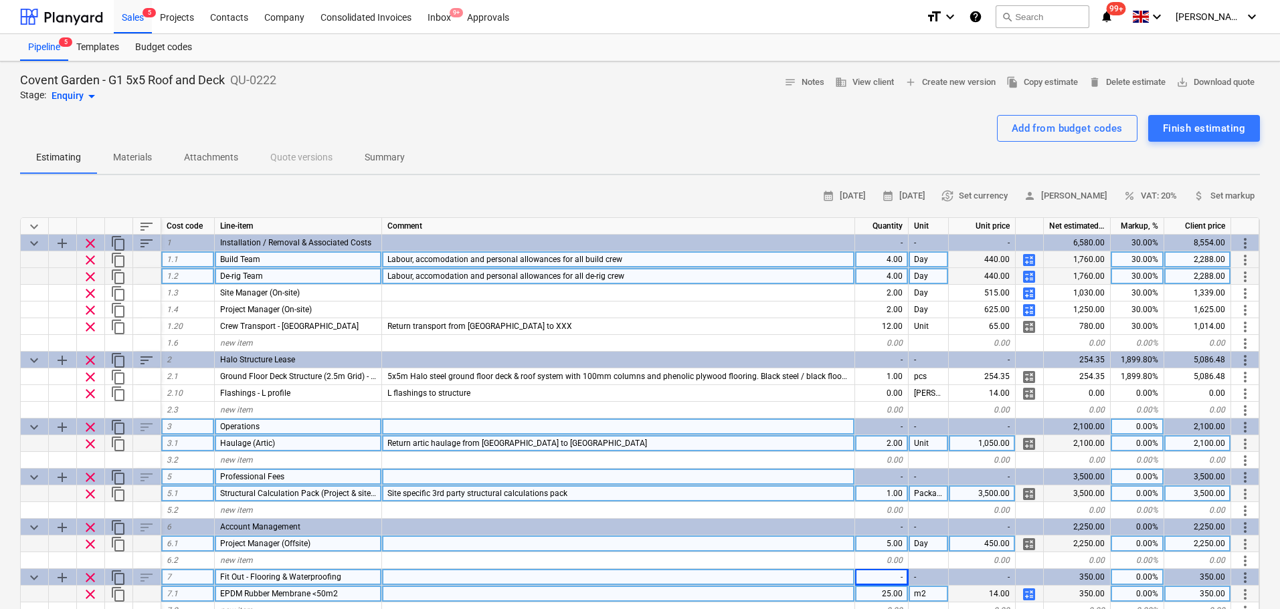
click at [891, 254] on div "4.00" at bounding box center [882, 260] width 54 height 17
type input "5"
type textarea "x"
type input "13"
type textarea "x"
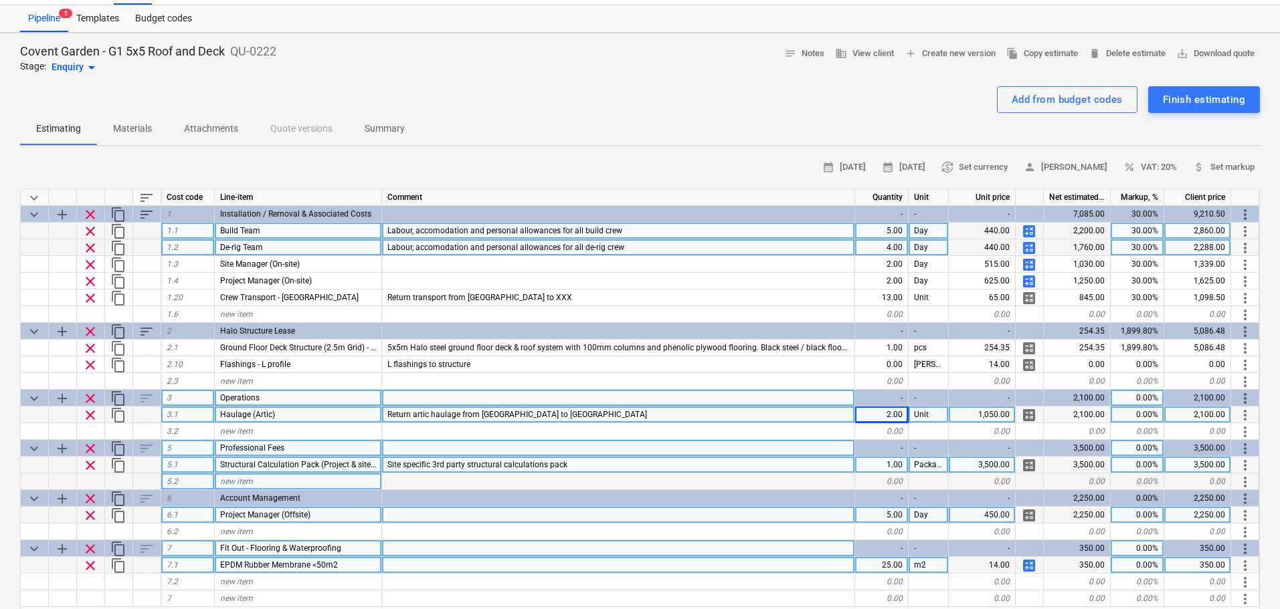
scroll to position [134, 0]
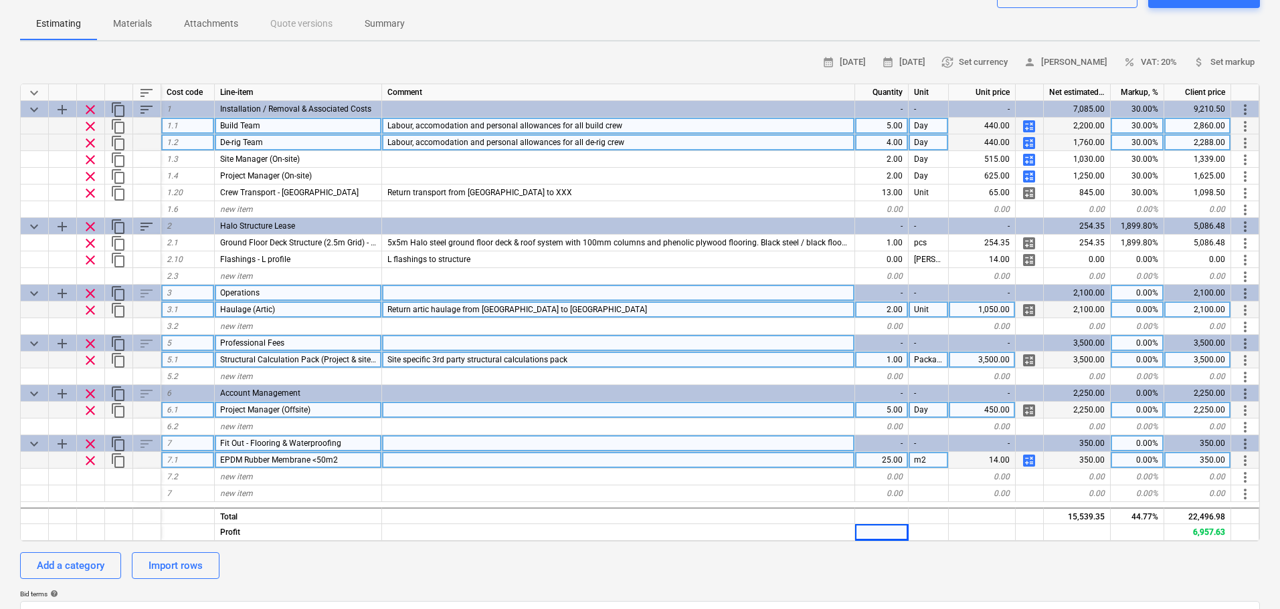
click at [896, 356] on div "1.00" at bounding box center [882, 360] width 54 height 17
type input "2500"
type textarea "x"
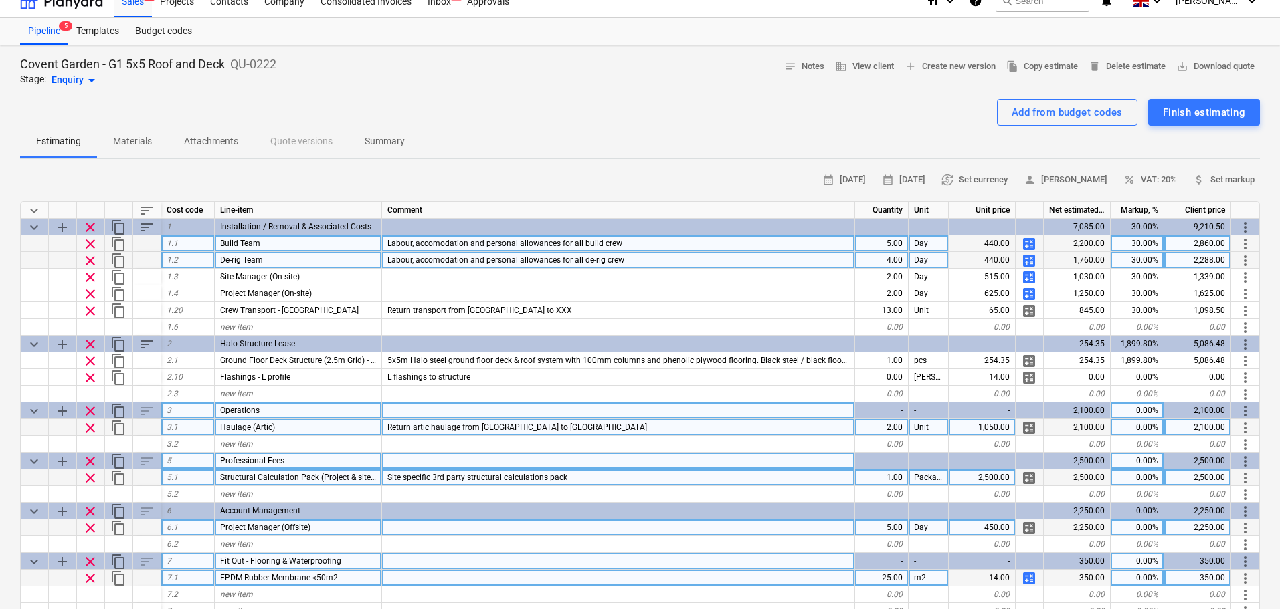
scroll to position [0, 0]
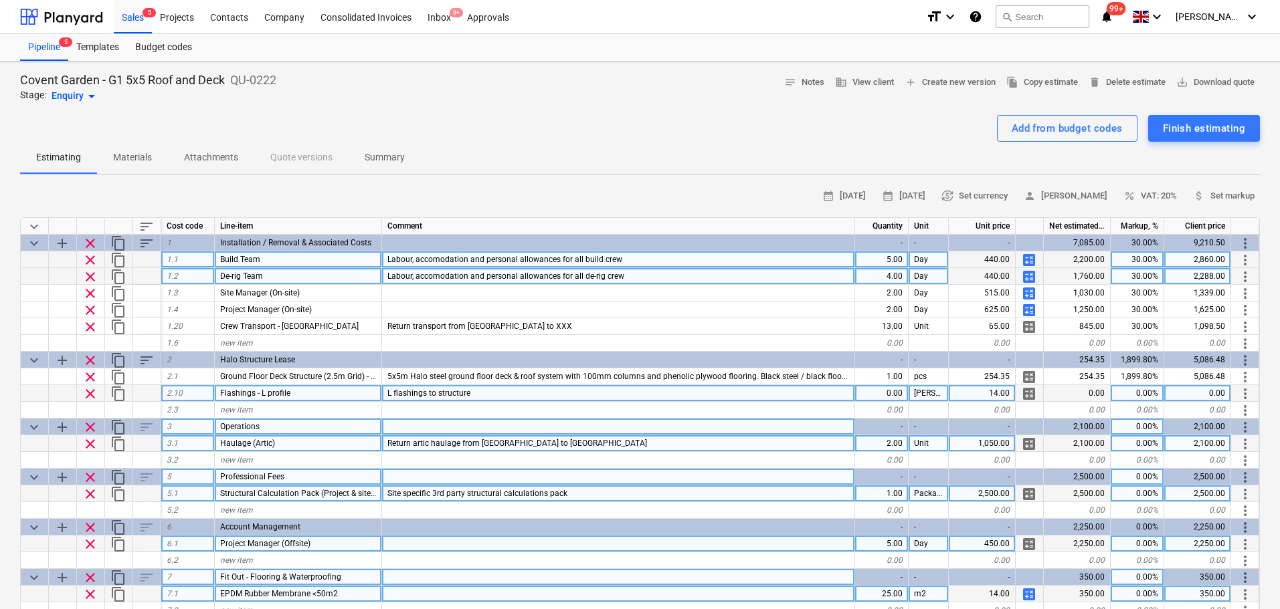
click at [910, 397] on div "[PERSON_NAME]" at bounding box center [928, 393] width 40 height 17
click at [885, 401] on div "0.00" at bounding box center [882, 393] width 54 height 17
type input "37"
type textarea "x"
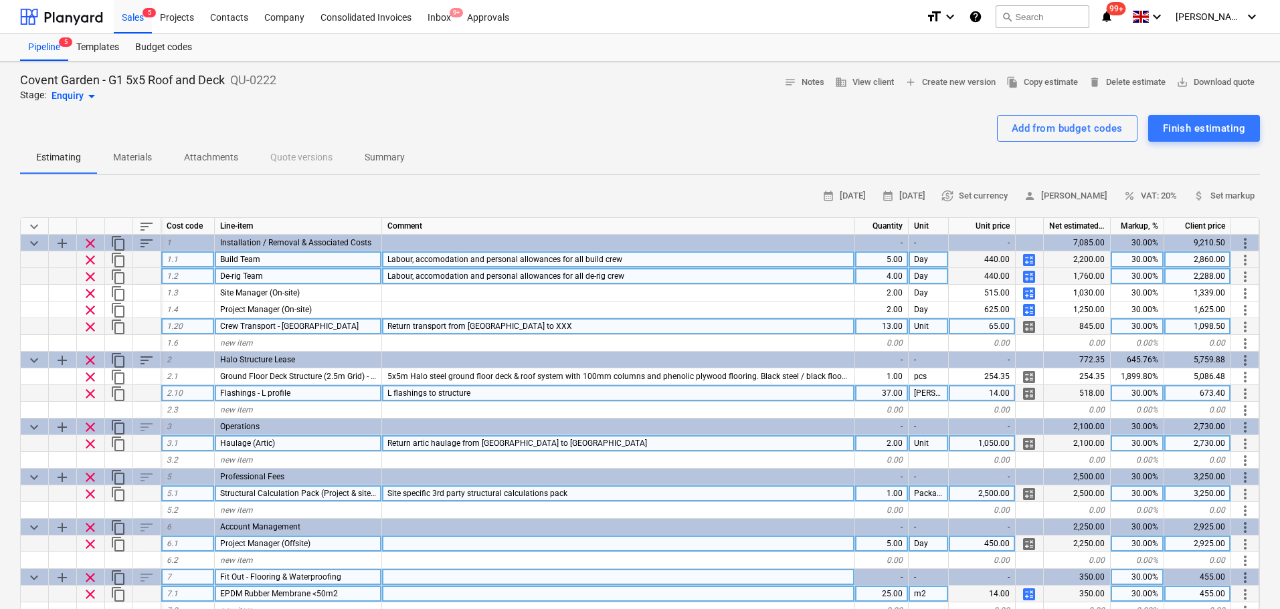
click at [526, 324] on div "Return transport from [GEOGRAPHIC_DATA] to XXX" at bounding box center [618, 326] width 473 height 17
click at [552, 325] on input "Return transport from [GEOGRAPHIC_DATA] to XXX" at bounding box center [618, 326] width 472 height 16
drag, startPoint x: 552, startPoint y: 325, endPoint x: 468, endPoint y: 322, distance: 83.7
click at [468, 322] on input "Return transport from [GEOGRAPHIC_DATA] to XXX" at bounding box center [618, 326] width 472 height 16
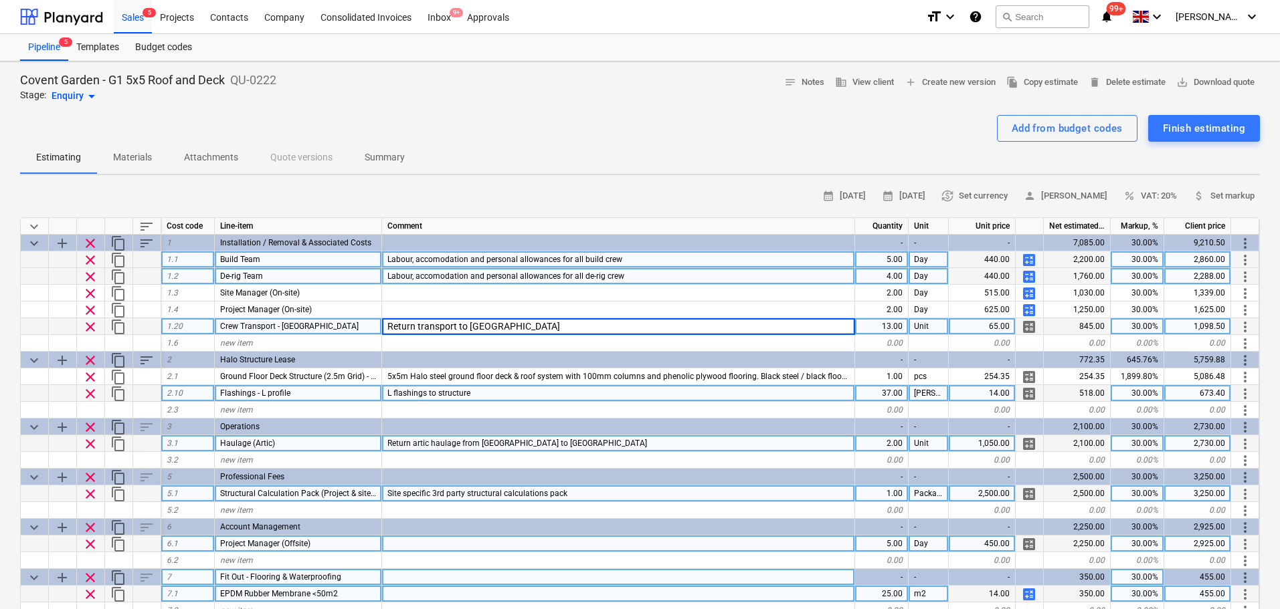
type input "Return transport to [GEOGRAPHIC_DATA]"
type textarea "x"
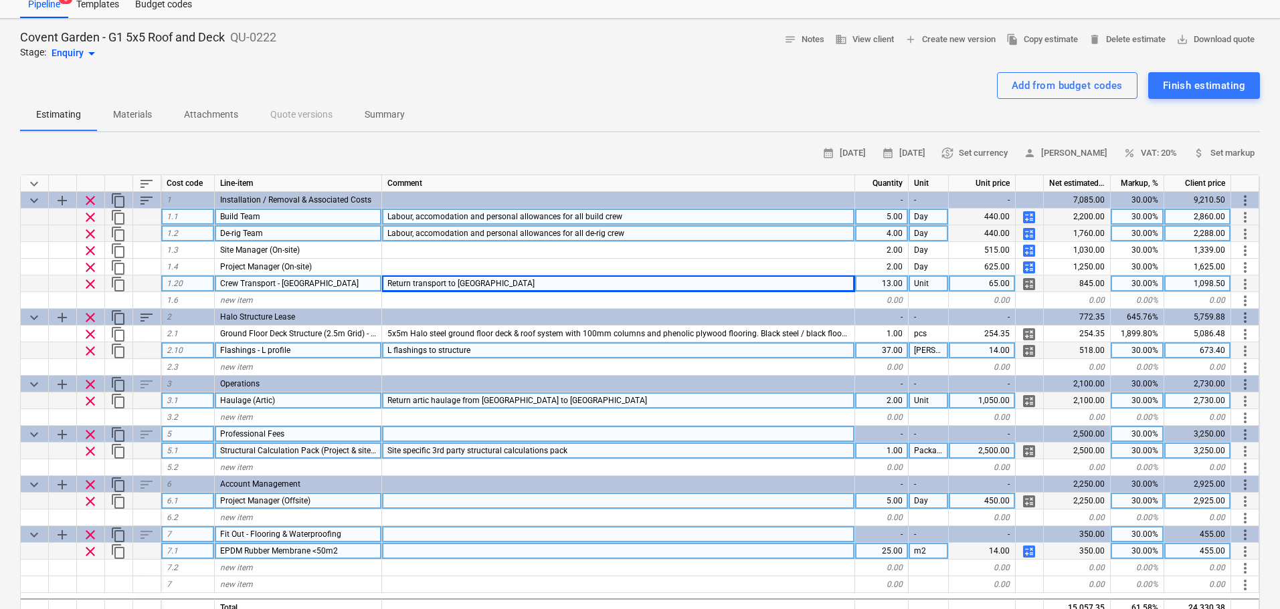
scroll to position [201, 0]
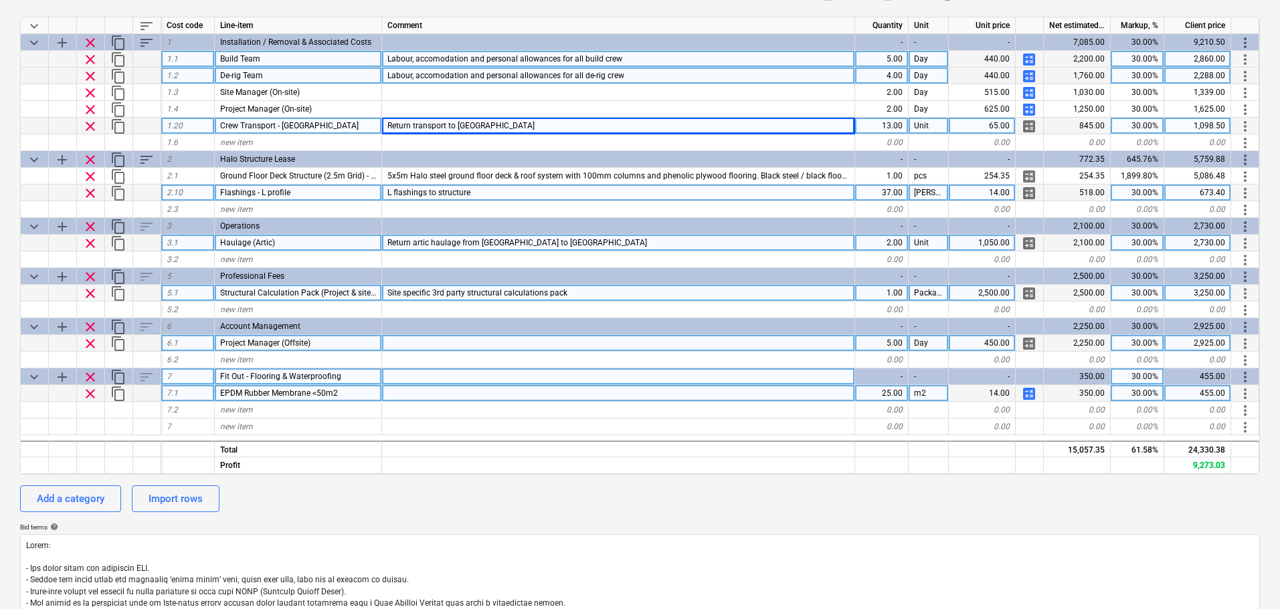
click at [866, 339] on div "5.00" at bounding box center [882, 343] width 54 height 17
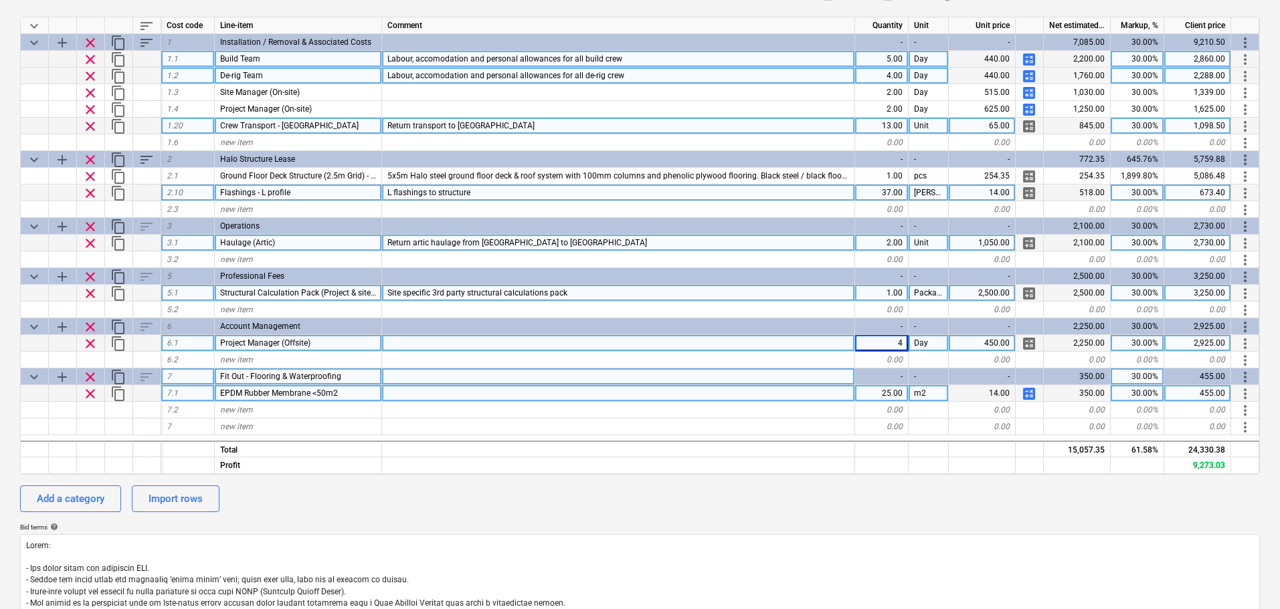
type input "4"
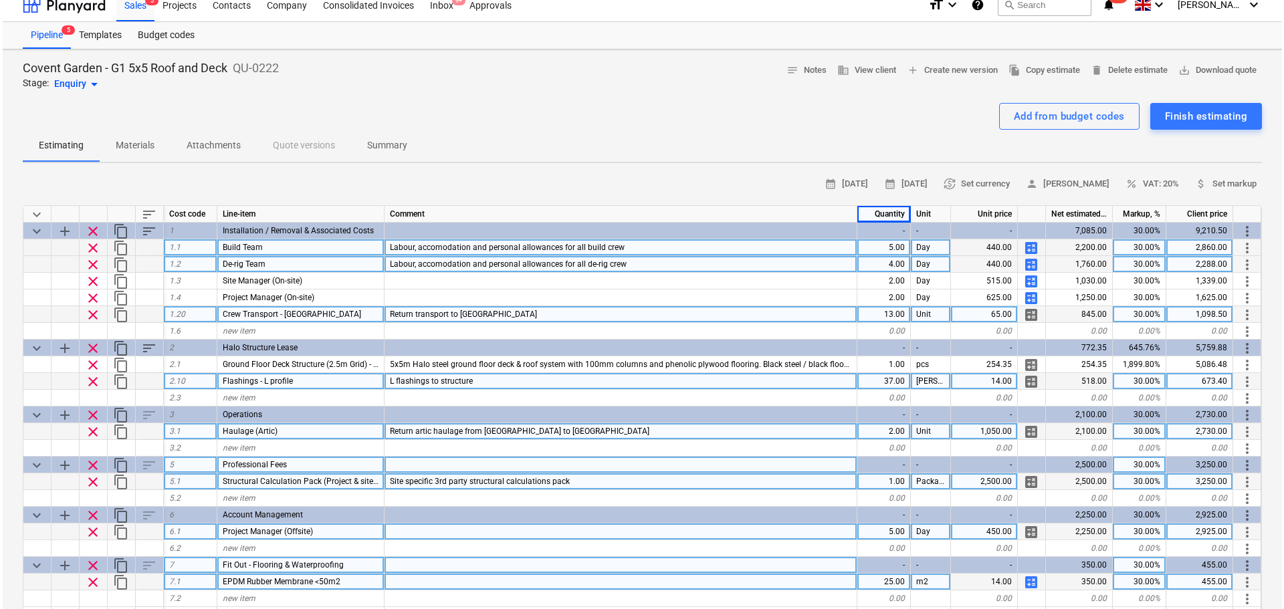
scroll to position [0, 0]
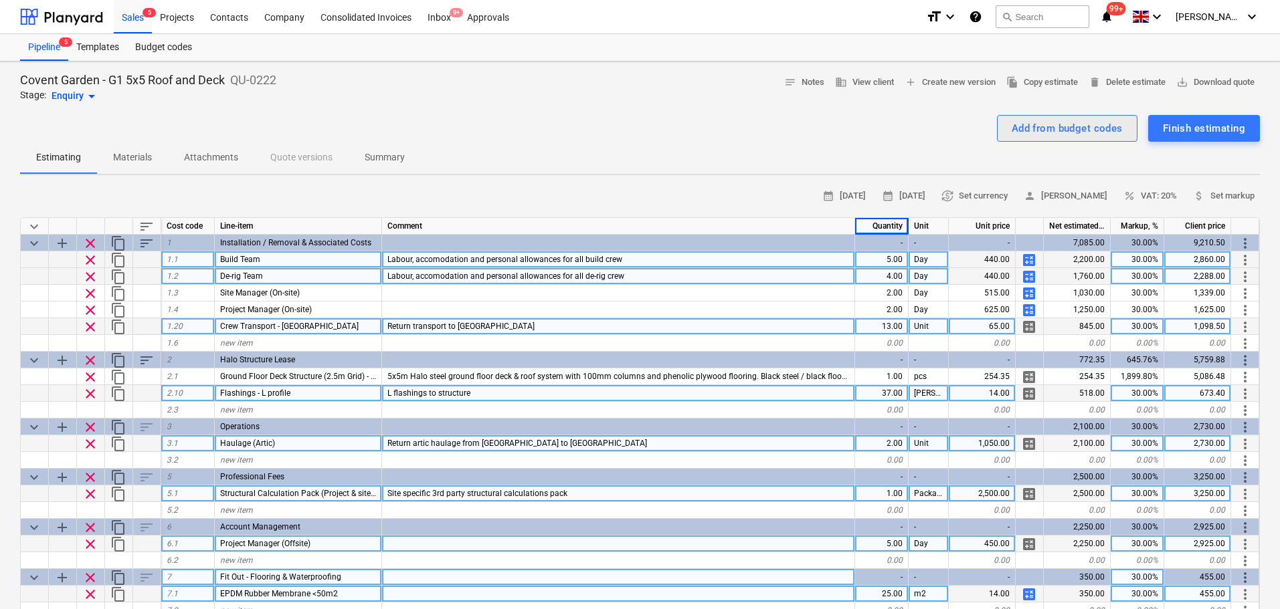
click at [1091, 124] on div "Add from budget codes" at bounding box center [1066, 128] width 111 height 17
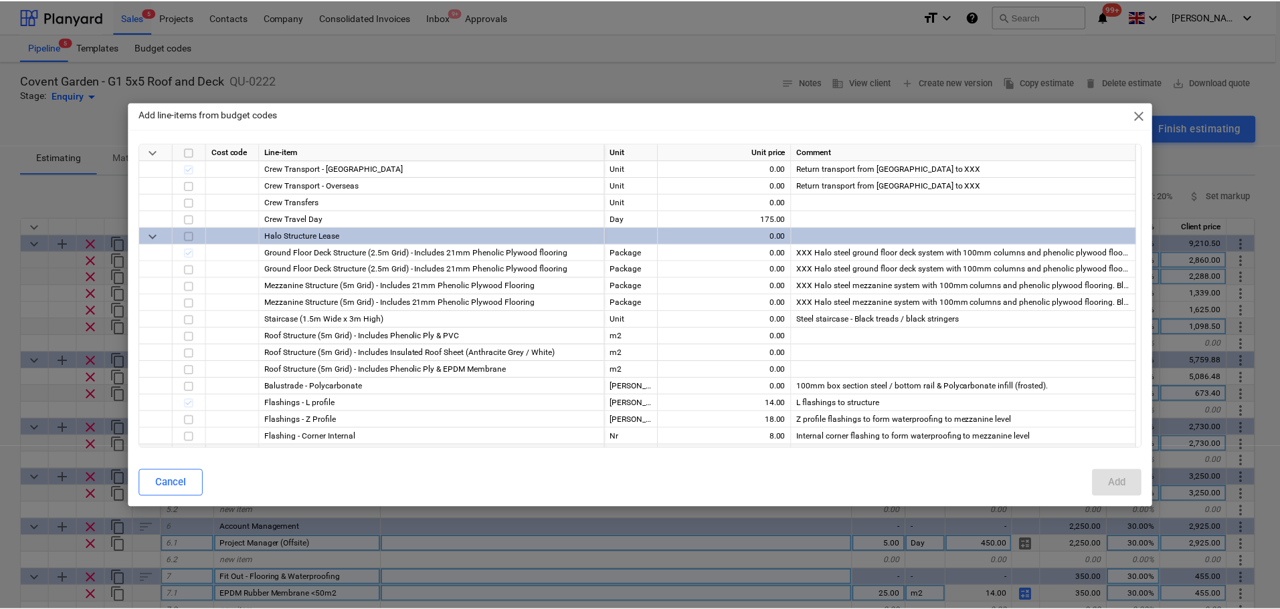
scroll to position [669, 0]
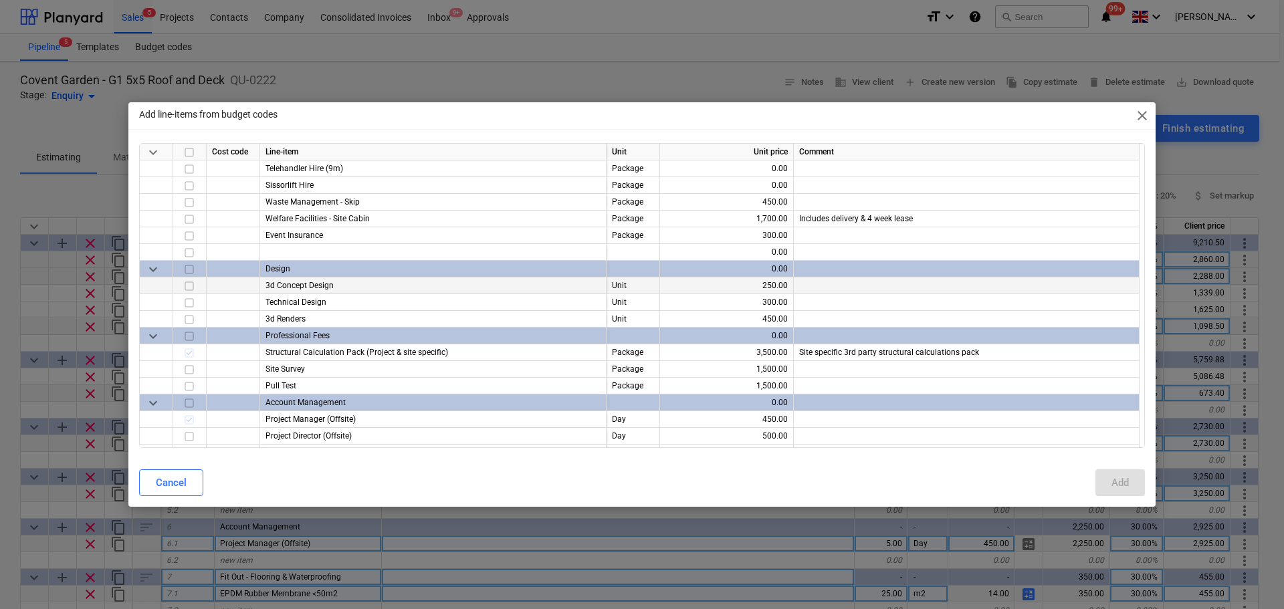
click at [189, 286] on input "checkbox" at bounding box center [189, 286] width 16 height 16
click at [190, 304] on input "checkbox" at bounding box center [189, 303] width 16 height 16
click at [1104, 484] on button "Add" at bounding box center [1120, 483] width 49 height 27
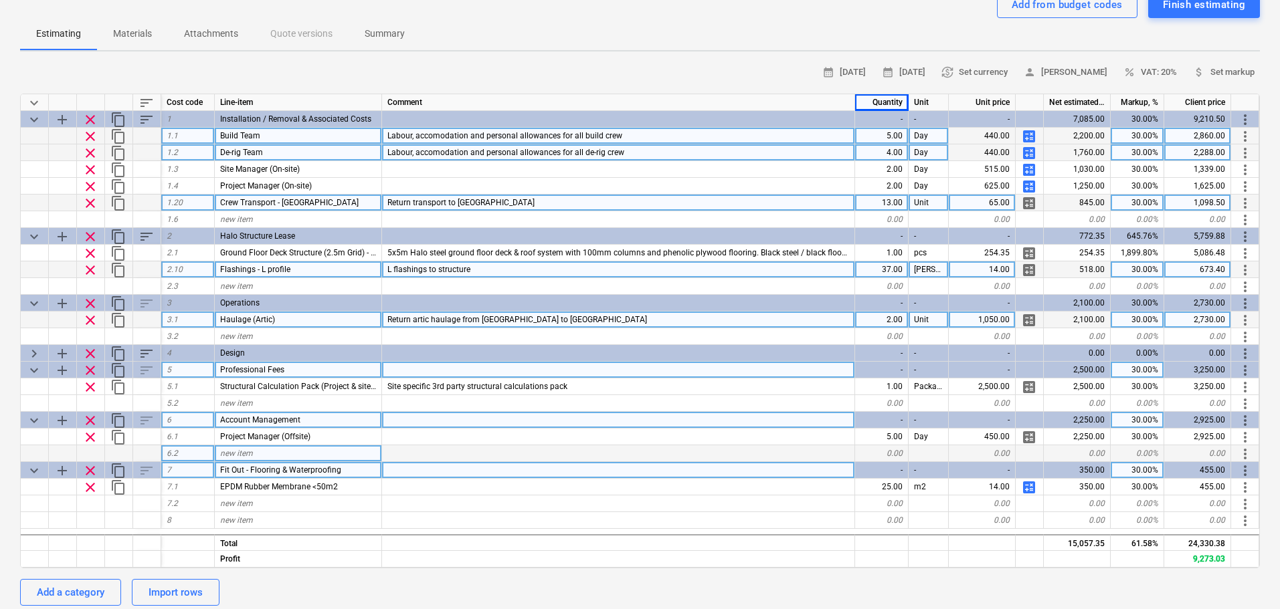
scroll to position [134, 0]
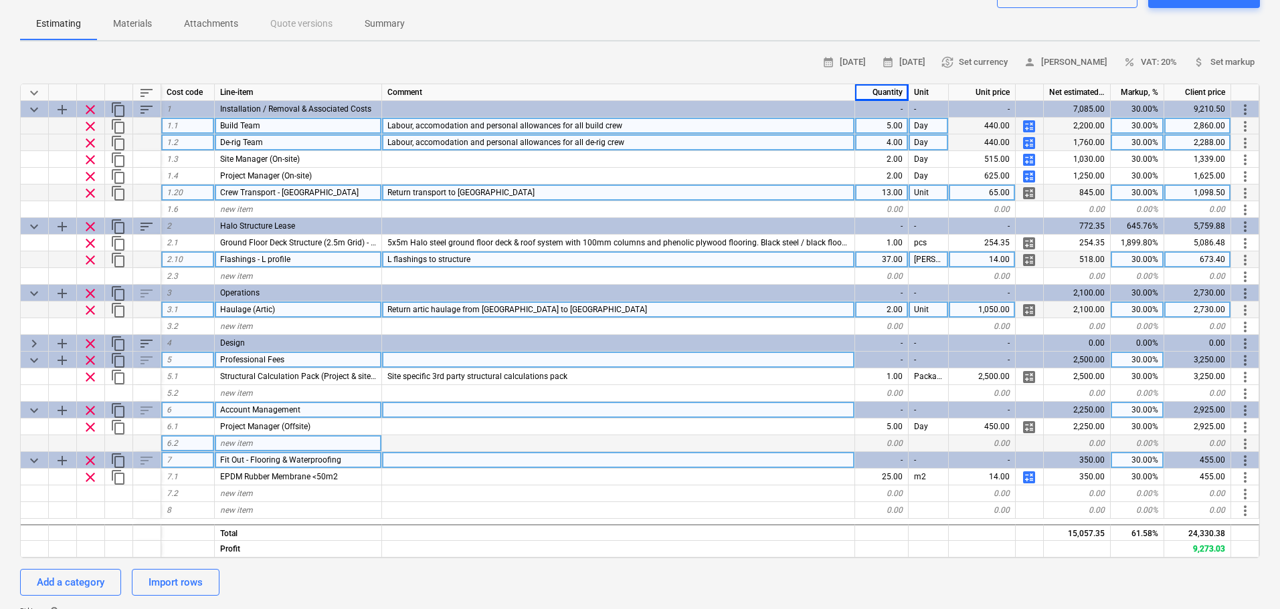
click at [33, 346] on span "keyboard_arrow_right" at bounding box center [34, 344] width 16 height 16
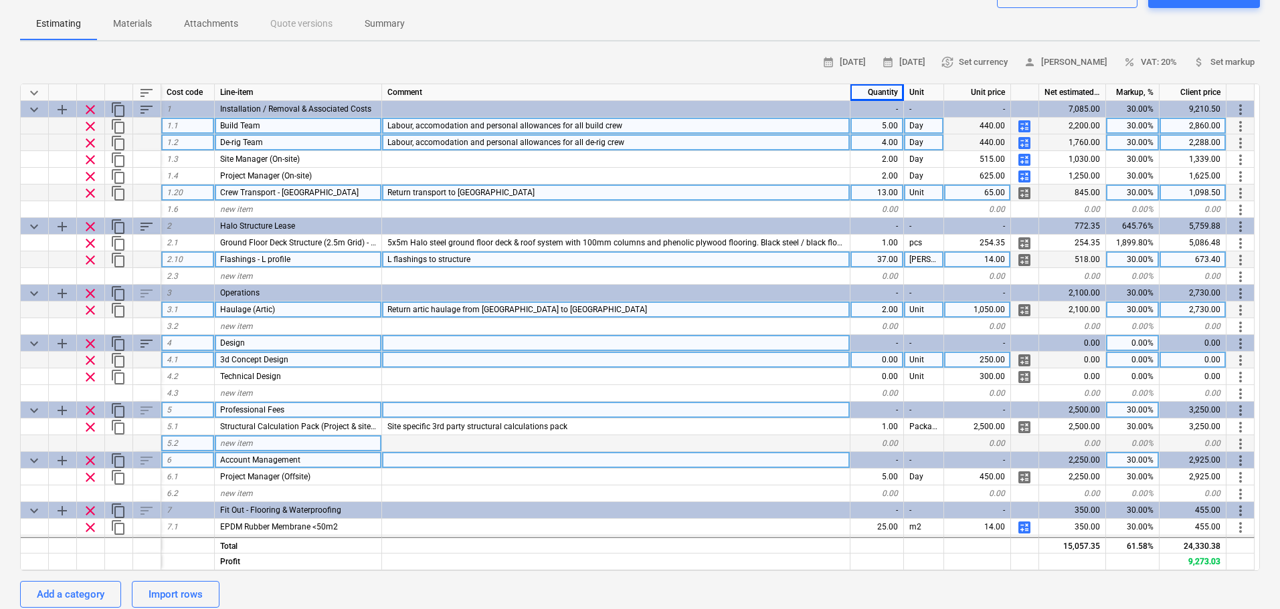
click at [888, 349] on div "-" at bounding box center [877, 343] width 54 height 17
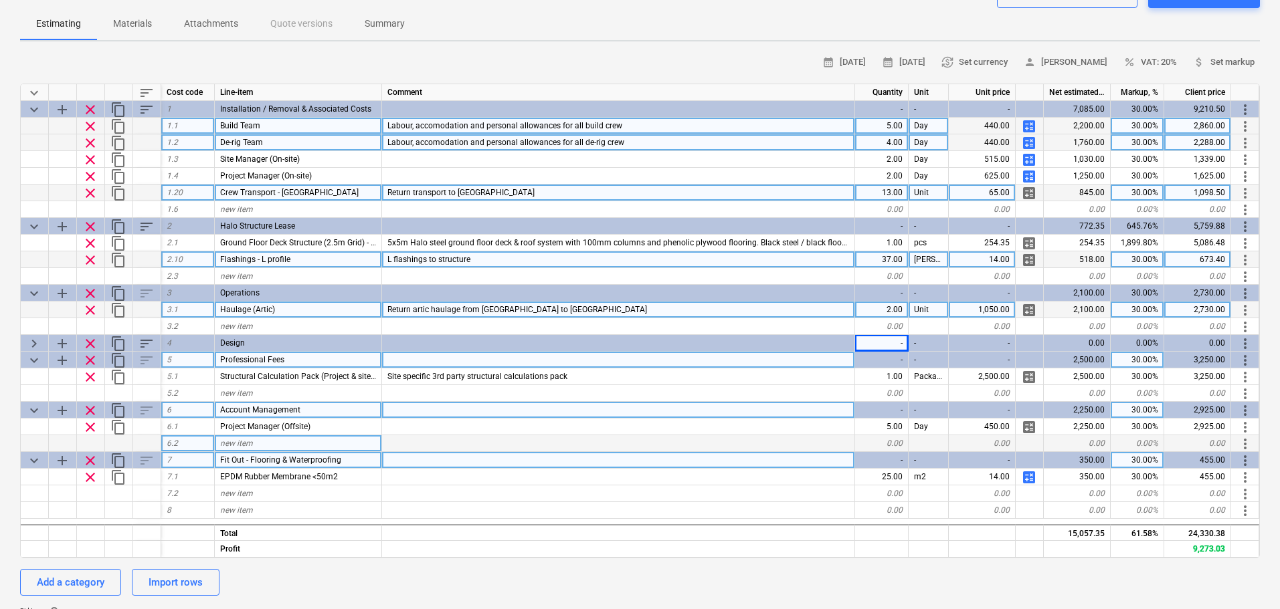
click at [31, 348] on span "keyboard_arrow_right" at bounding box center [34, 344] width 16 height 16
type textarea "x"
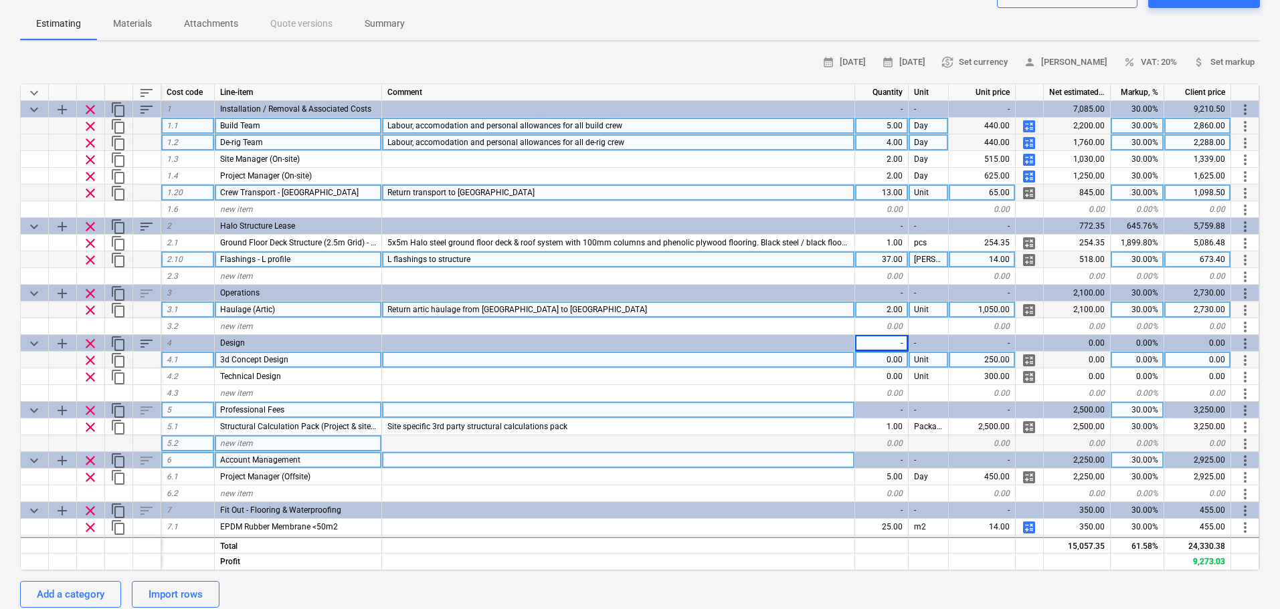
click at [858, 354] on div "0.00" at bounding box center [882, 360] width 54 height 17
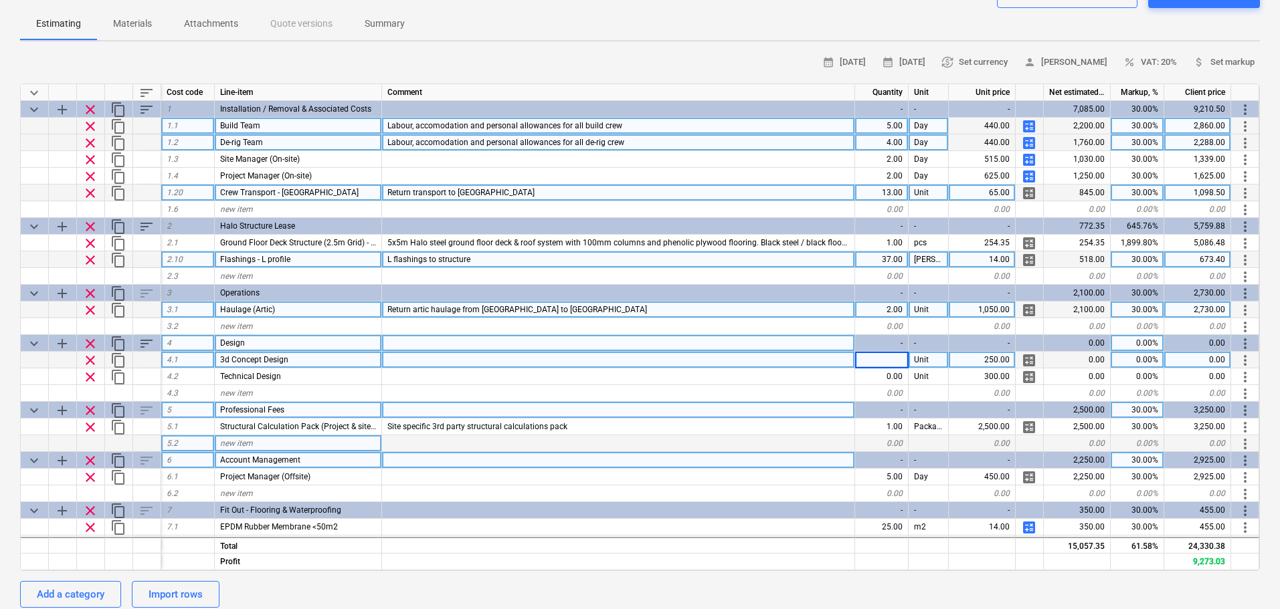
type input "1"
type textarea "x"
type input "30"
type textarea "x"
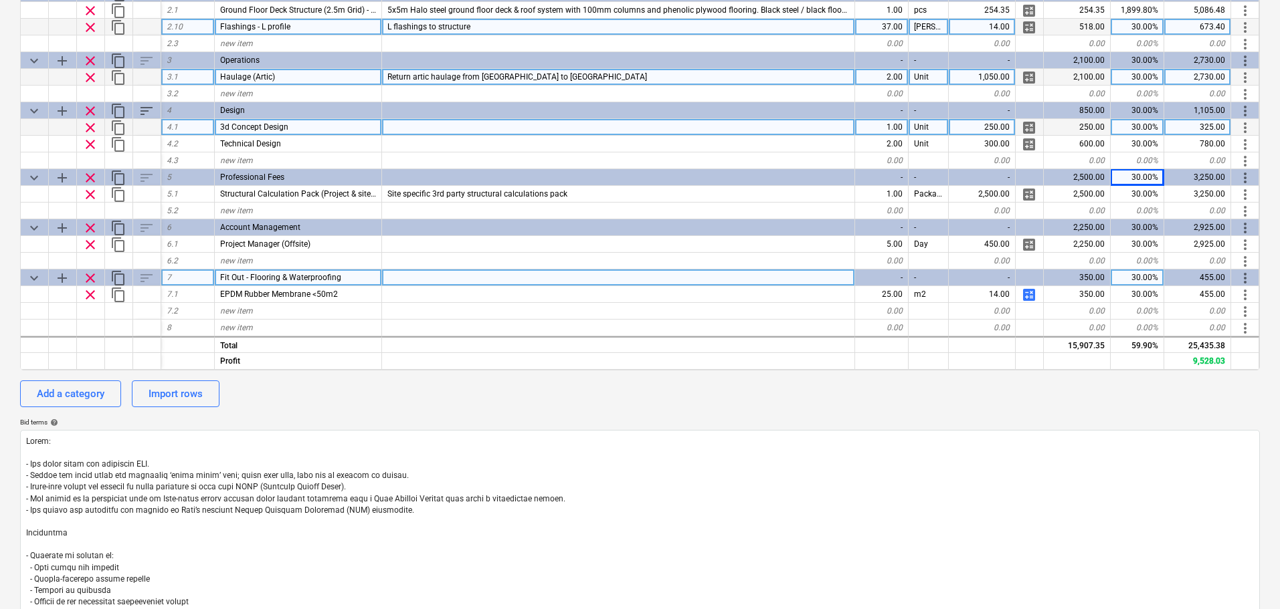
scroll to position [37, 0]
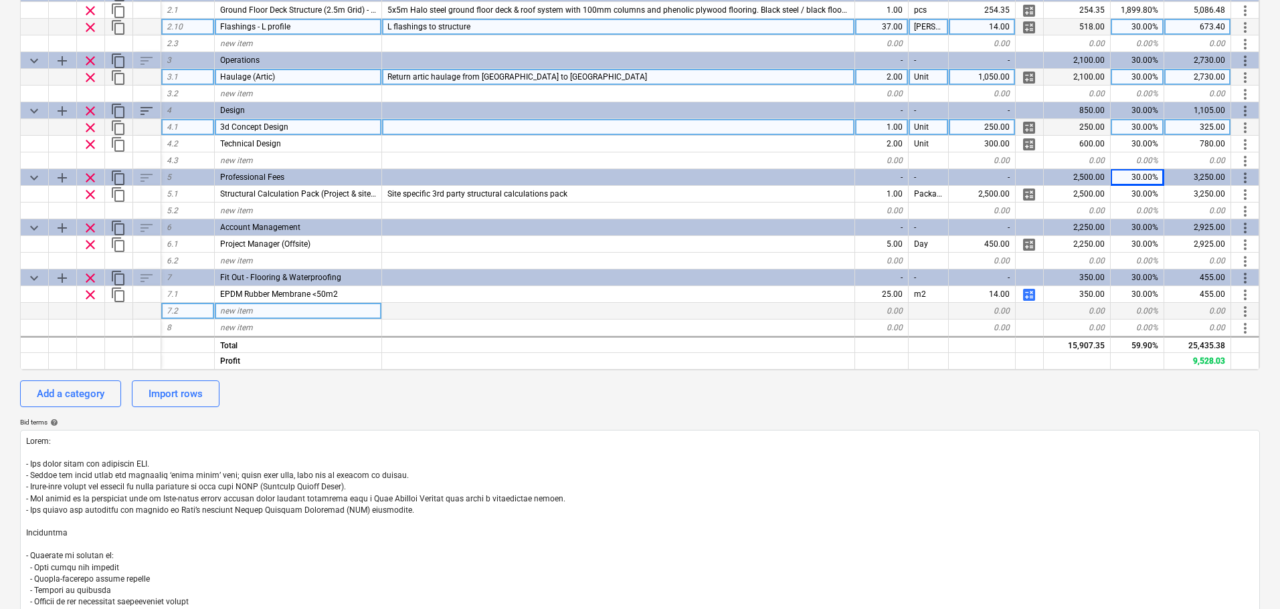
click at [400, 296] on div at bounding box center [618, 294] width 473 height 17
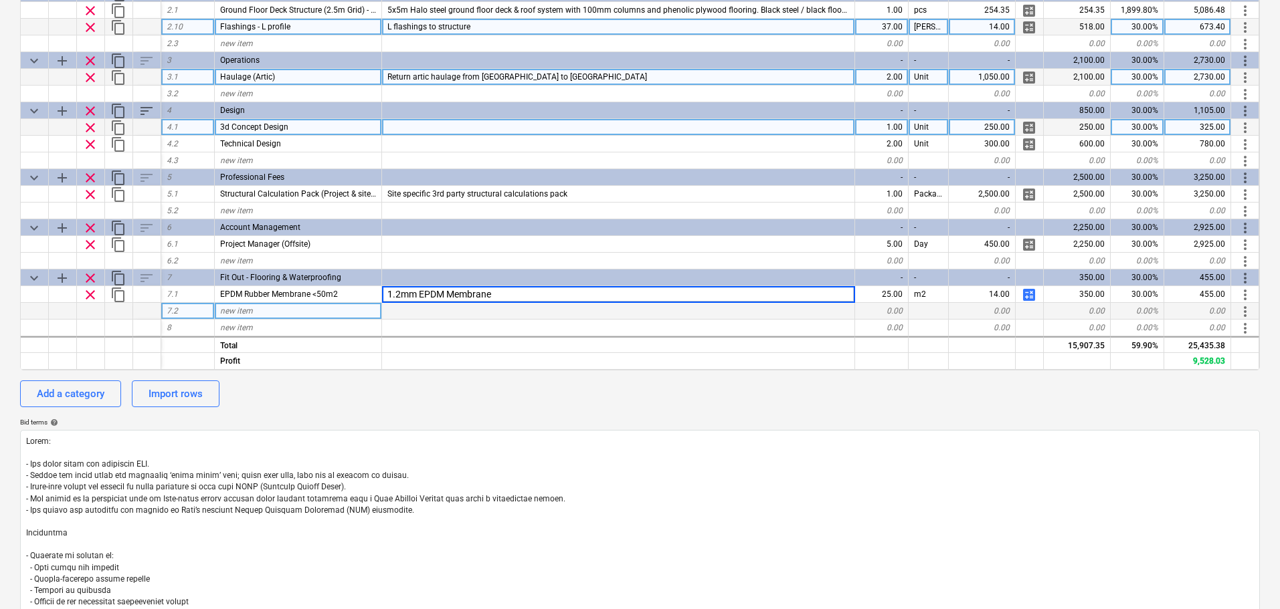
type input "1.2mm EPDM Membrane"
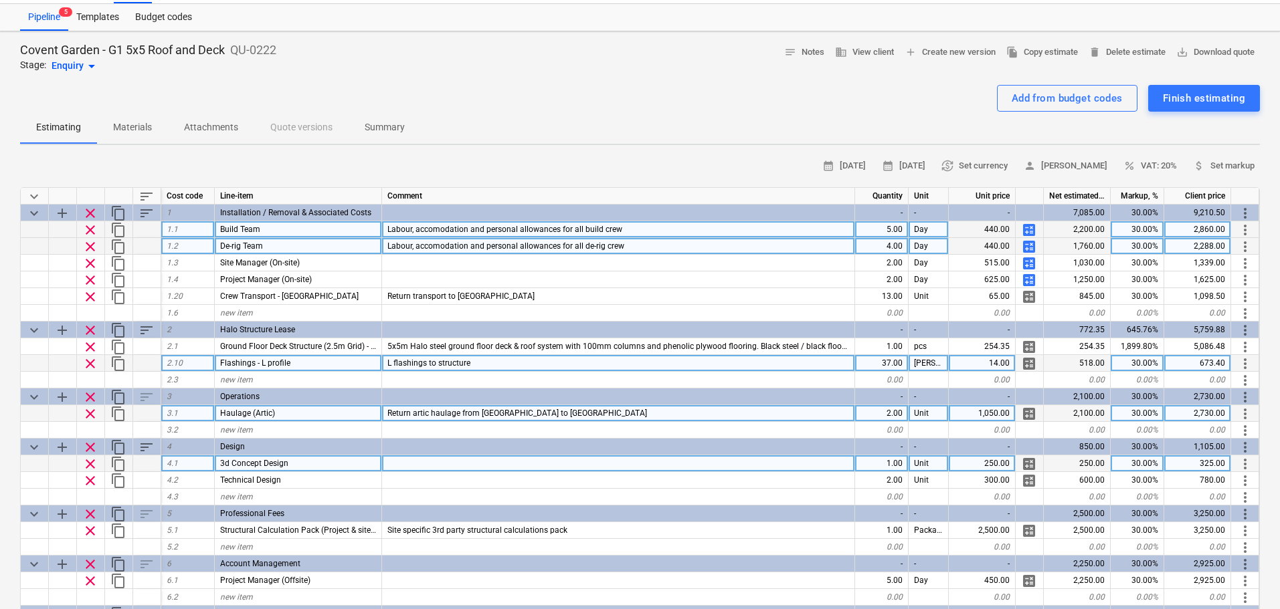
scroll to position [0, 0]
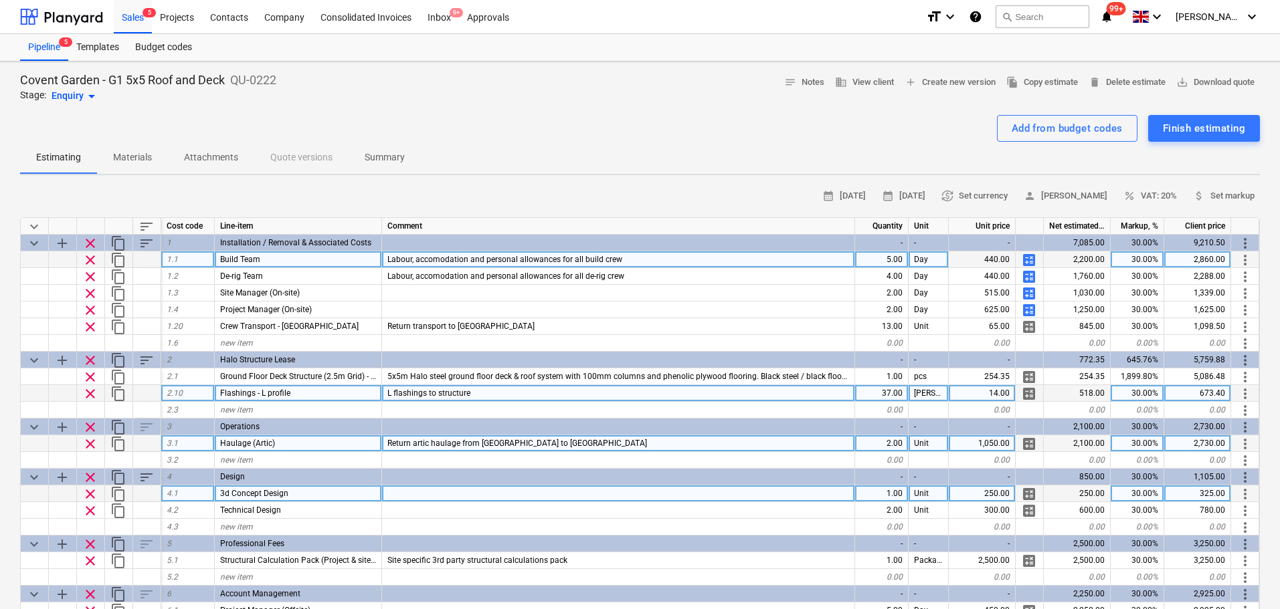
click at [590, 96] on div "Covent Garden - G1 5x5 Roof and Deck QU-0222 Stage: Enquiry arrow_drop_down not…" at bounding box center [639, 88] width 1239 height 32
drag, startPoint x: 397, startPoint y: 100, endPoint x: 535, endPoint y: 142, distance: 143.9
click at [397, 100] on div "Covent Garden - G1 5x5 Roof and Deck QU-0222 Stage: Enquiry arrow_drop_down not…" at bounding box center [639, 88] width 1239 height 32
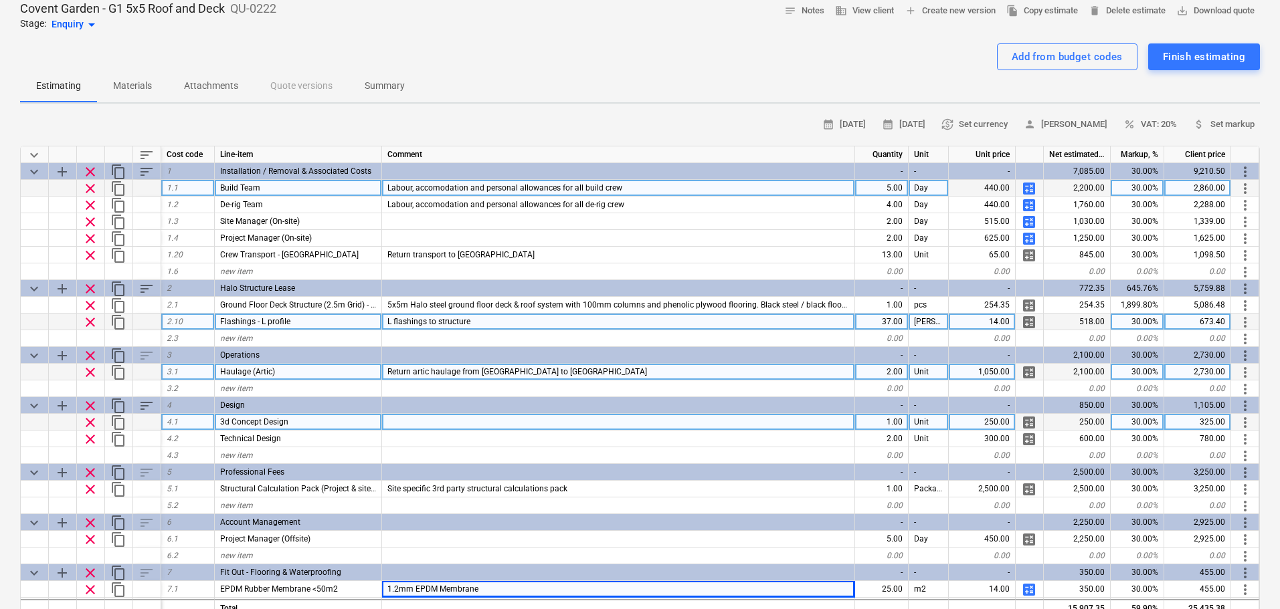
scroll to position [67, 0]
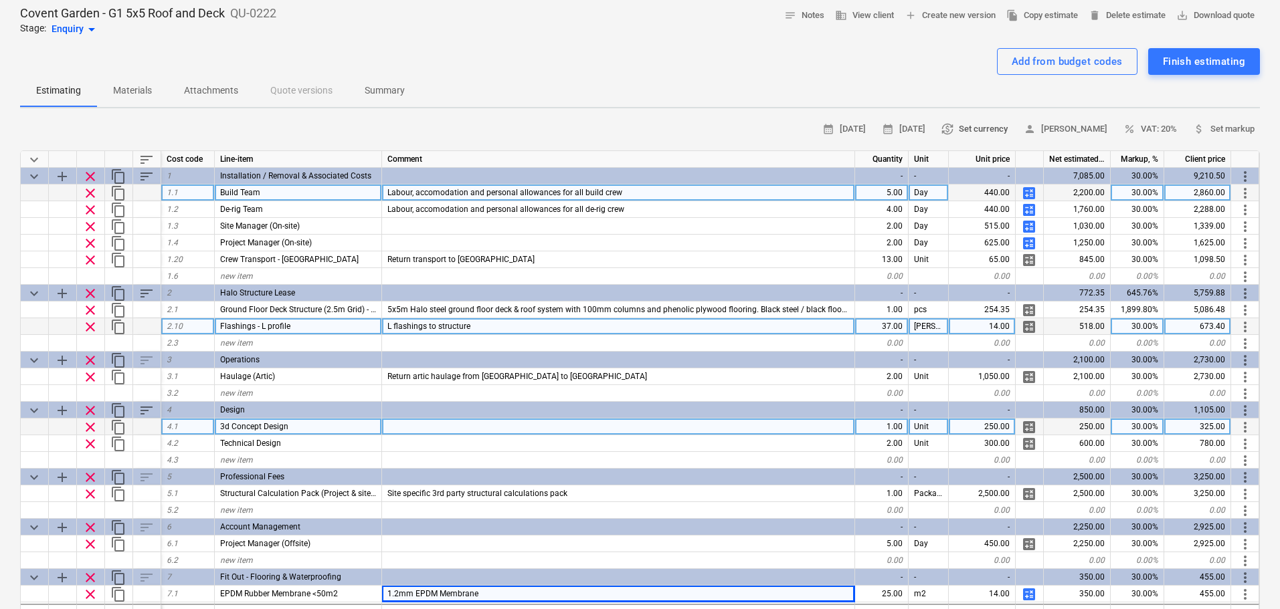
click at [1004, 128] on span "currency_exchange Set currency" at bounding box center [974, 129] width 66 height 15
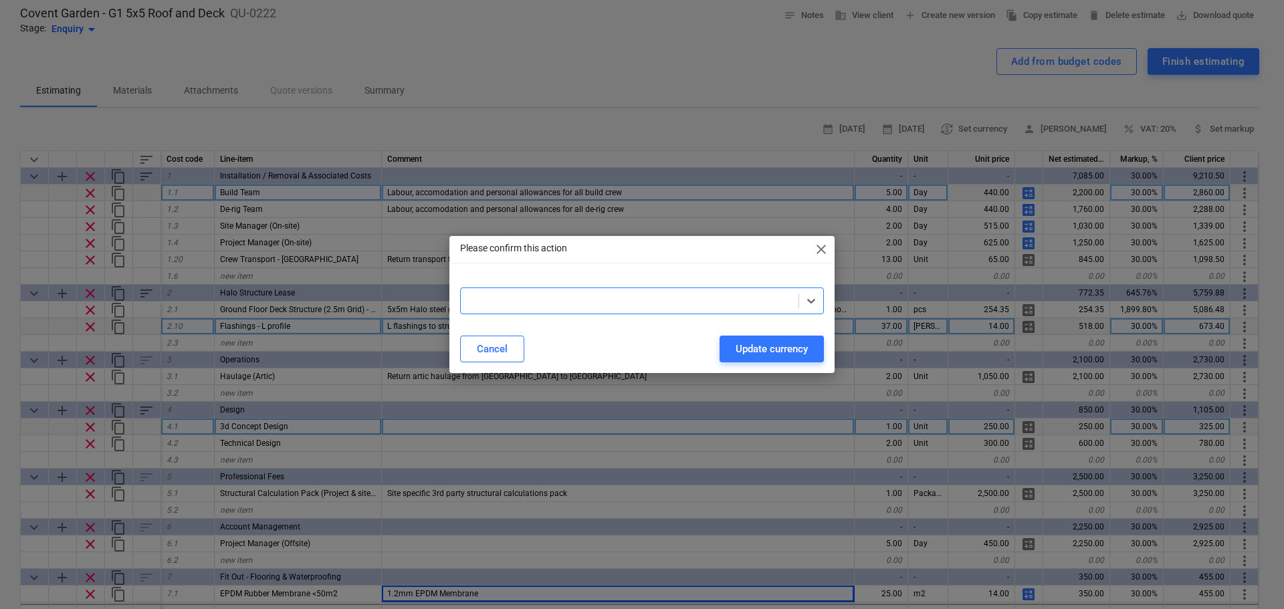
click at [587, 288] on div at bounding box center [642, 301] width 364 height 27
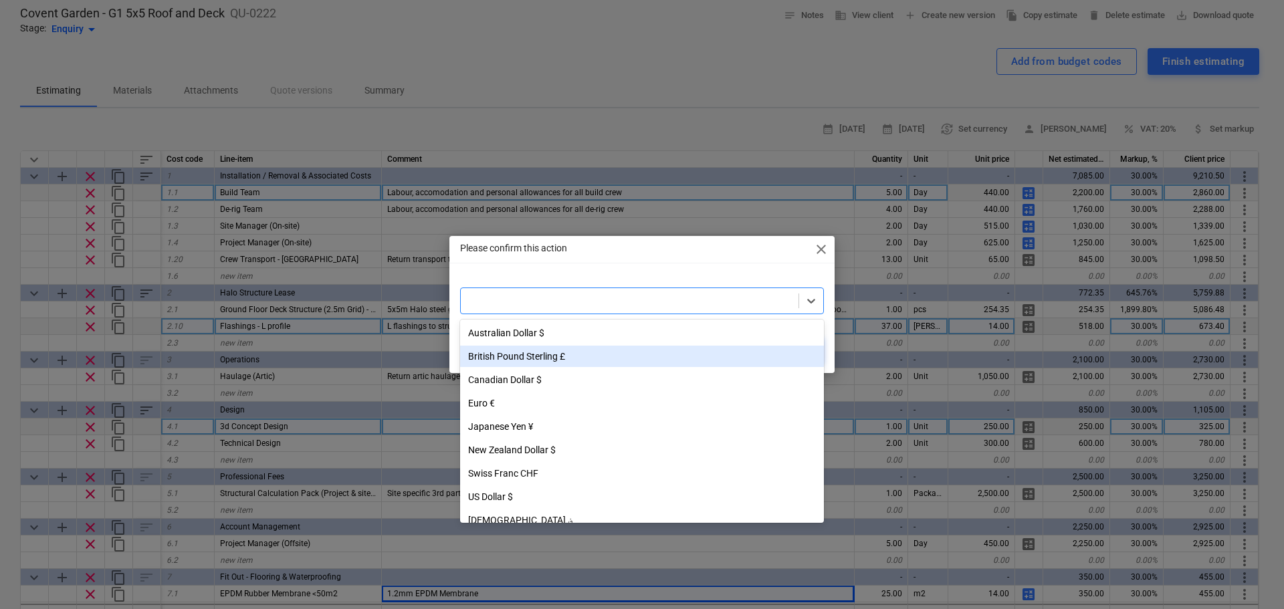
click at [546, 353] on div "British Pound Sterling £" at bounding box center [642, 356] width 364 height 21
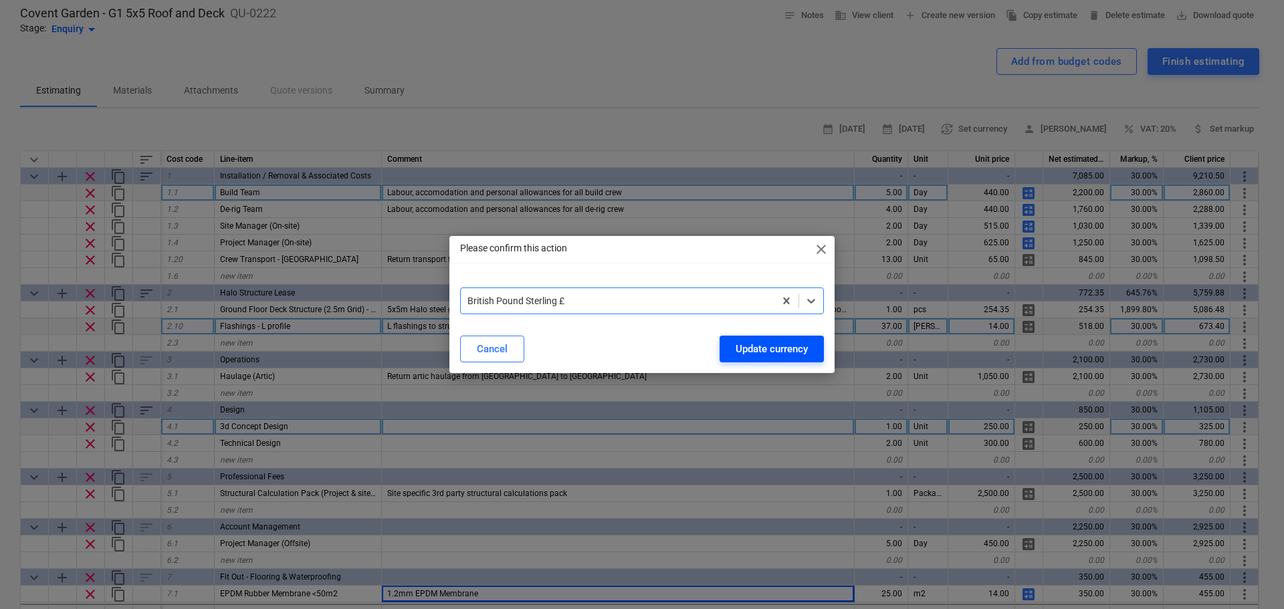
click at [797, 353] on div "Update currency" at bounding box center [772, 348] width 72 height 17
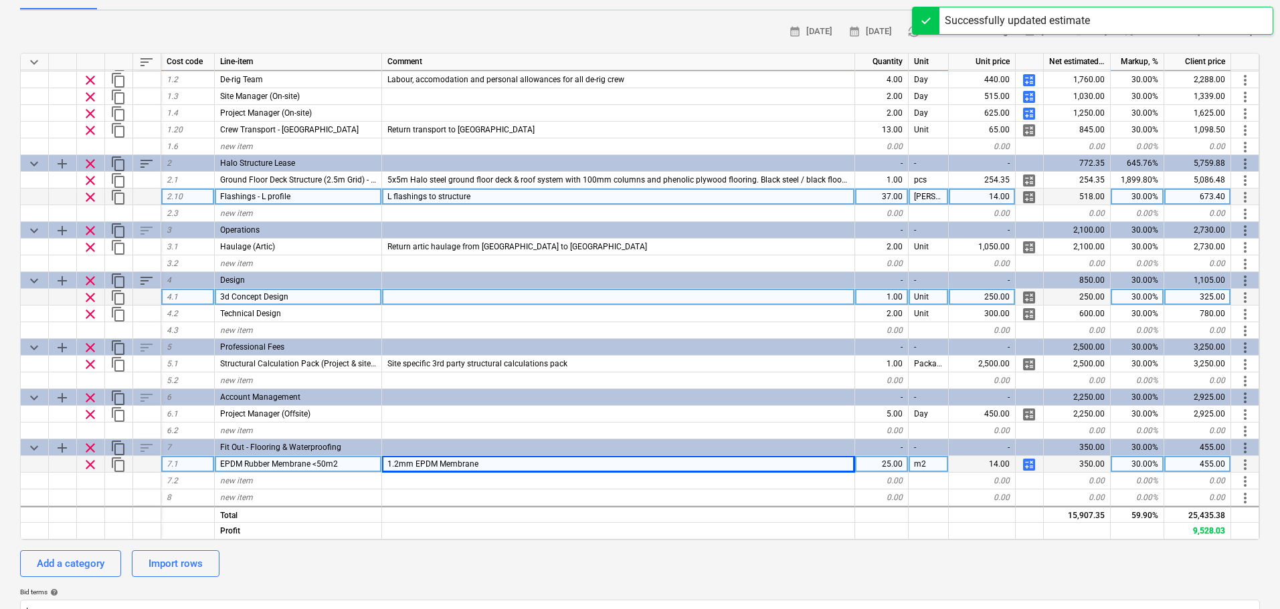
scroll to position [268, 0]
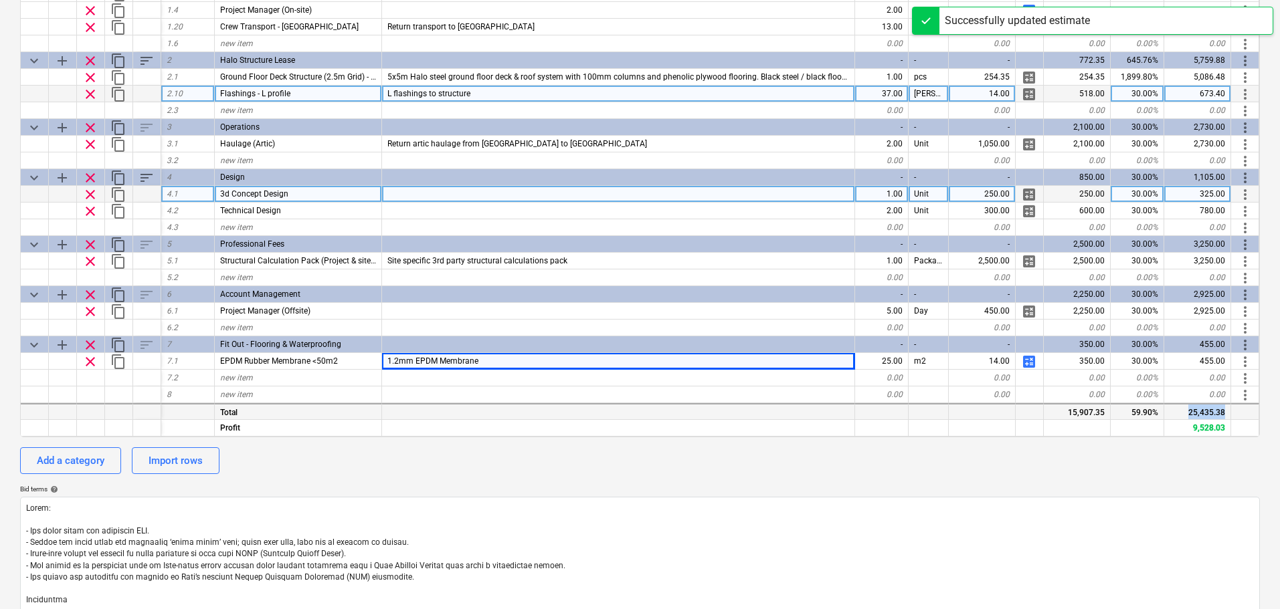
drag, startPoint x: 1167, startPoint y: 403, endPoint x: 1239, endPoint y: 408, distance: 71.7
click at [0, 0] on div "Total 15,907.35 59.90% 25,435.38" at bounding box center [0, 0] width 0 height 0
click at [1046, 473] on div "Add a category Import rows" at bounding box center [639, 461] width 1239 height 27
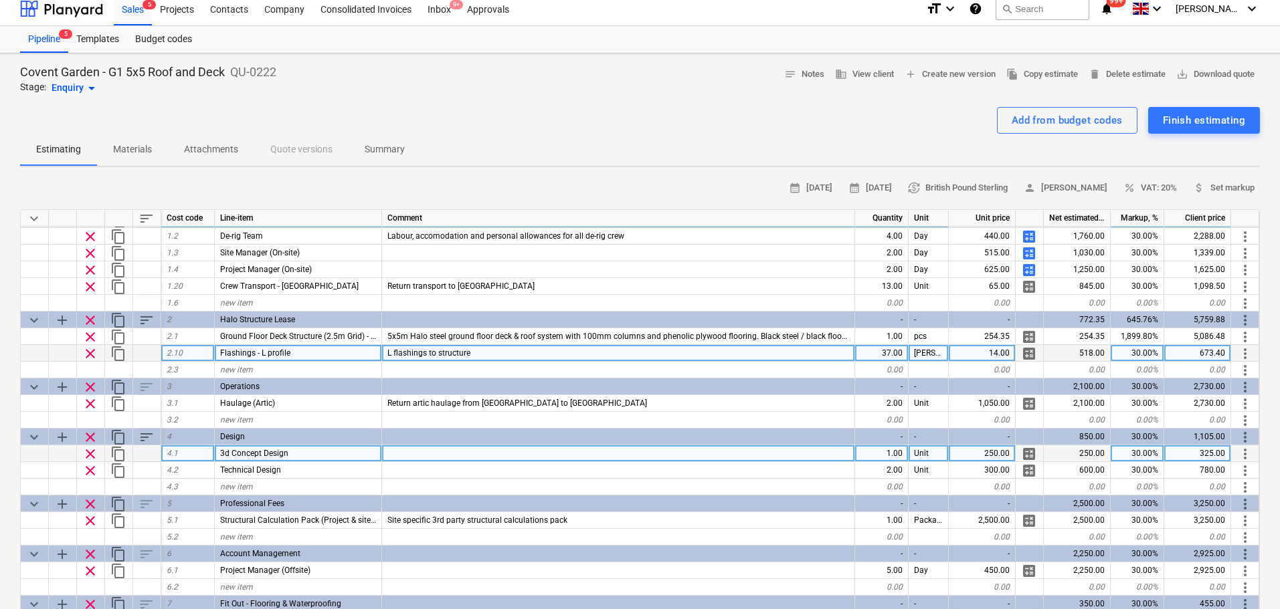
scroll to position [0, 0]
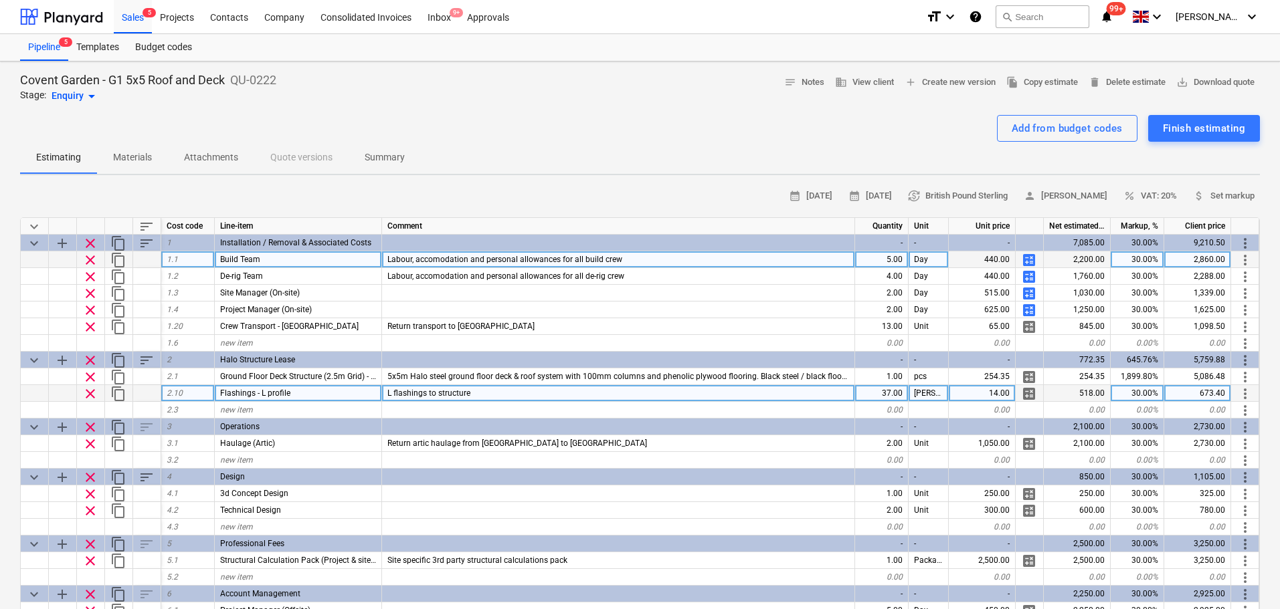
click at [405, 77] on div "Covent Garden - G1 5x5 Roof and Deck QU-0222 Stage: Enquiry arrow_drop_down not…" at bounding box center [639, 88] width 1239 height 32
click at [1022, 261] on span "calculate" at bounding box center [1029, 260] width 16 height 16
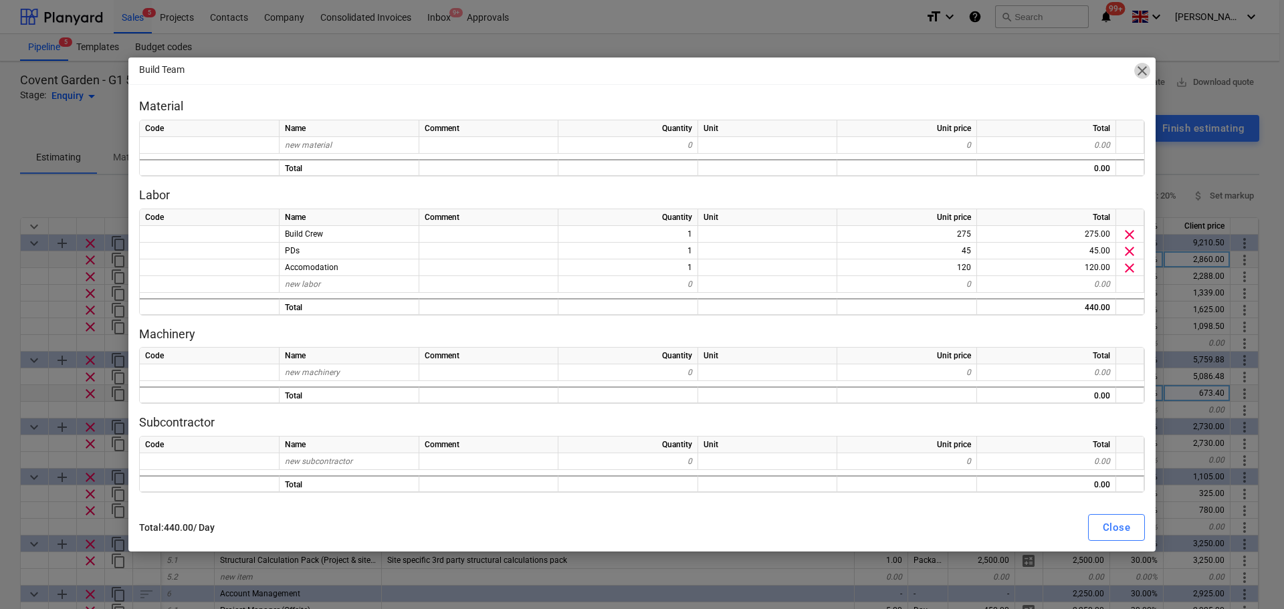
click at [1139, 70] on span "close" at bounding box center [1142, 71] width 16 height 16
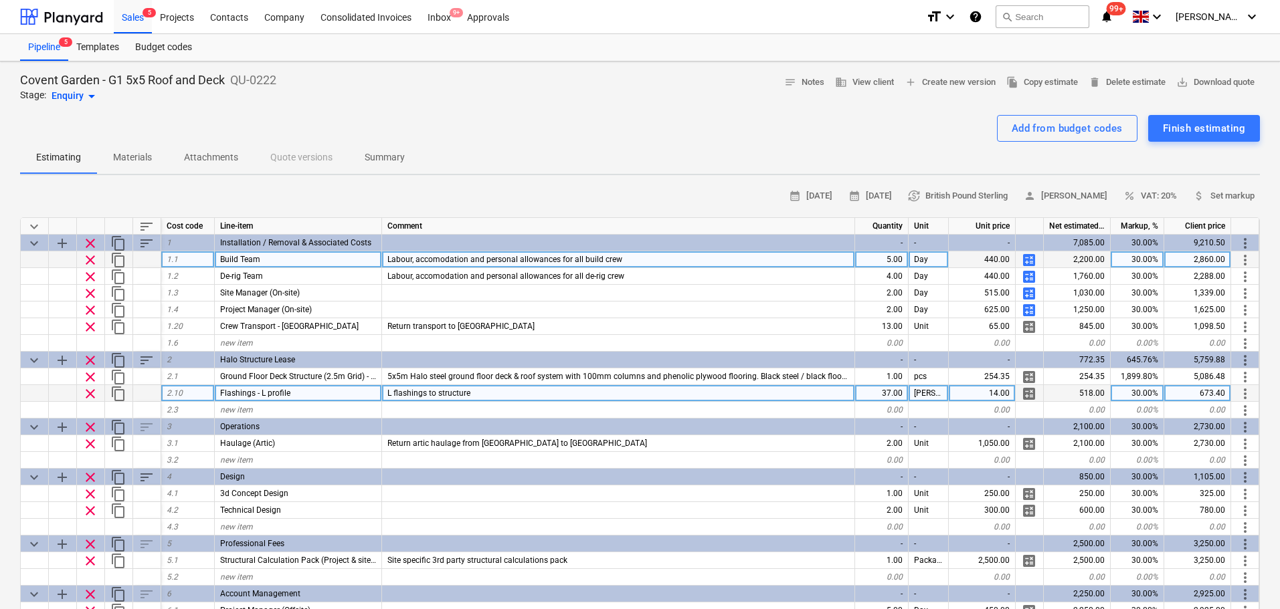
click at [484, 126] on div "Add from budget codes Finish estimating" at bounding box center [639, 128] width 1239 height 27
drag, startPoint x: 398, startPoint y: 104, endPoint x: 585, endPoint y: 173, distance: 198.9
click at [1030, 262] on span "calculate" at bounding box center [1029, 260] width 16 height 16
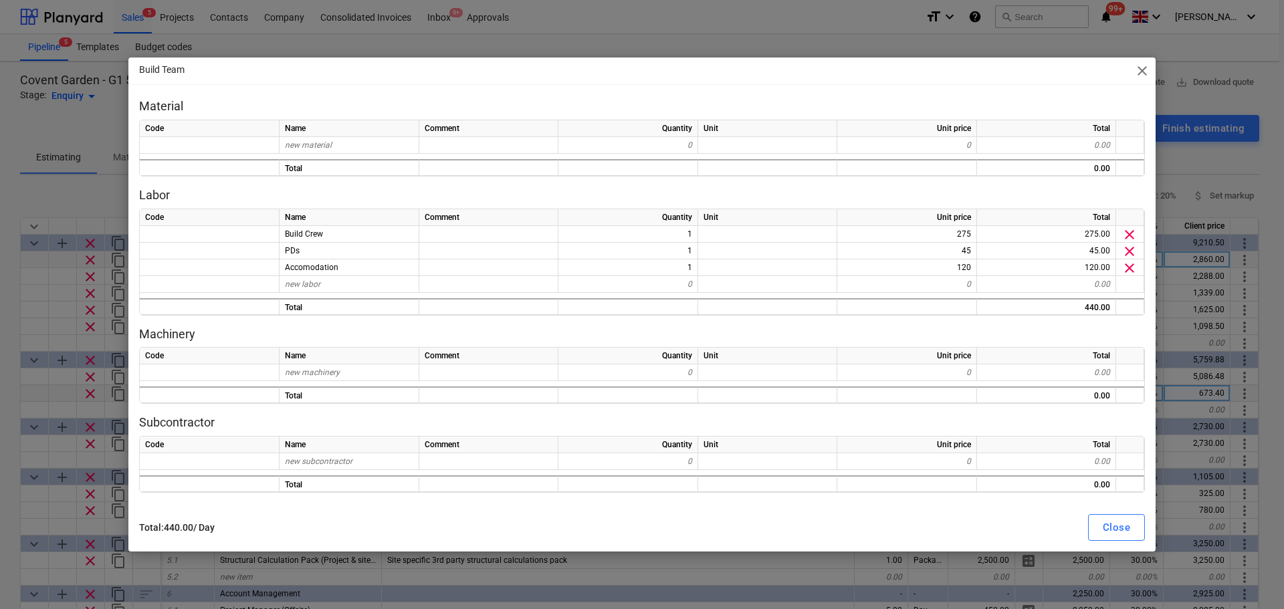
click at [1144, 68] on span "close" at bounding box center [1142, 71] width 16 height 16
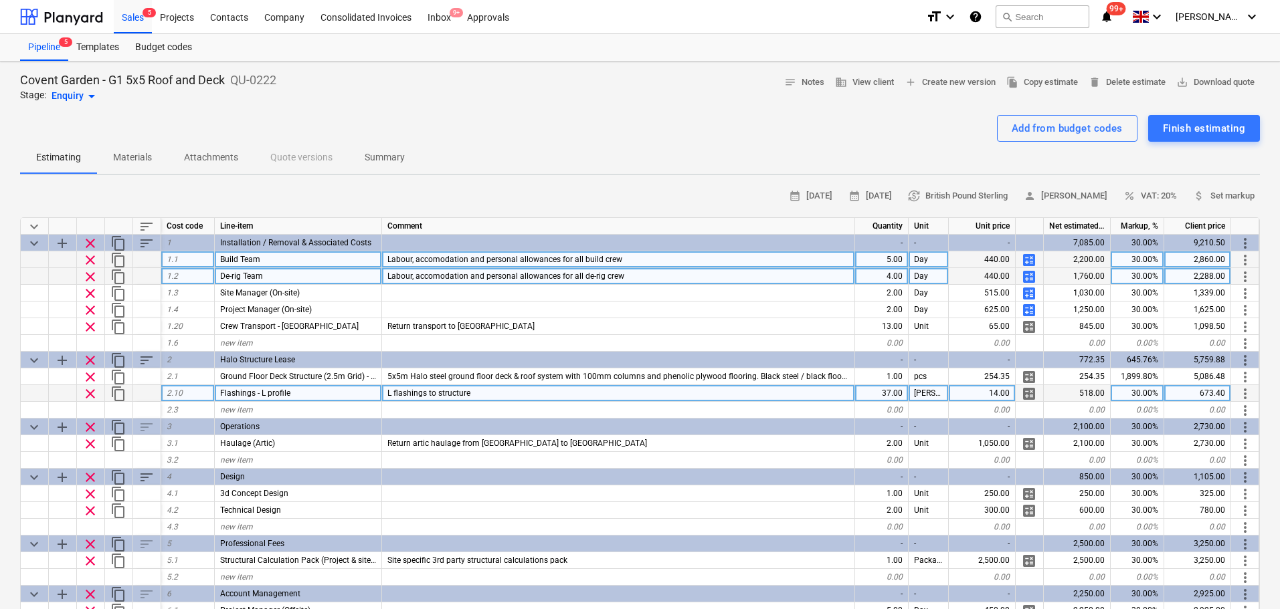
click at [1032, 275] on span "calculate" at bounding box center [1029, 277] width 16 height 16
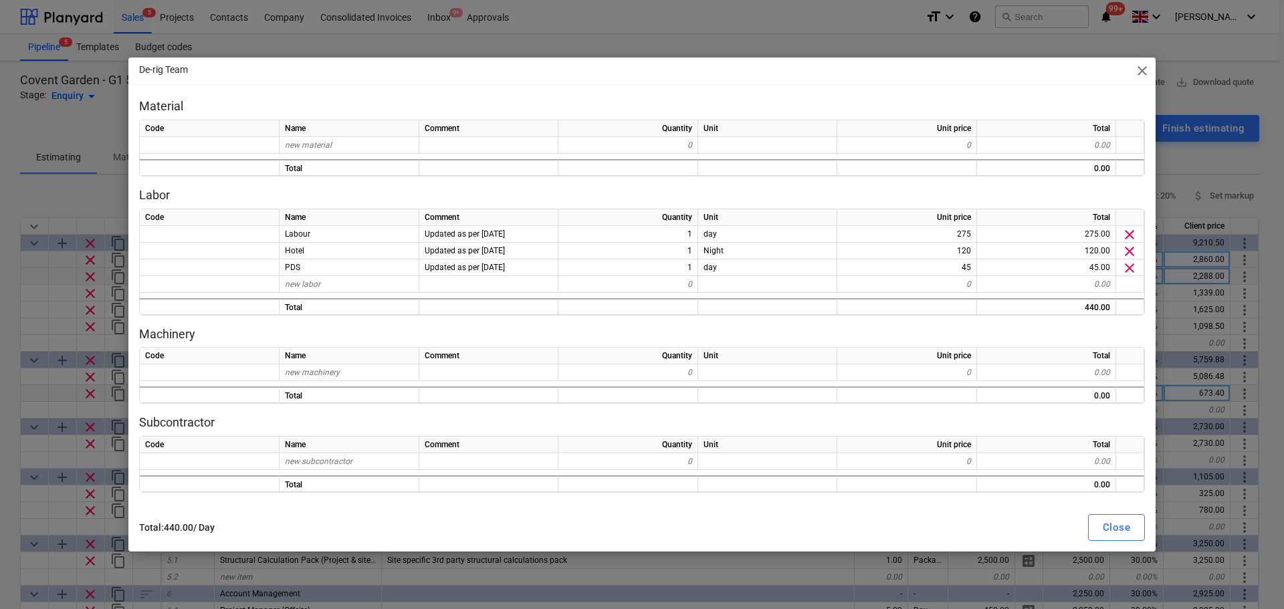
click at [0, 175] on div "De-rig Team close Material Code Name Comment Quantity Unit Unit price Total new…" at bounding box center [642, 304] width 1284 height 609
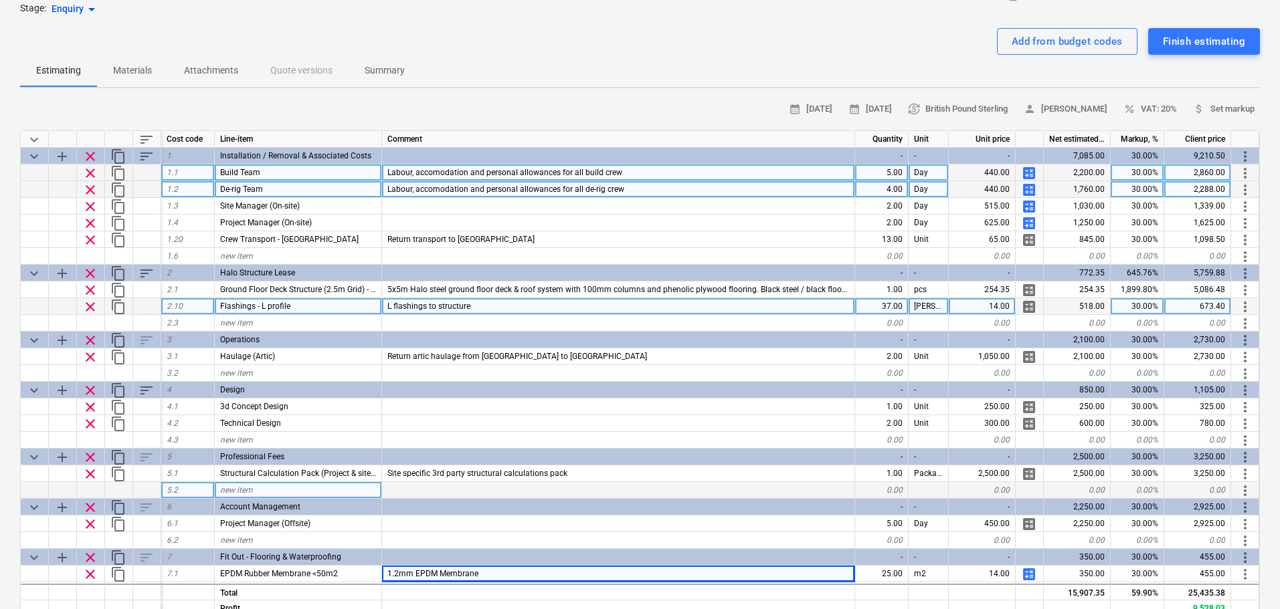
scroll to position [67, 0]
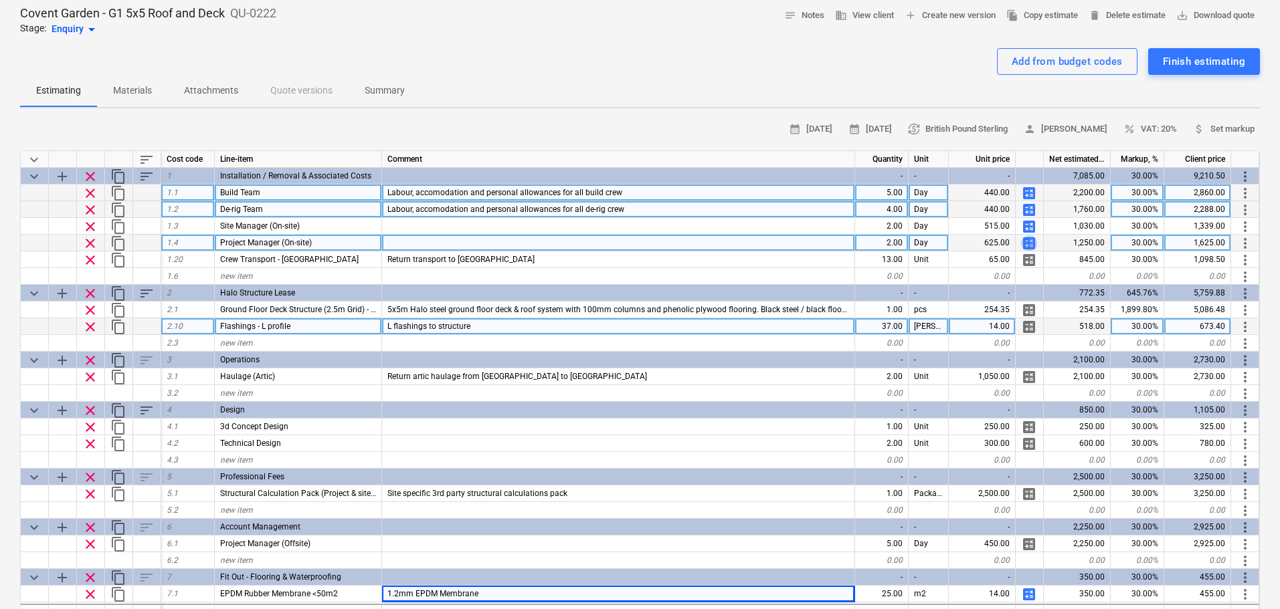
click at [1031, 242] on span "calculate" at bounding box center [1029, 243] width 16 height 16
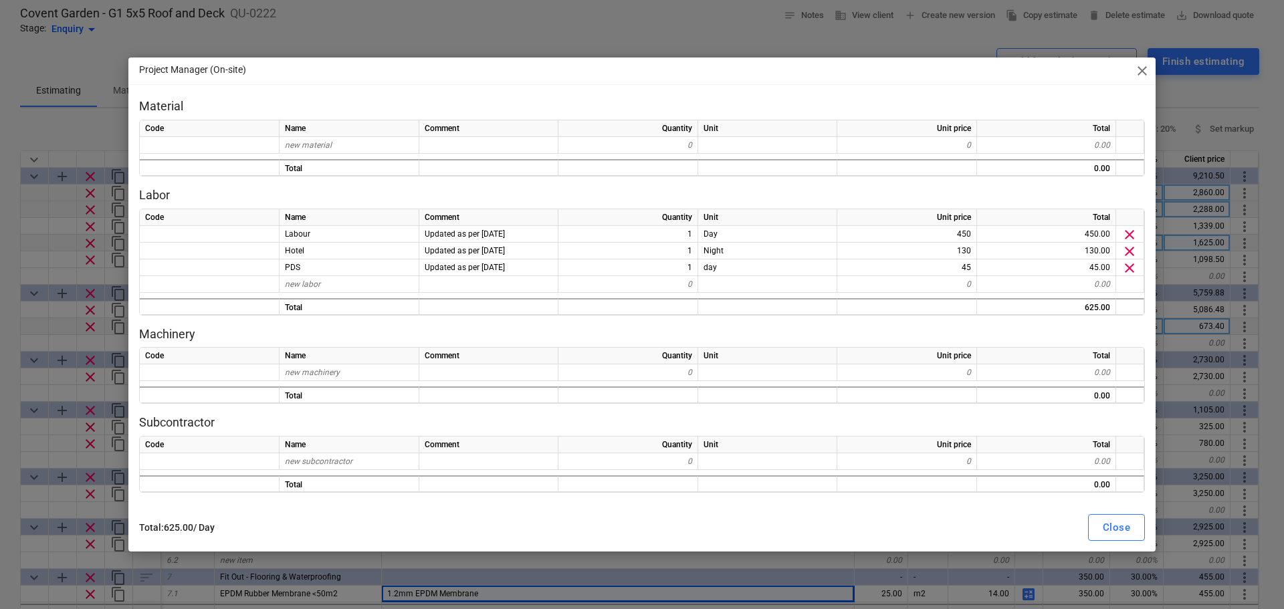
click at [0, 299] on div "Project Manager (On-site) close Material Code Name Comment Quantity Unit Unit p…" at bounding box center [642, 304] width 1284 height 609
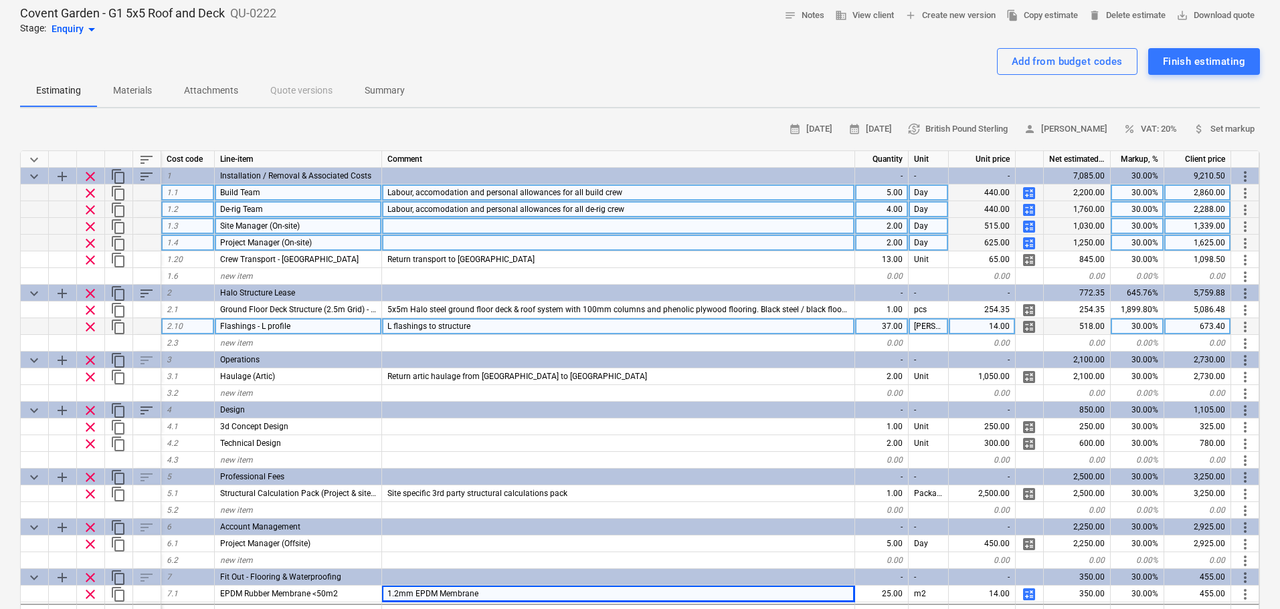
click at [1031, 228] on span "calculate" at bounding box center [1029, 227] width 16 height 16
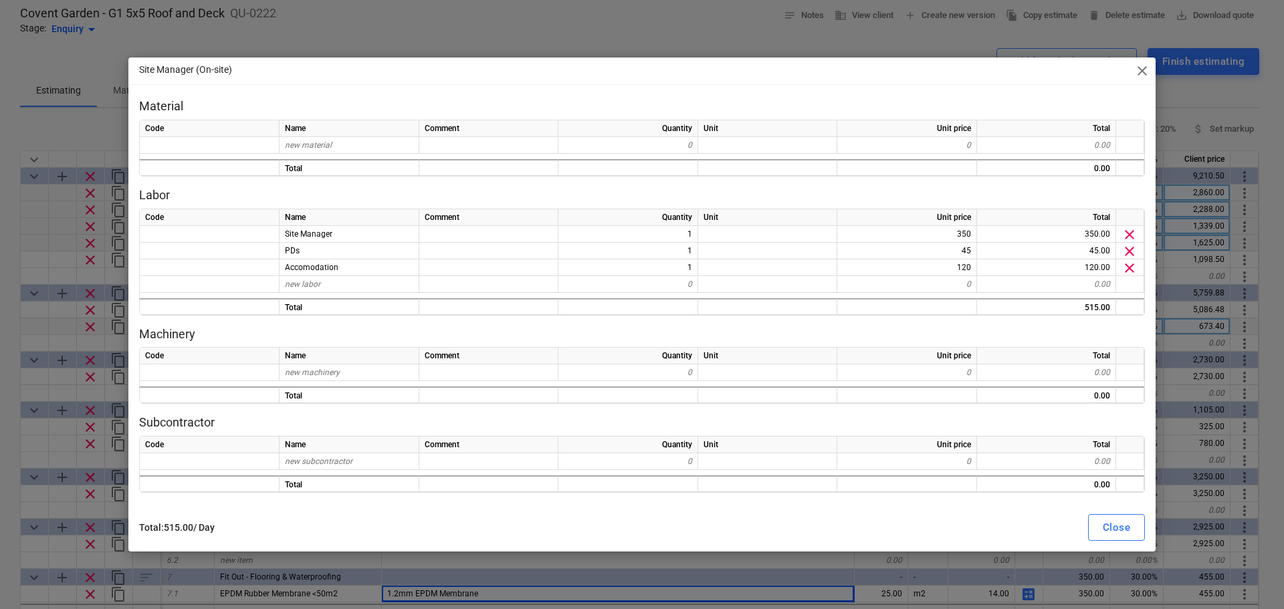
click at [0, 284] on div "Site Manager (On-site) close Material Code Name Comment Quantity Unit Unit pric…" at bounding box center [642, 304] width 1284 height 609
type textarea "x"
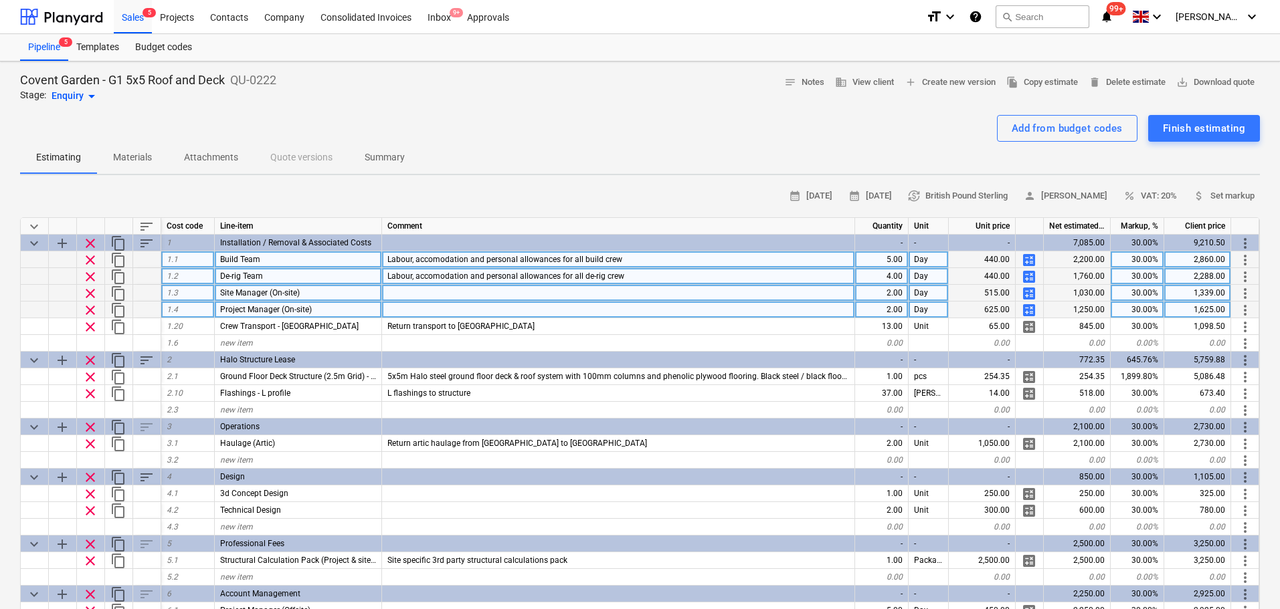
click at [320, 90] on div "Covent Garden - G1 5x5 Roof and Deck QU-0222 Stage: Enquiry arrow_drop_down not…" at bounding box center [639, 88] width 1239 height 32
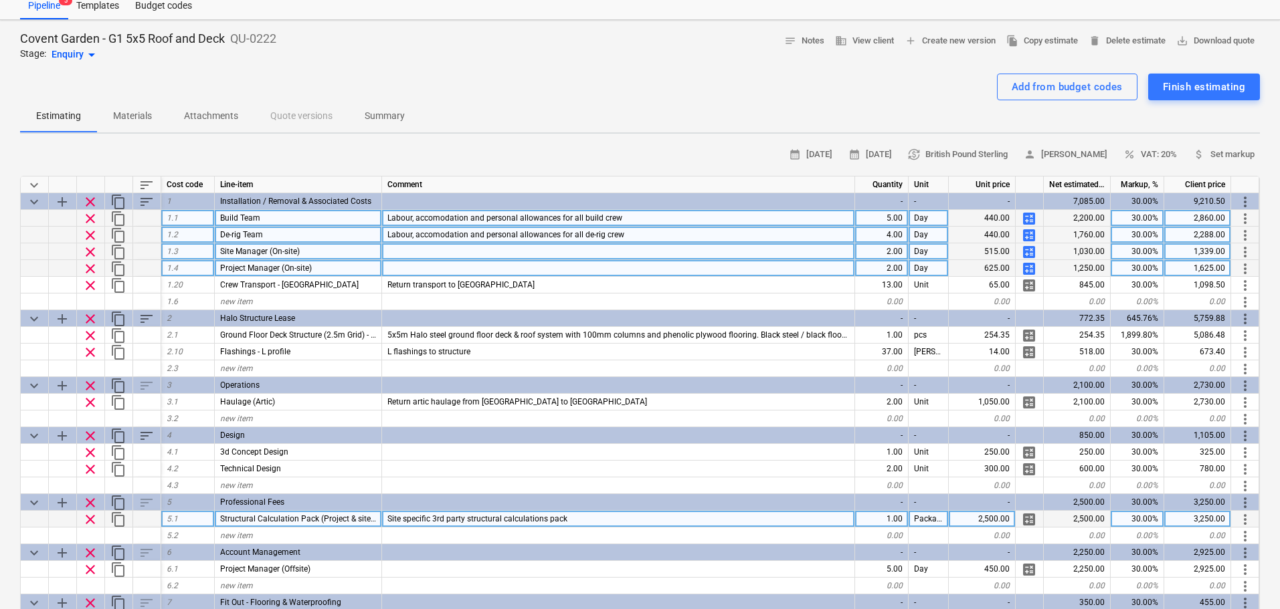
scroll to position [334, 0]
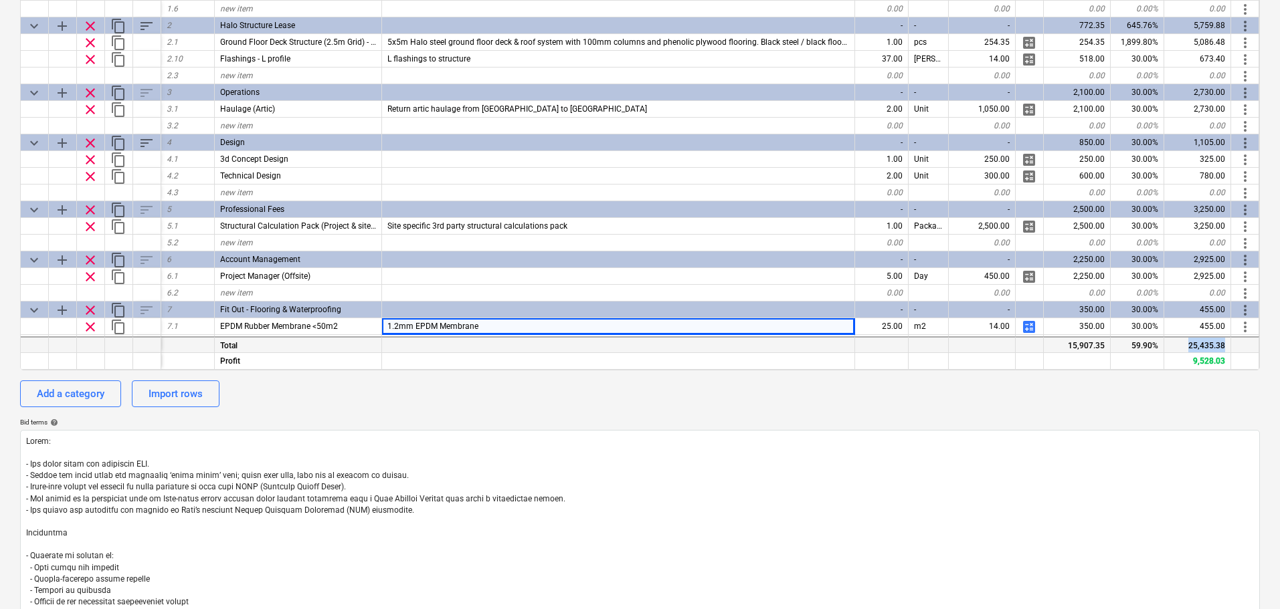
drag, startPoint x: 1185, startPoint y: 336, endPoint x: 1231, endPoint y: 345, distance: 47.1
click at [0, 0] on div "Total 15,907.35 59.90% 25,435.38" at bounding box center [0, 0] width 0 height 0
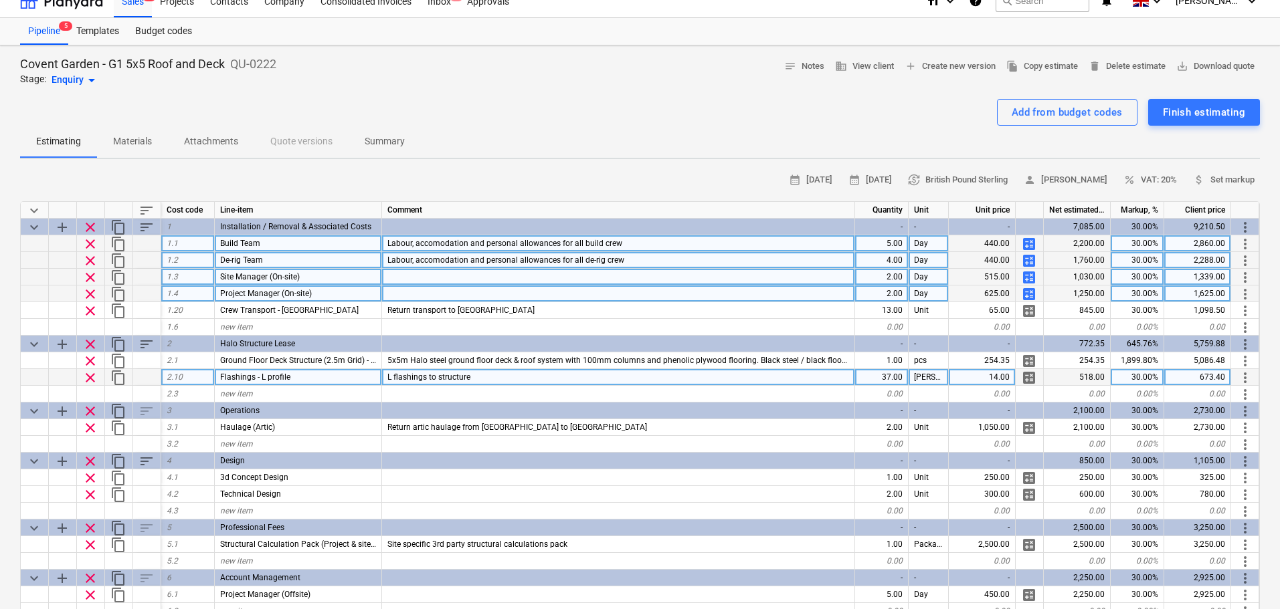
scroll to position [0, 0]
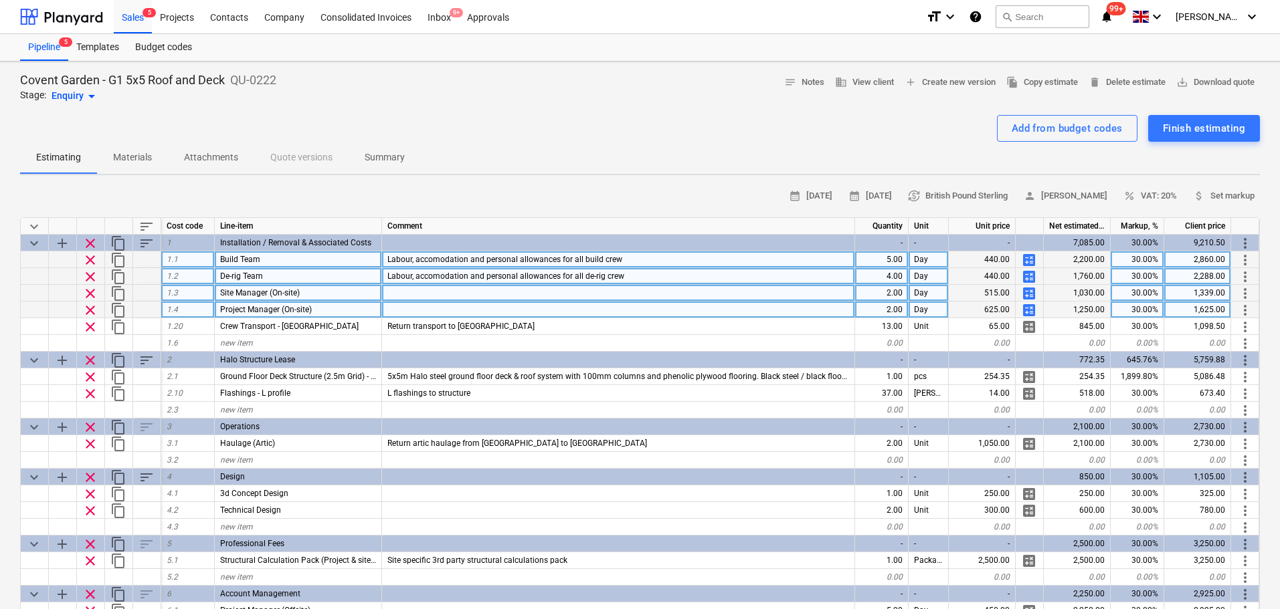
click at [709, 128] on div "Add from budget codes Finish estimating" at bounding box center [639, 128] width 1239 height 27
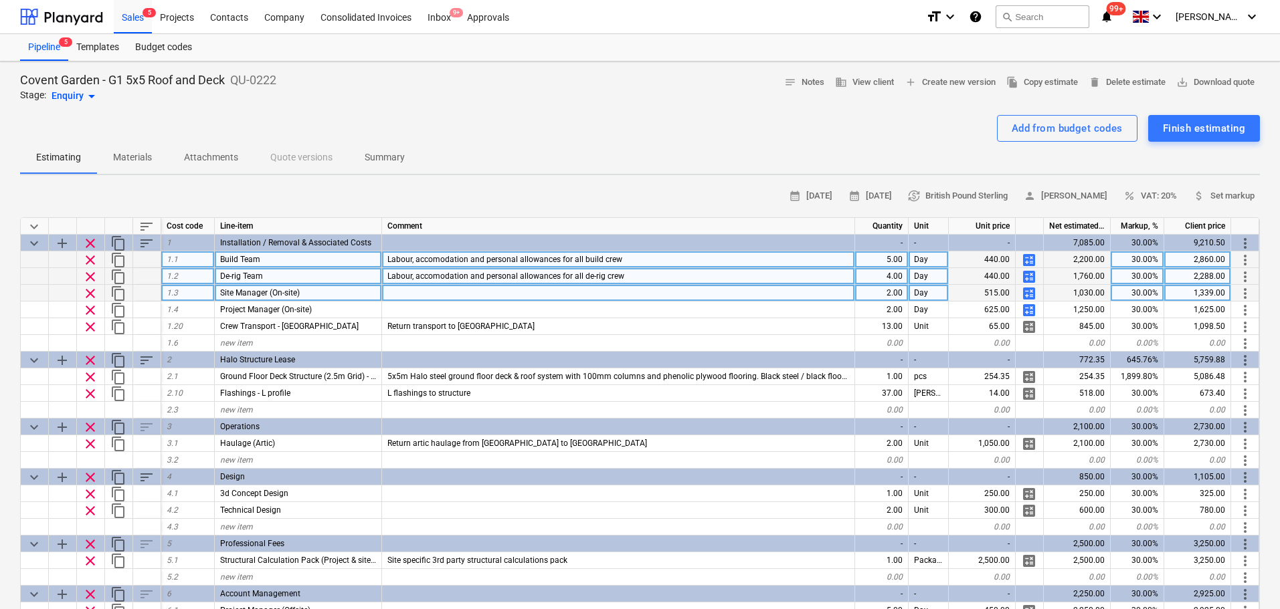
click at [391, 152] on p "Summary" at bounding box center [385, 158] width 40 height 14
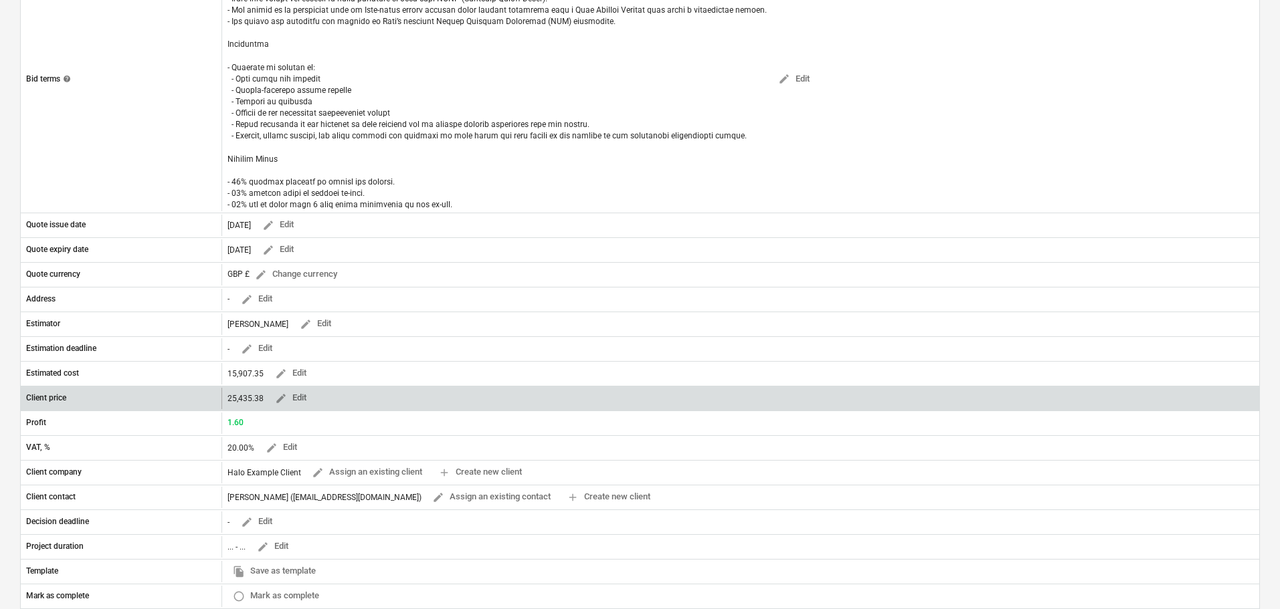
scroll to position [334, 0]
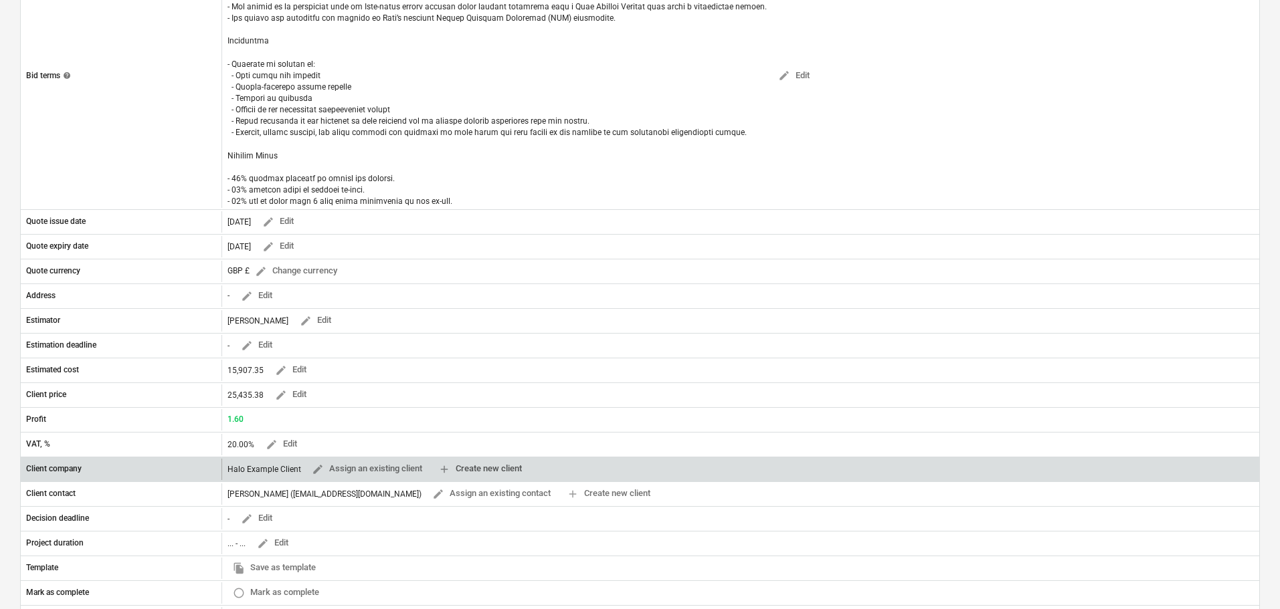
click at [478, 472] on span "add Create new client" at bounding box center [480, 469] width 84 height 15
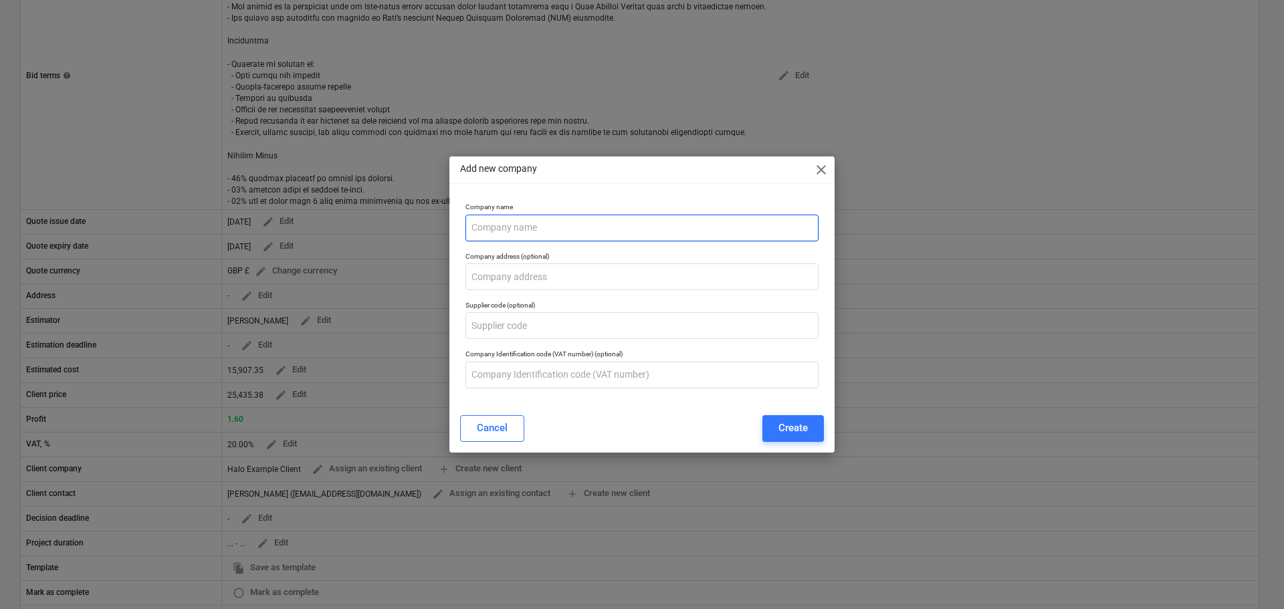
click at [536, 227] on input "text" at bounding box center [642, 228] width 353 height 27
click at [503, 229] on input "Heaps Sacks" at bounding box center [642, 228] width 353 height 27
click at [510, 224] on input "Heaps Sacks" at bounding box center [642, 228] width 353 height 27
type input "Heaps + Stacks"
click at [763, 415] on button "Create" at bounding box center [794, 428] width 62 height 27
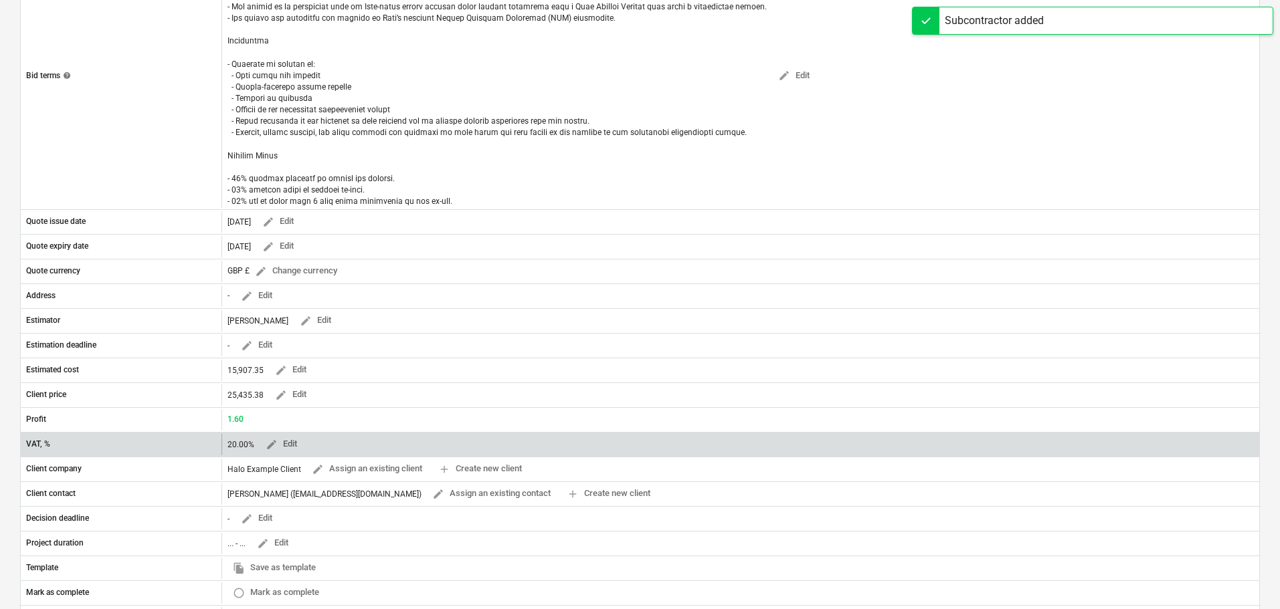
click at [779, 432] on div "VAT, % 20.00% edit Edit" at bounding box center [639, 444] width 1239 height 25
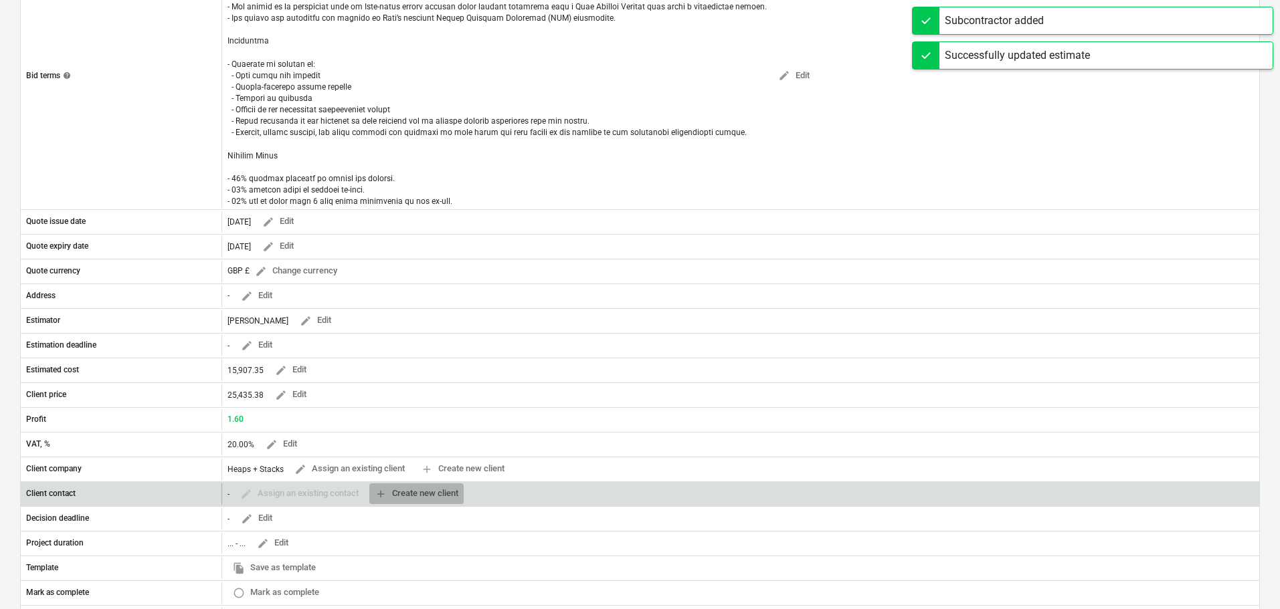
click at [423, 496] on span "add Create new client" at bounding box center [417, 493] width 84 height 15
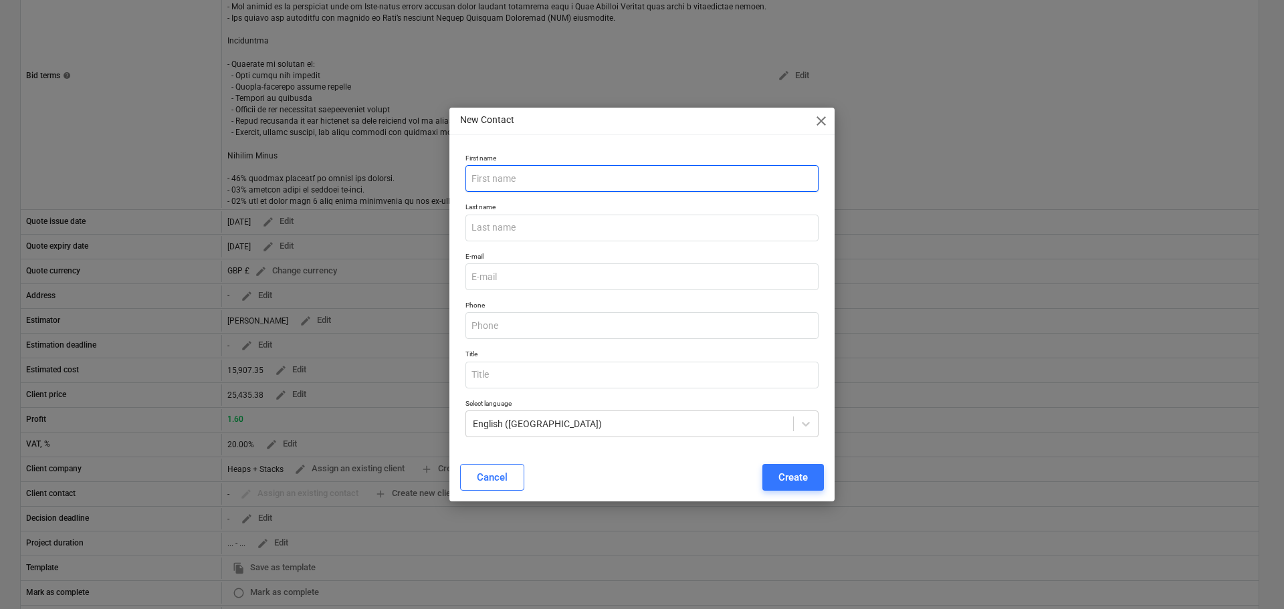
click at [504, 190] on input "text" at bounding box center [642, 178] width 353 height 27
paste input "Rany"
type input "Rany"
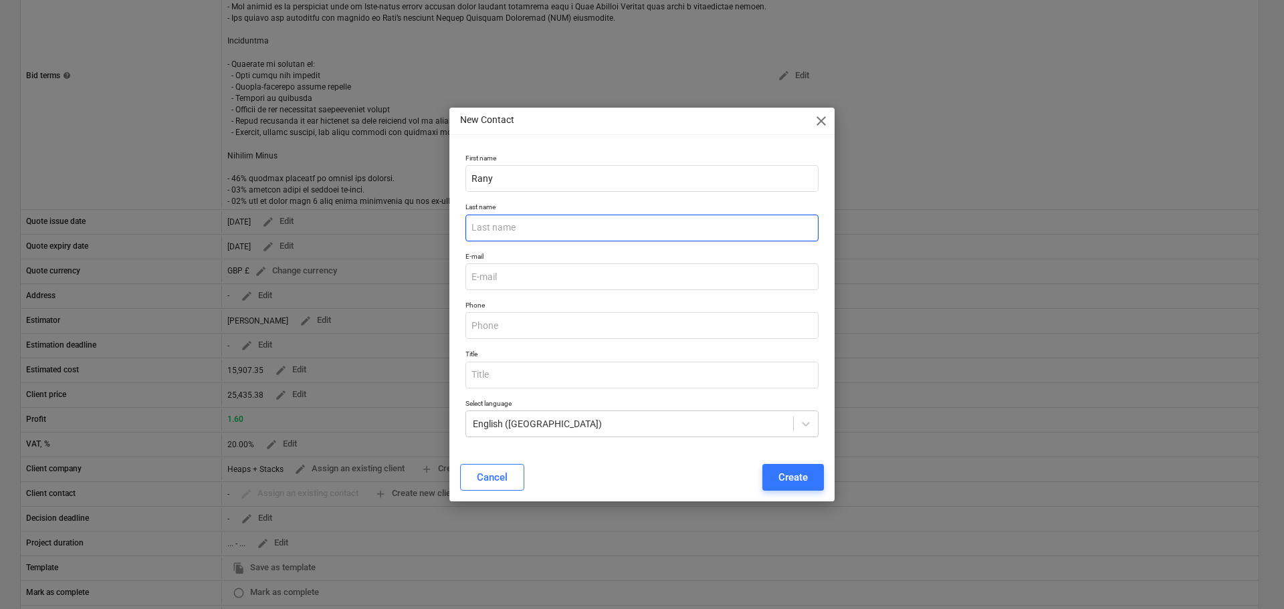
click at [530, 226] on input "text" at bounding box center [642, 228] width 353 height 27
click at [514, 276] on input "email" at bounding box center [642, 277] width 353 height 27
paste input "[EMAIL_ADDRESS][DOMAIN_NAME]"
type input "[EMAIL_ADDRESS][DOMAIN_NAME]"
click at [798, 472] on div "Create" at bounding box center [793, 477] width 29 height 17
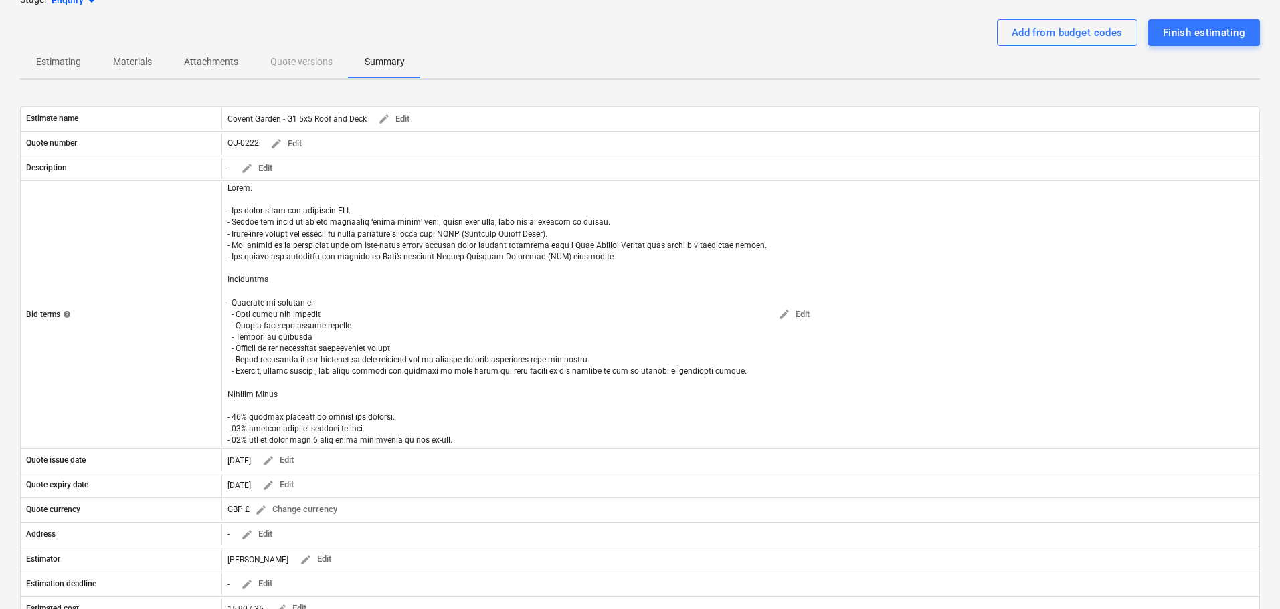
scroll to position [0, 0]
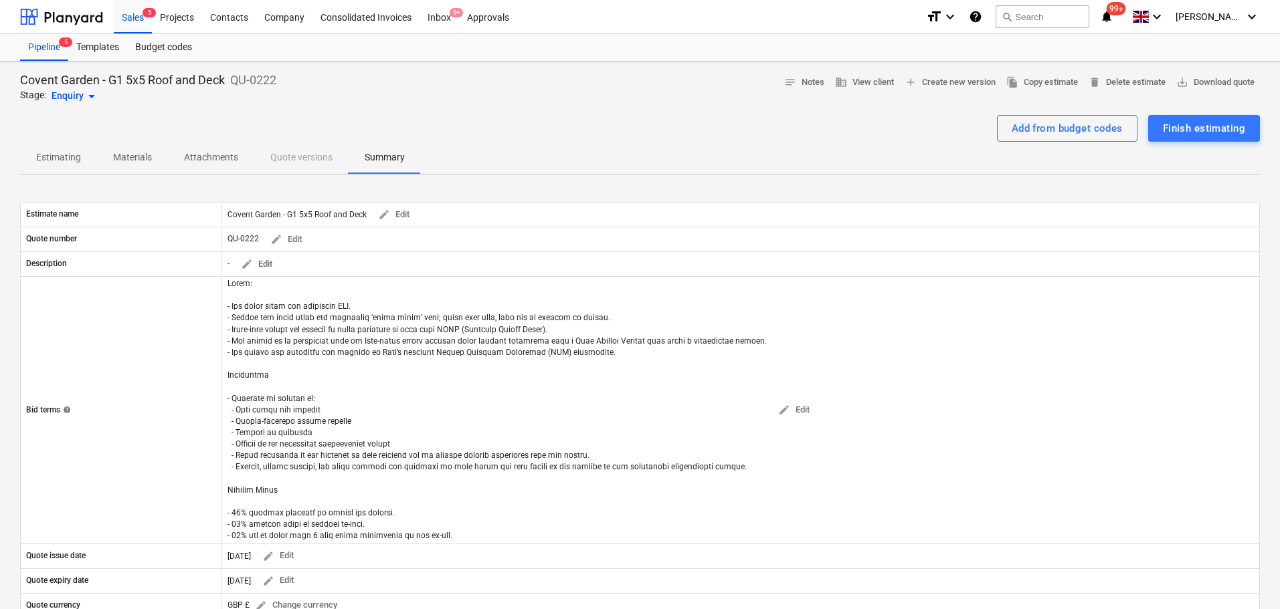
click at [68, 154] on p "Estimating" at bounding box center [58, 158] width 45 height 14
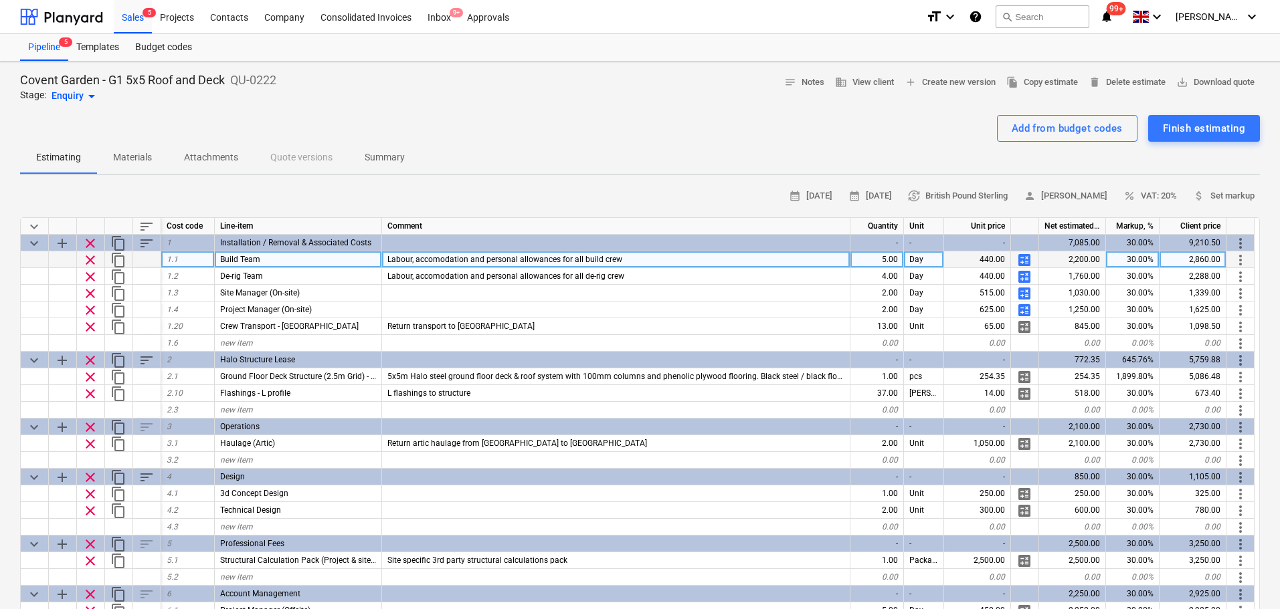
click at [1029, 260] on span "calculate" at bounding box center [1024, 260] width 16 height 16
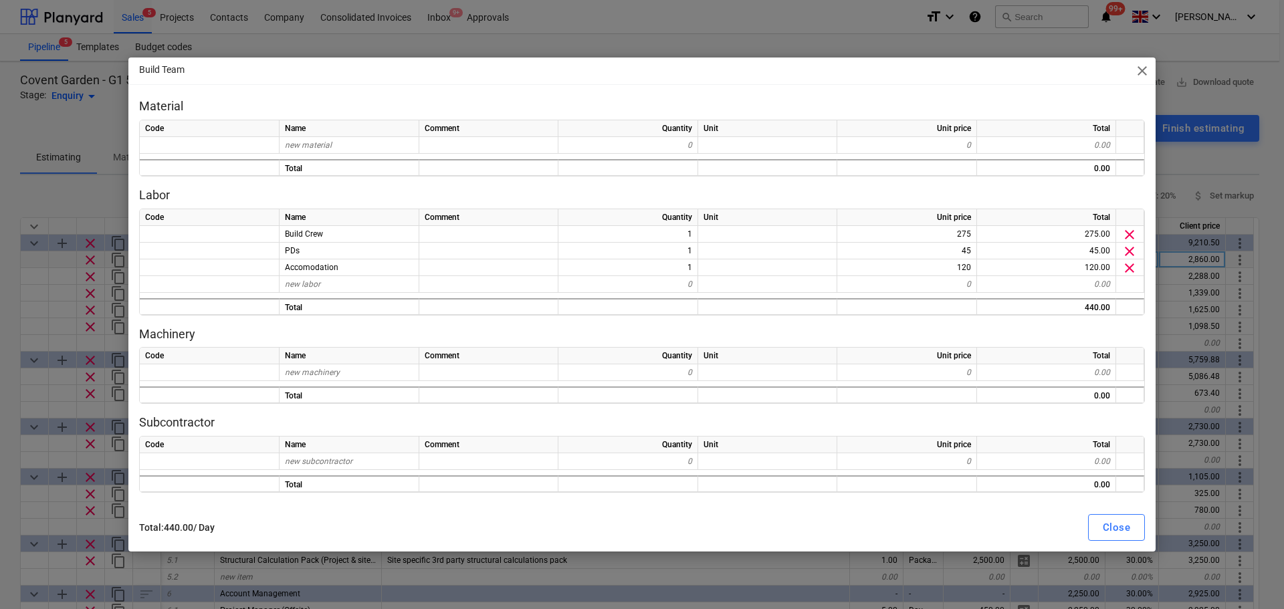
click at [9, 306] on div "Build Team close Material Code Name Comment Quantity Unit Unit price Total new …" at bounding box center [642, 304] width 1284 height 609
type textarea "x"
